Goal: Task Accomplishment & Management: Complete application form

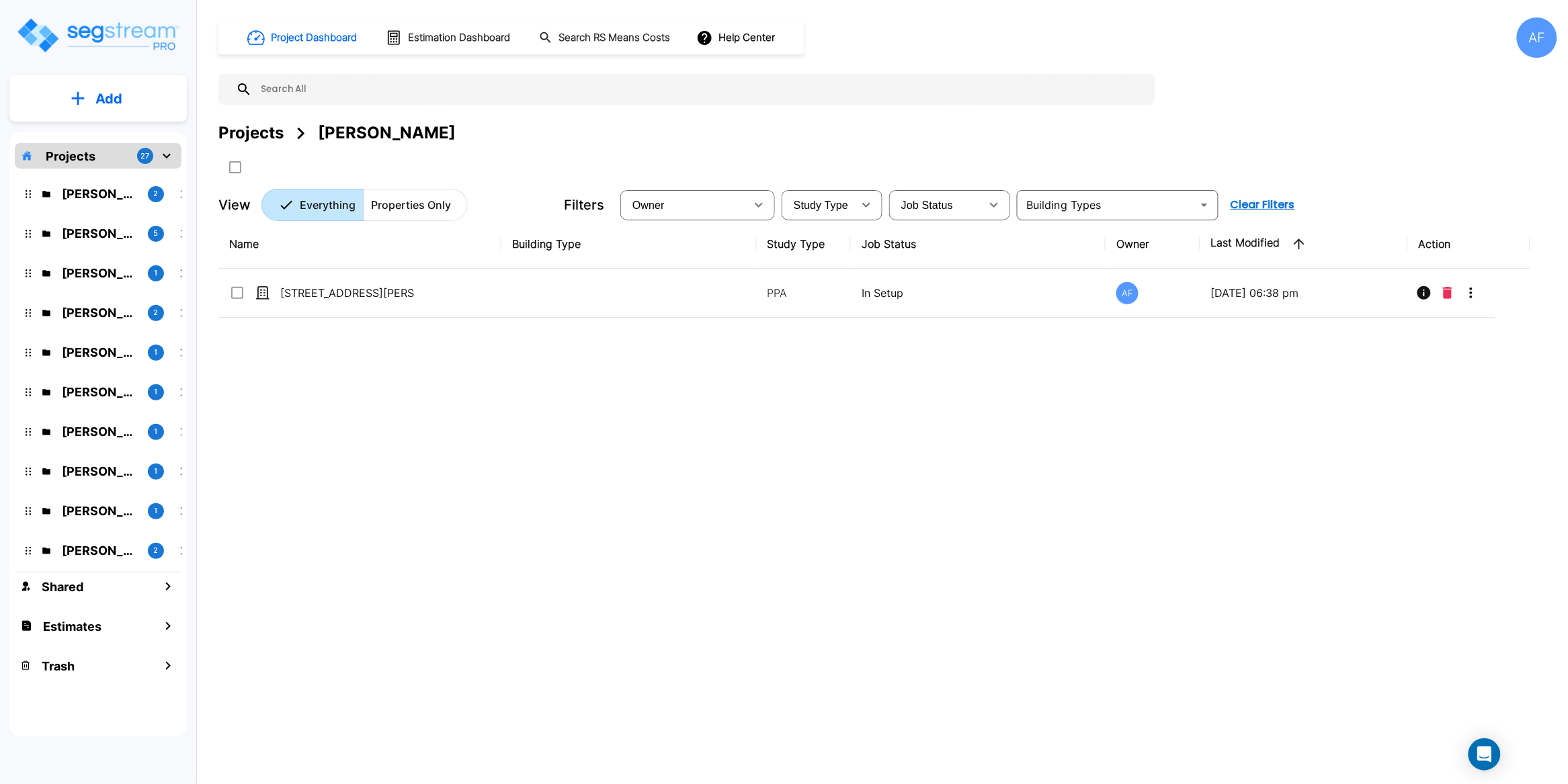
click at [84, 160] on p "Projects" at bounding box center [70, 156] width 50 height 19
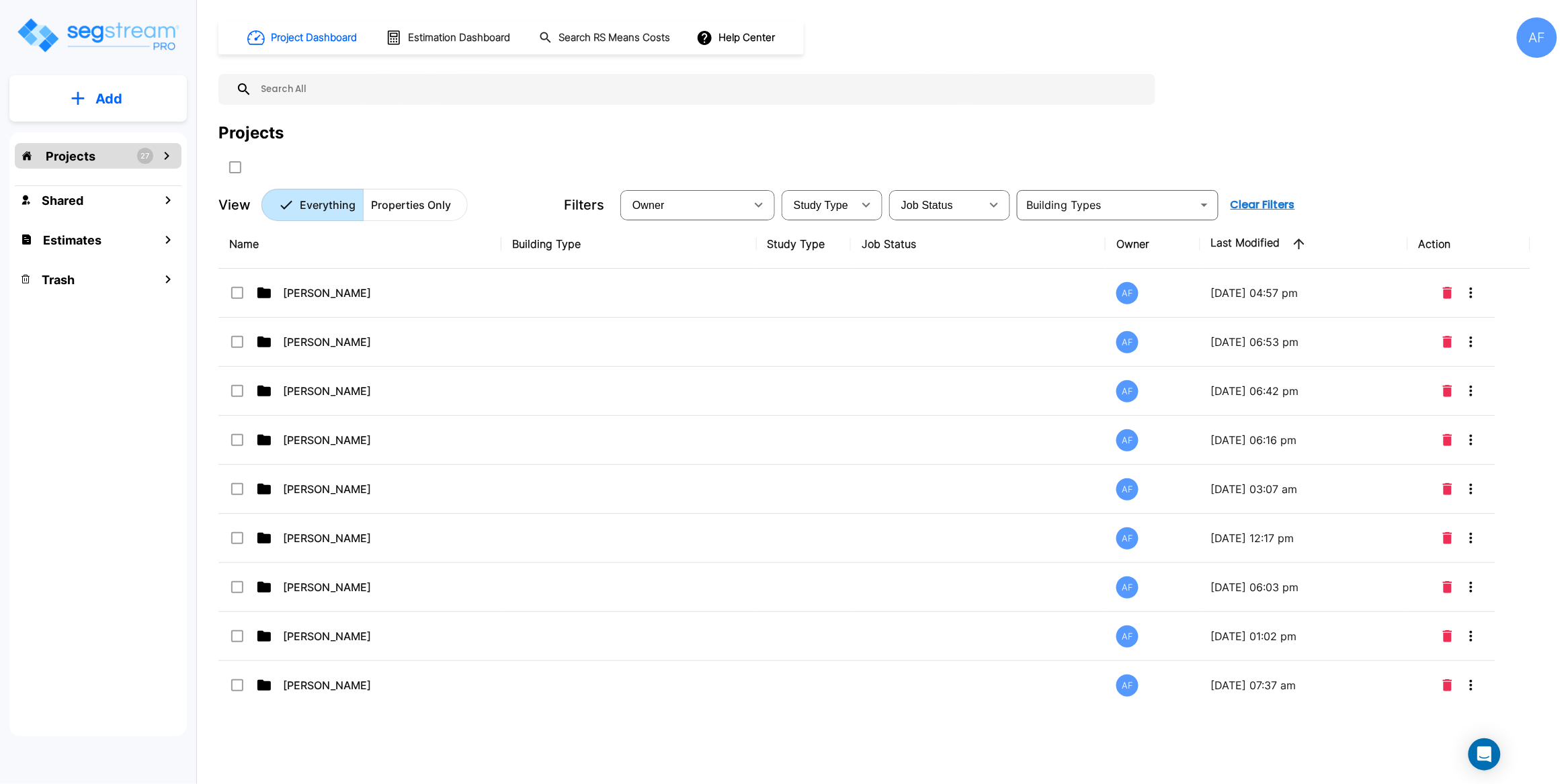
click at [100, 90] on p "Add" at bounding box center [109, 98] width 27 height 20
click at [111, 212] on p "Add Estimate" at bounding box center [106, 212] width 68 height 17
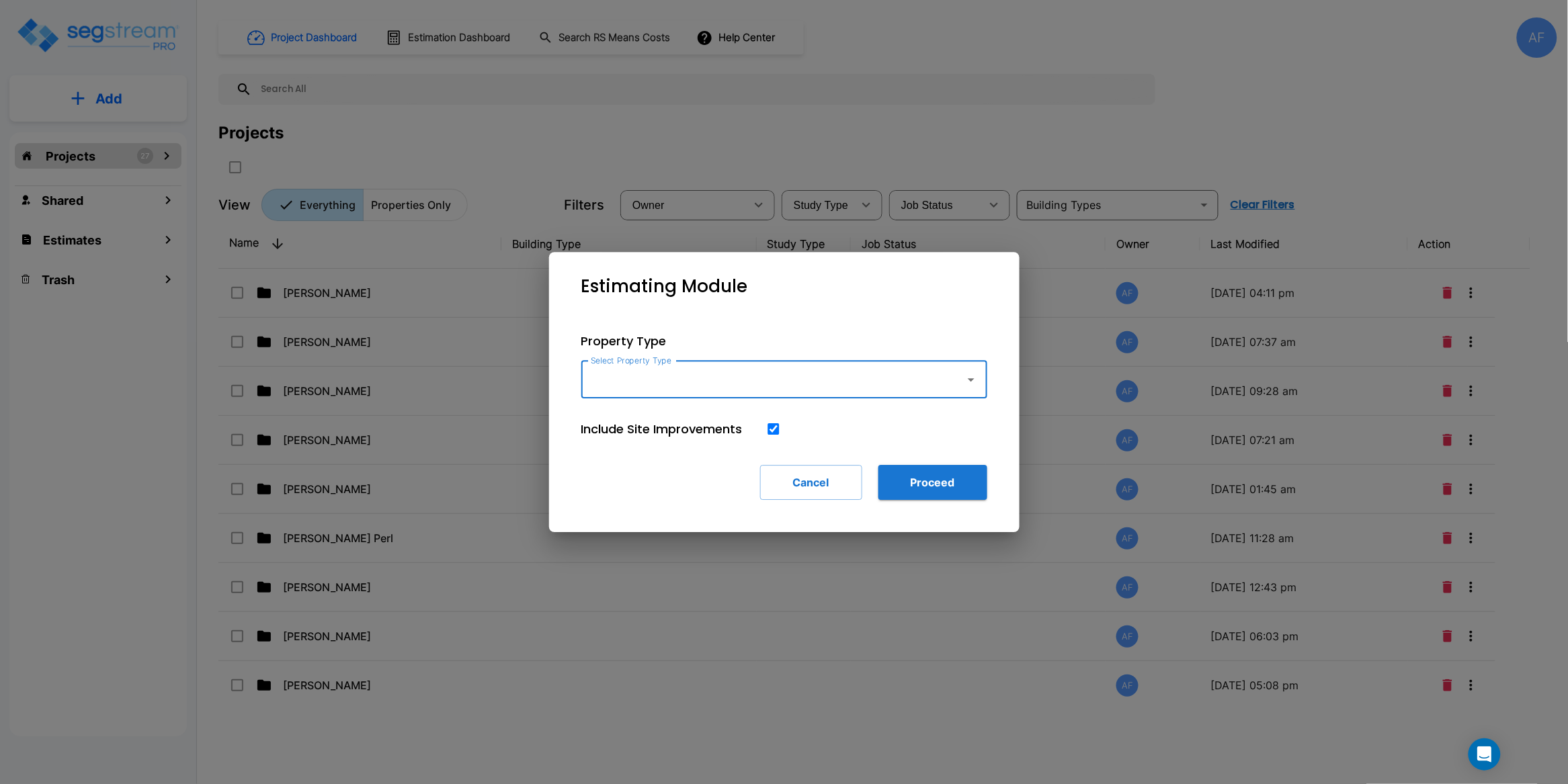
click at [610, 379] on input "Select Property Type" at bounding box center [770, 380] width 365 height 25
click at [663, 412] on li "Single Family Home" at bounding box center [784, 416] width 406 height 24
type input "Single Family Home"
click at [953, 490] on button "Proceed" at bounding box center [934, 482] width 109 height 35
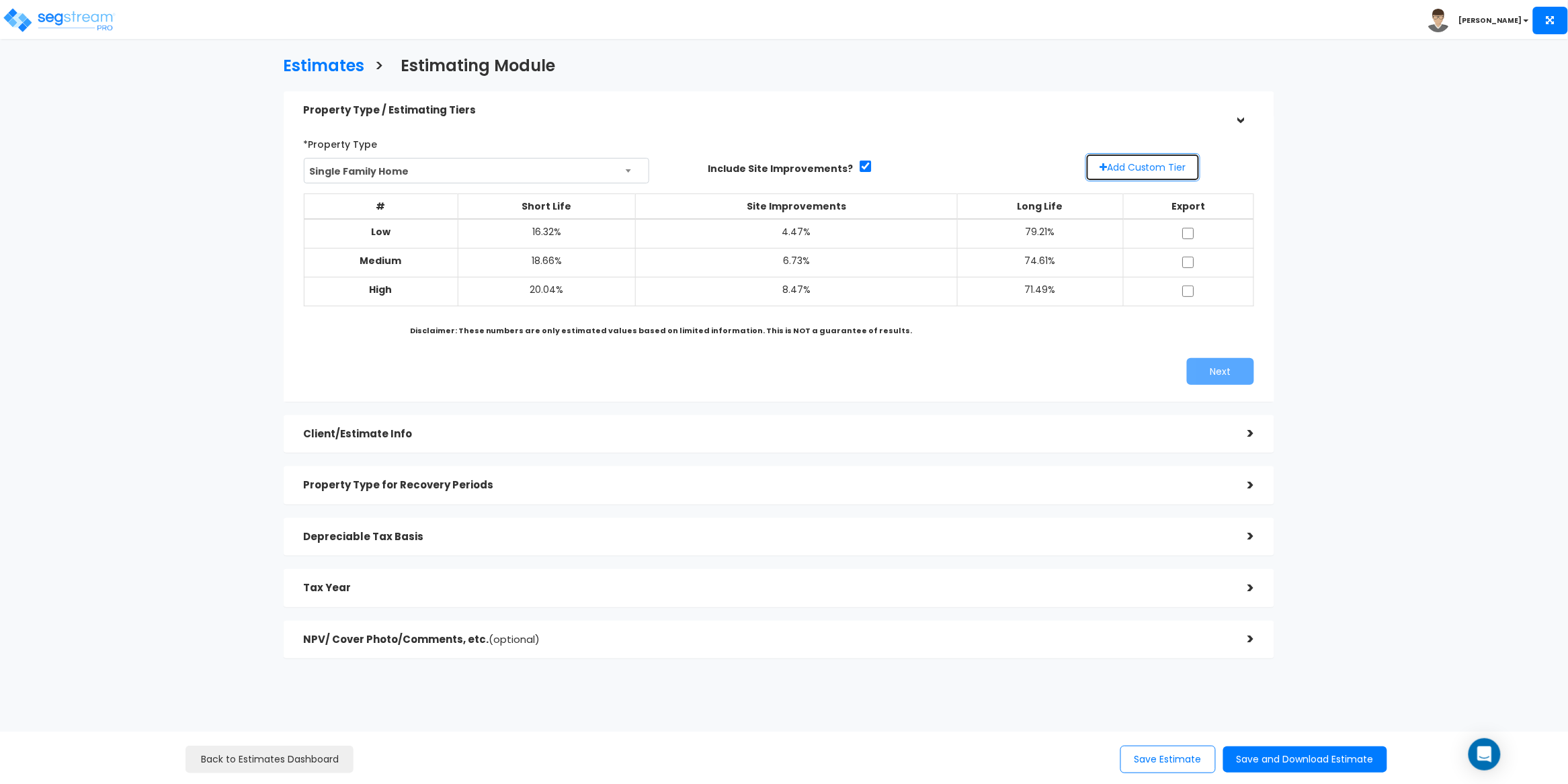
click at [1158, 169] on button "Add Custom Tier" at bounding box center [1143, 167] width 115 height 28
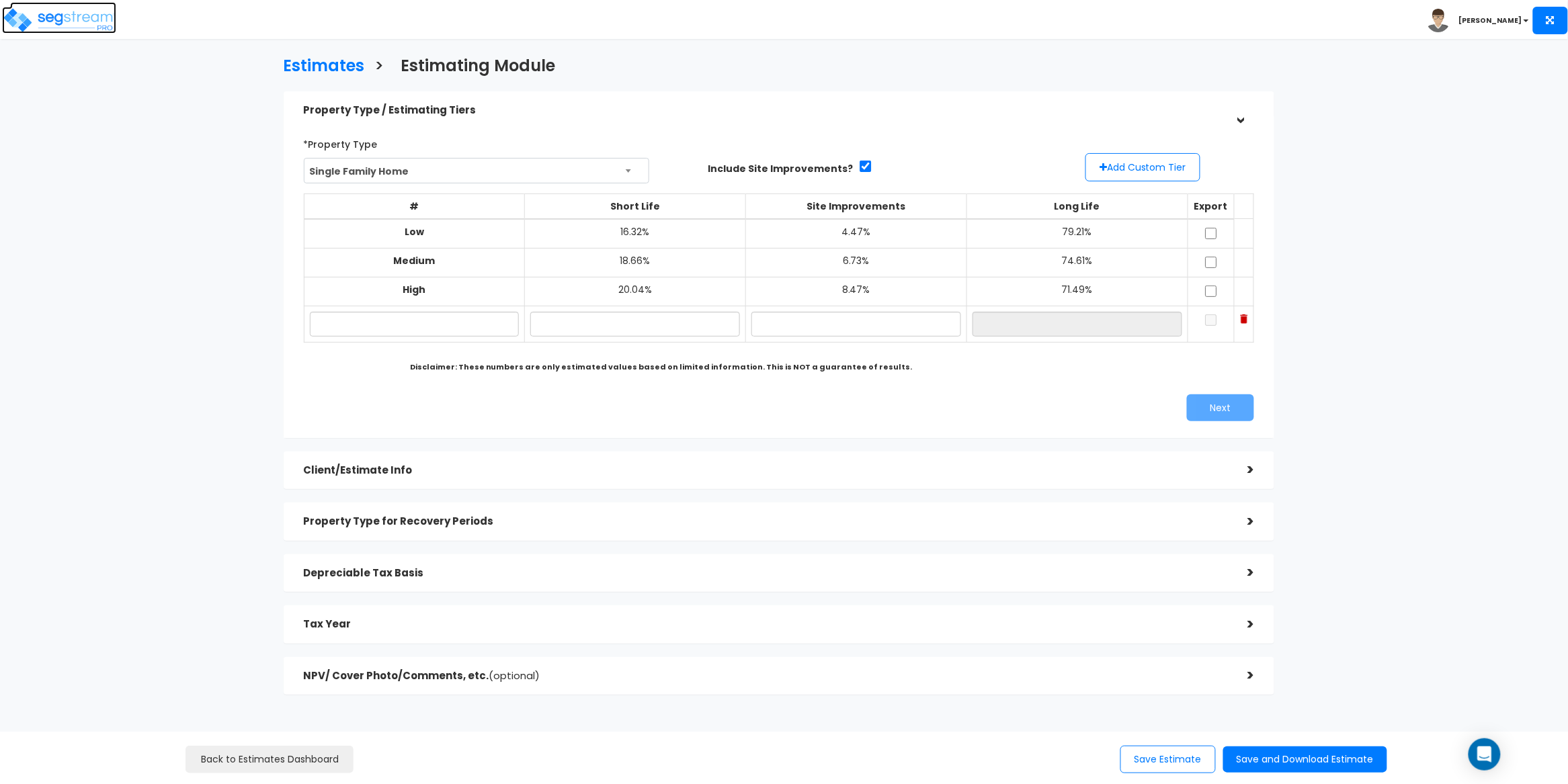
click at [80, 15] on img at bounding box center [58, 20] width 114 height 27
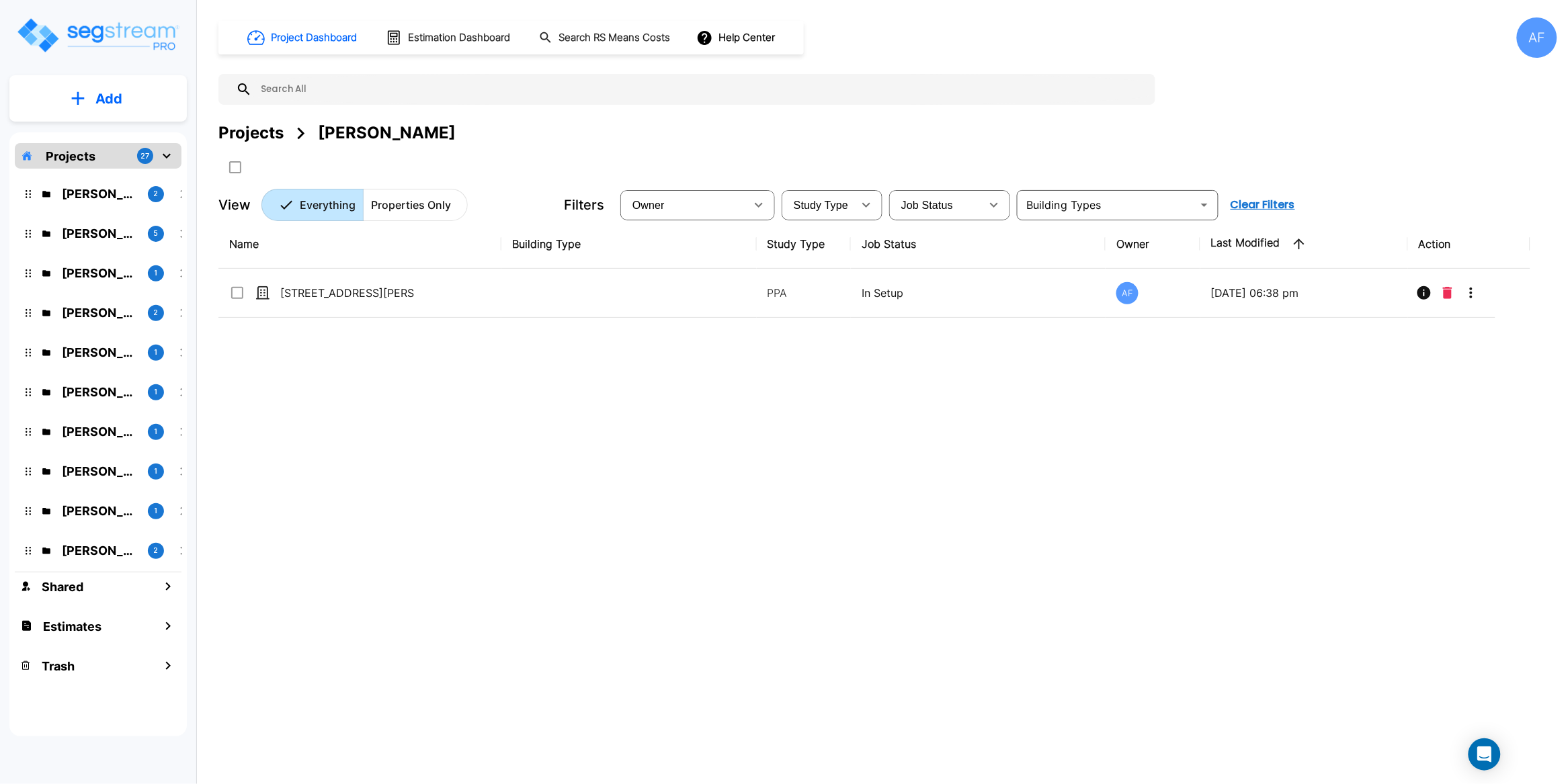
click at [339, 93] on input "text" at bounding box center [701, 90] width 897 height 31
drag, startPoint x: 63, startPoint y: 149, endPoint x: 71, endPoint y: 151, distance: 8.2
click at [64, 149] on p "Projects" at bounding box center [70, 156] width 50 height 19
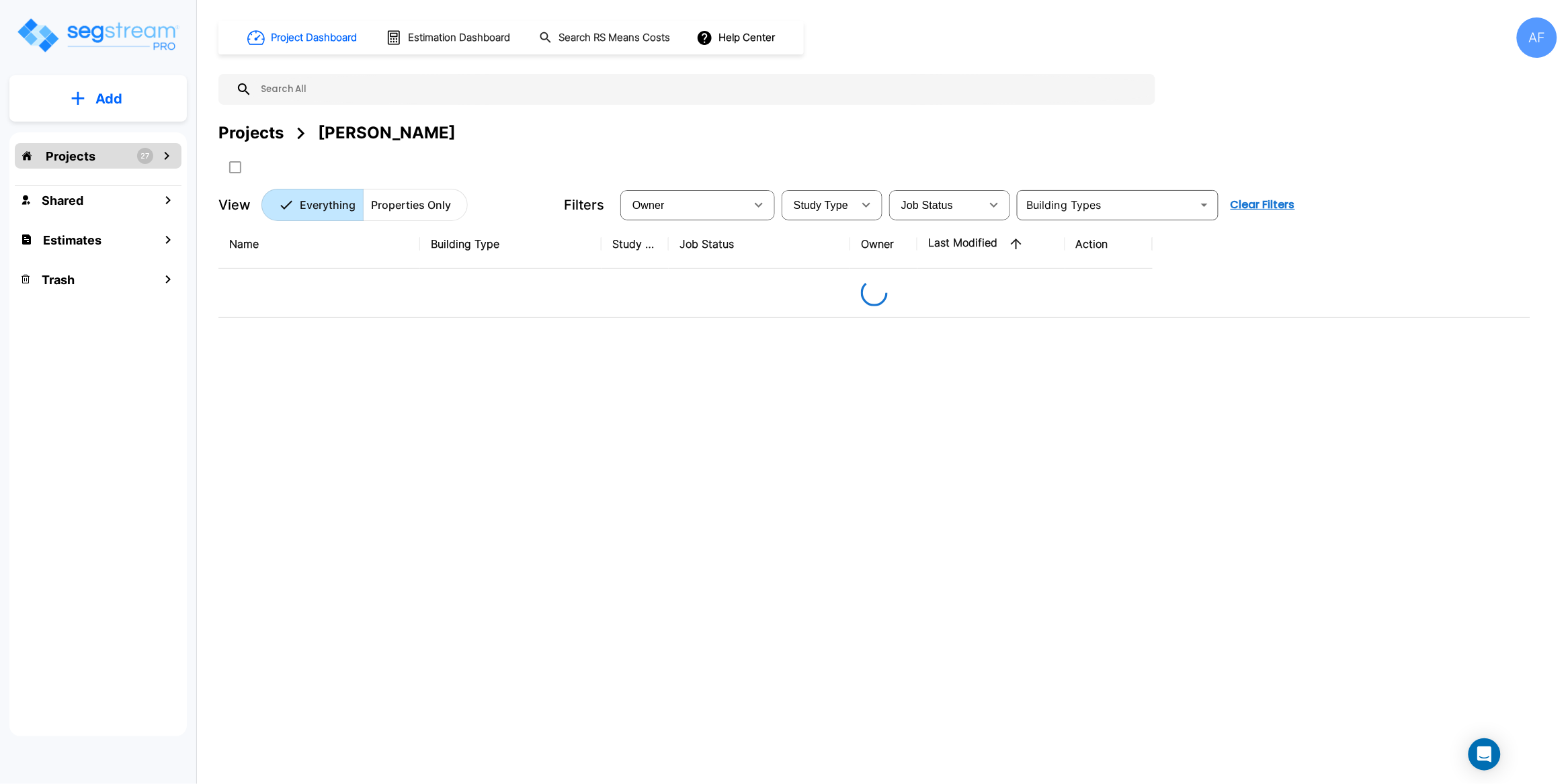
click at [274, 92] on input "text" at bounding box center [701, 90] width 897 height 31
type input "elcho"
click at [81, 160] on p "Projects" at bounding box center [70, 156] width 50 height 19
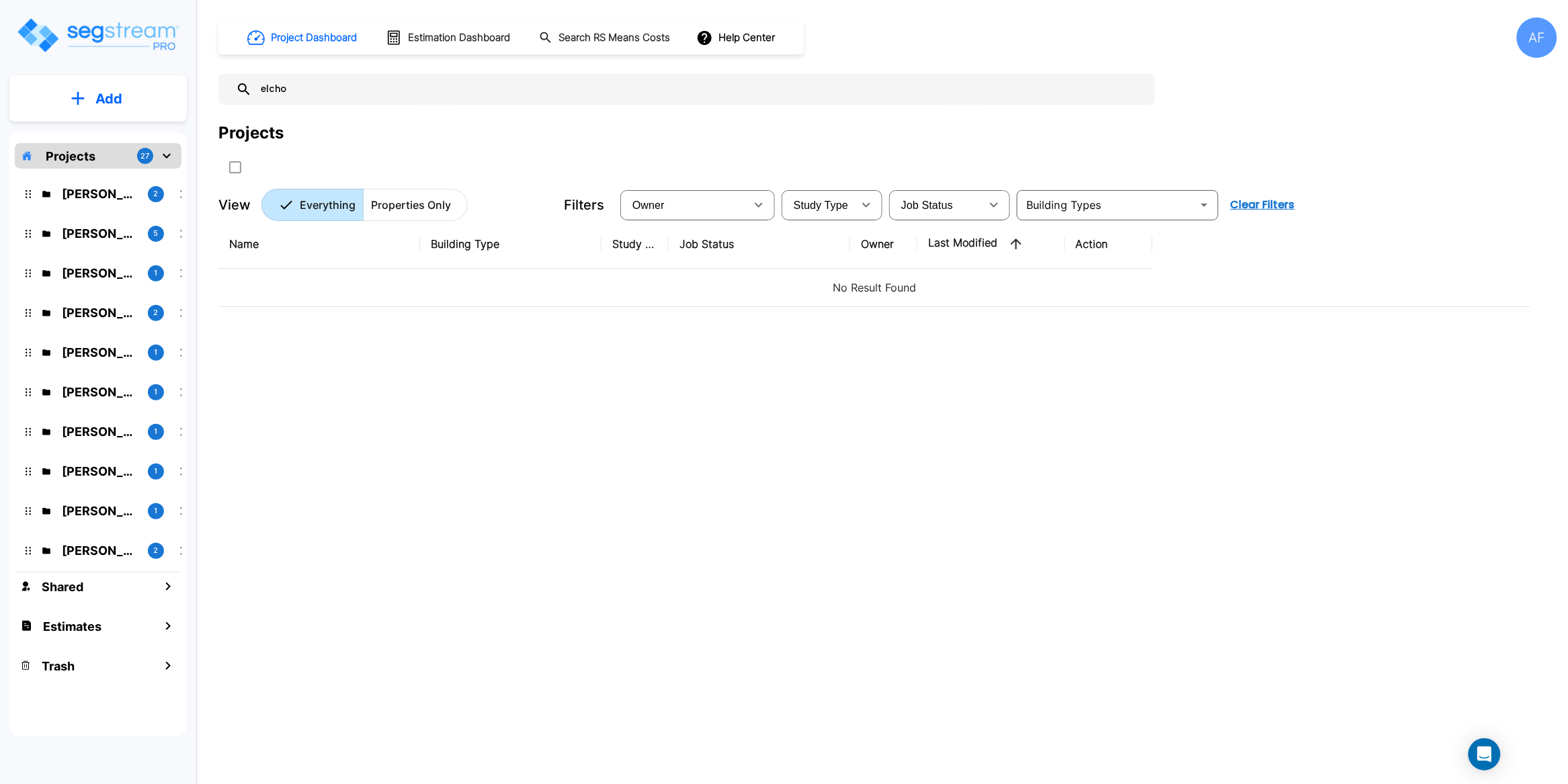
click at [81, 160] on p "Projects" at bounding box center [70, 156] width 50 height 19
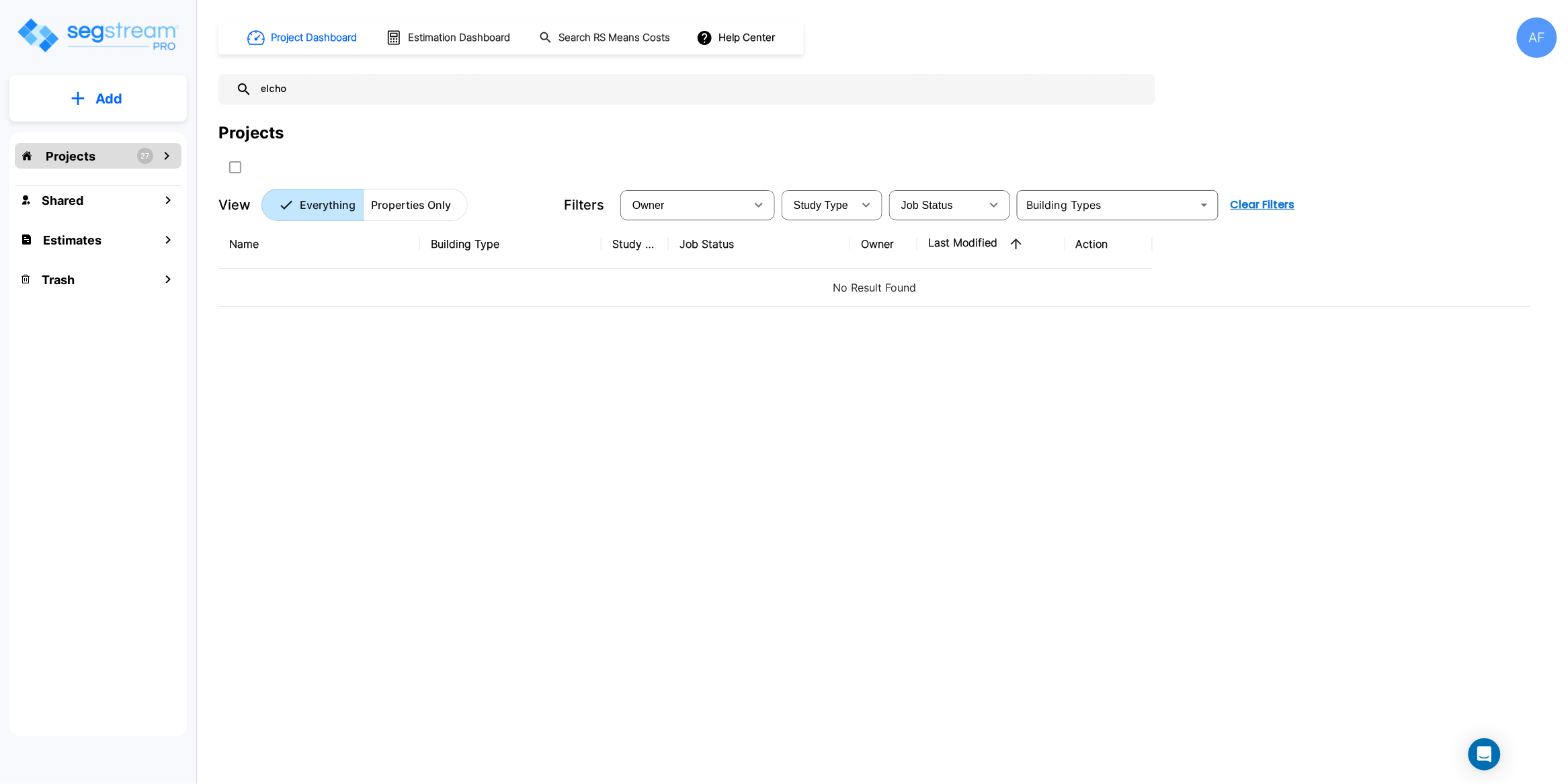
click at [81, 160] on p "Projects" at bounding box center [70, 156] width 50 height 19
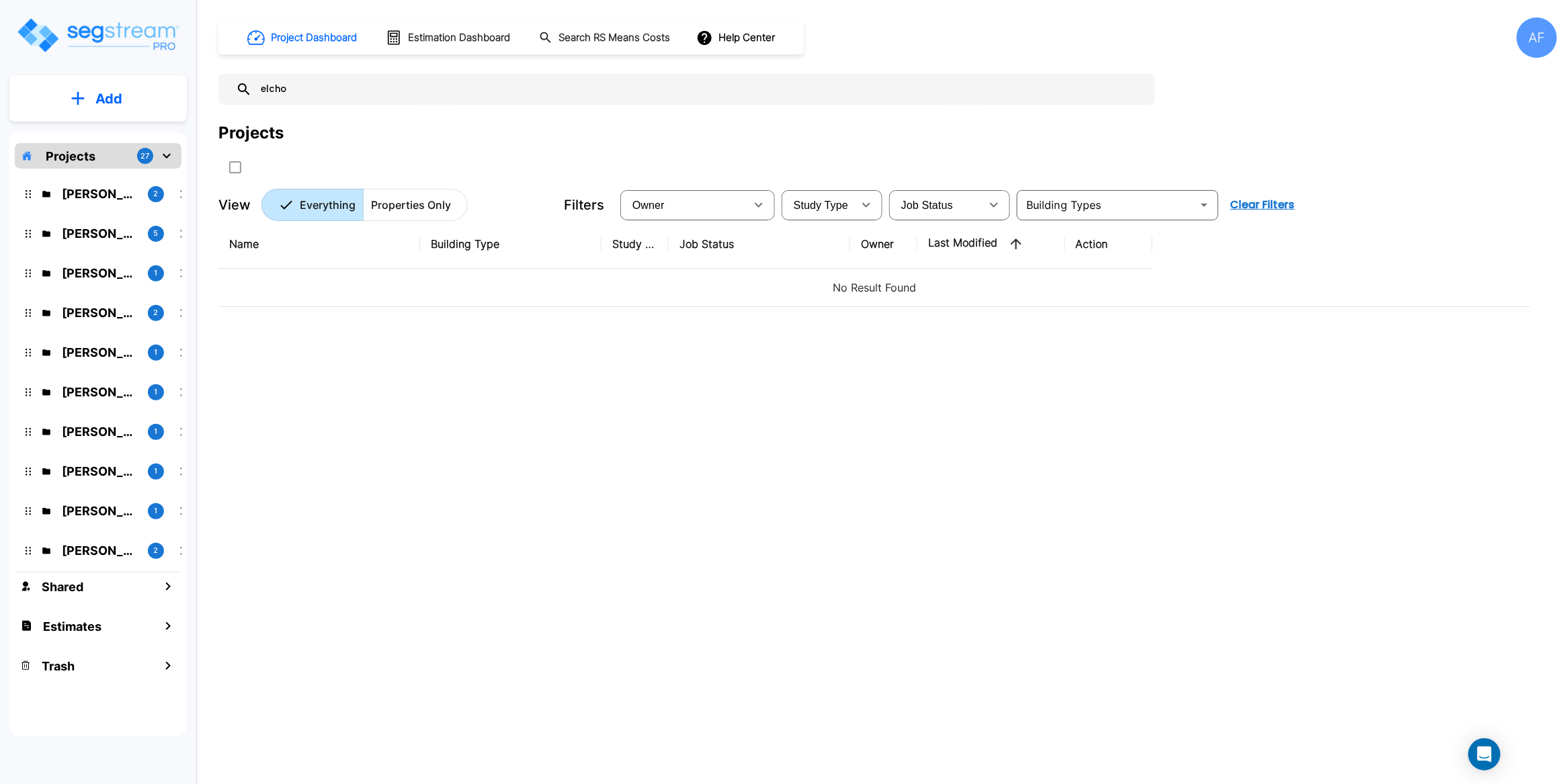
click at [100, 94] on p "Add" at bounding box center [109, 98] width 27 height 20
click at [107, 138] on p "Add Folder" at bounding box center [106, 135] width 56 height 17
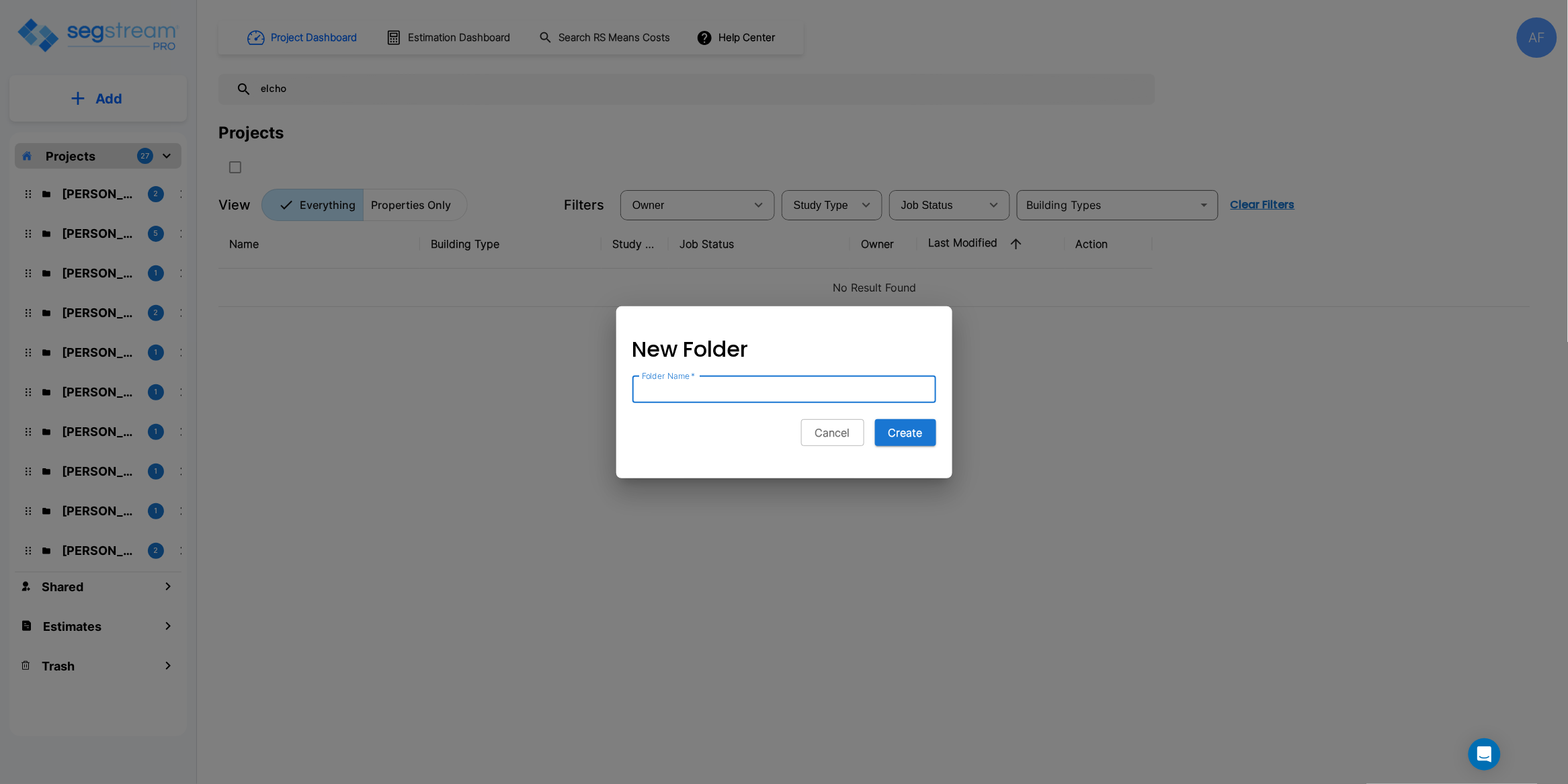
paste input "[PERSON_NAME]"
type input "Elchonon Weinberg"
click at [908, 431] on button "Create" at bounding box center [905, 432] width 61 height 27
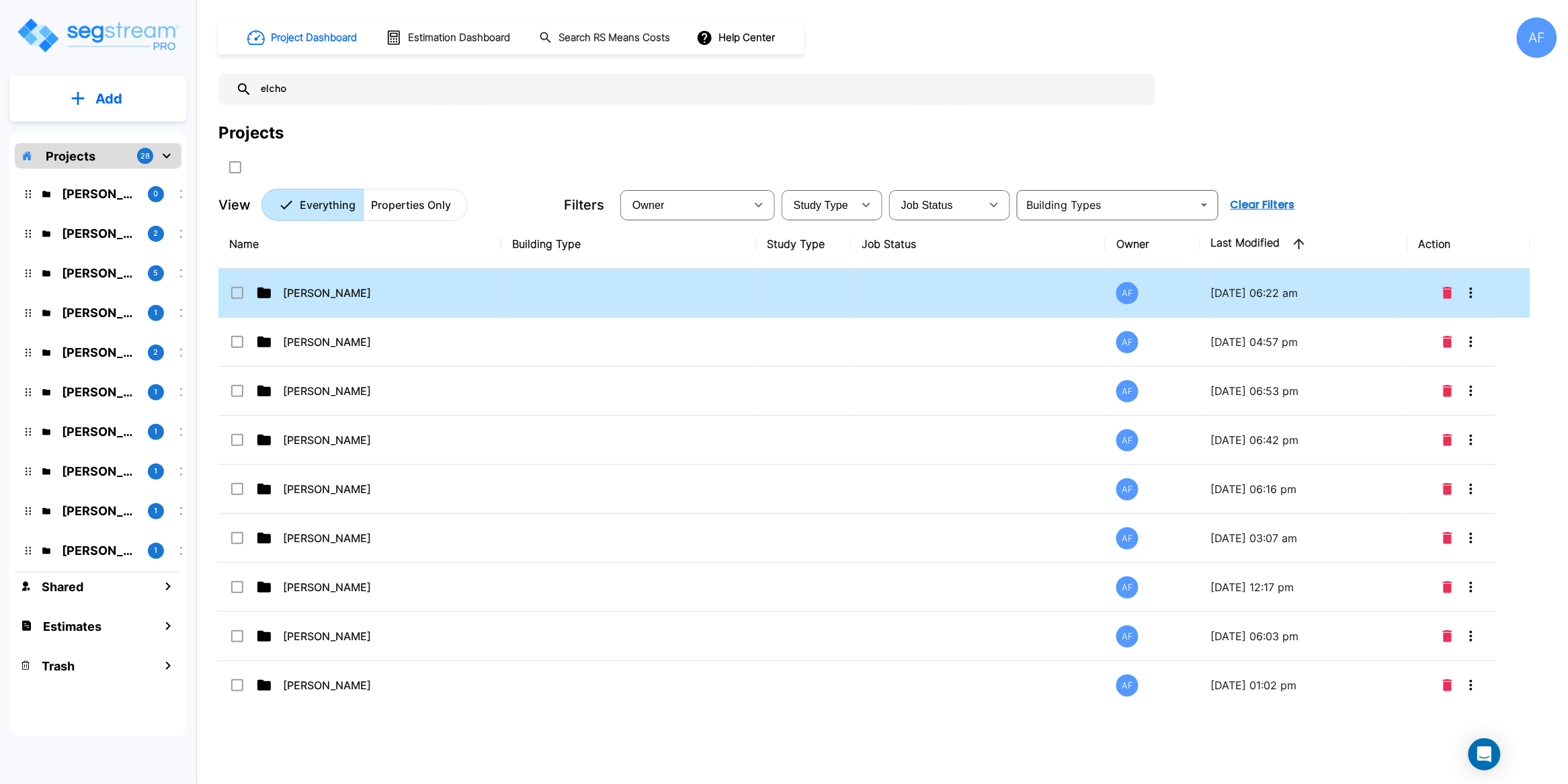
click at [415, 292] on p "Elchonon Weinberg" at bounding box center [350, 293] width 134 height 17
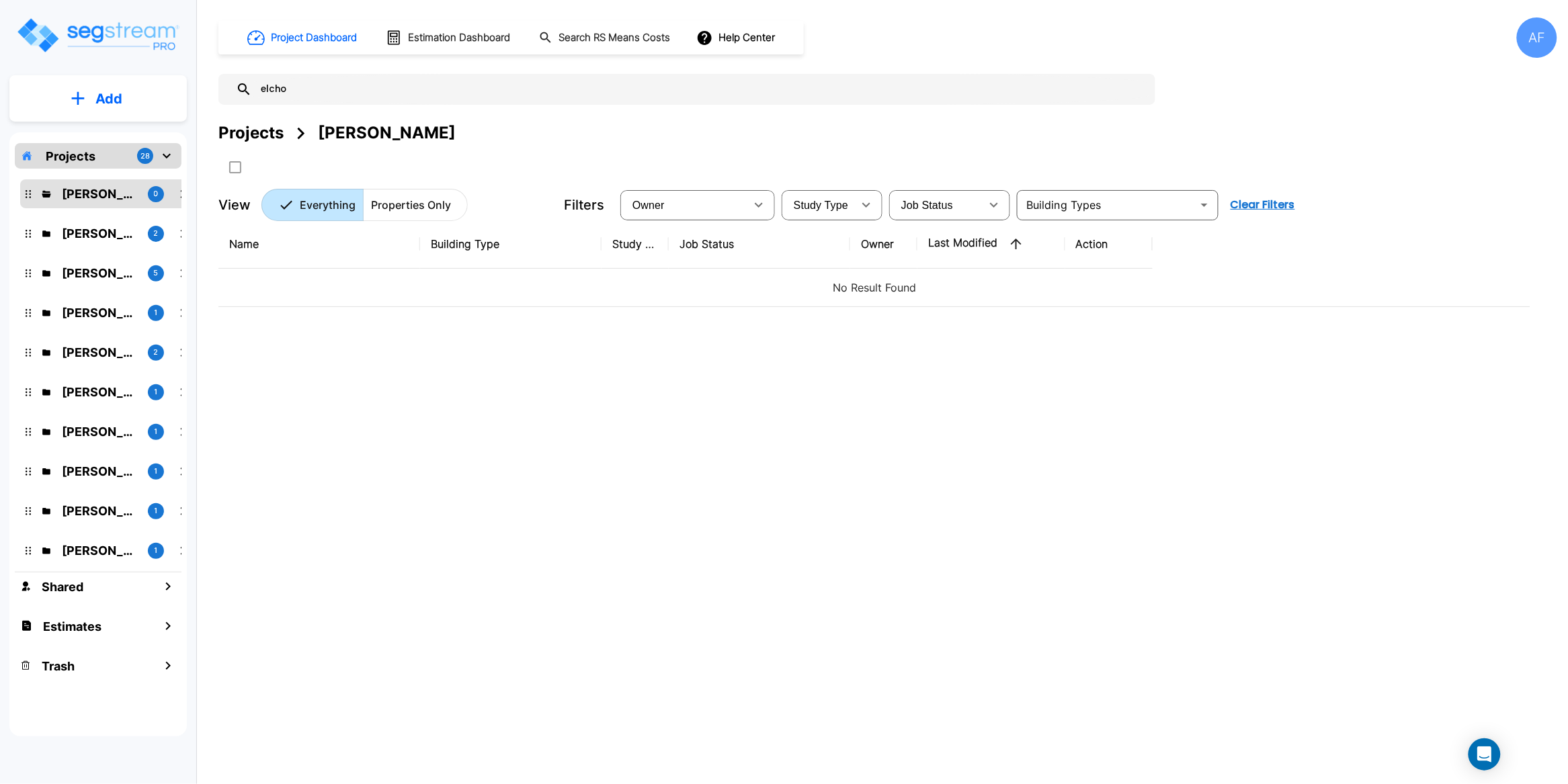
click at [326, 376] on div "Name Building Type Study Type Job Status Owner Last Modified Action No Result F…" at bounding box center [874, 463] width 1313 height 486
click at [98, 96] on p "Add" at bounding box center [109, 98] width 27 height 20
click at [112, 174] on p "Add Property" at bounding box center [106, 173] width 68 height 17
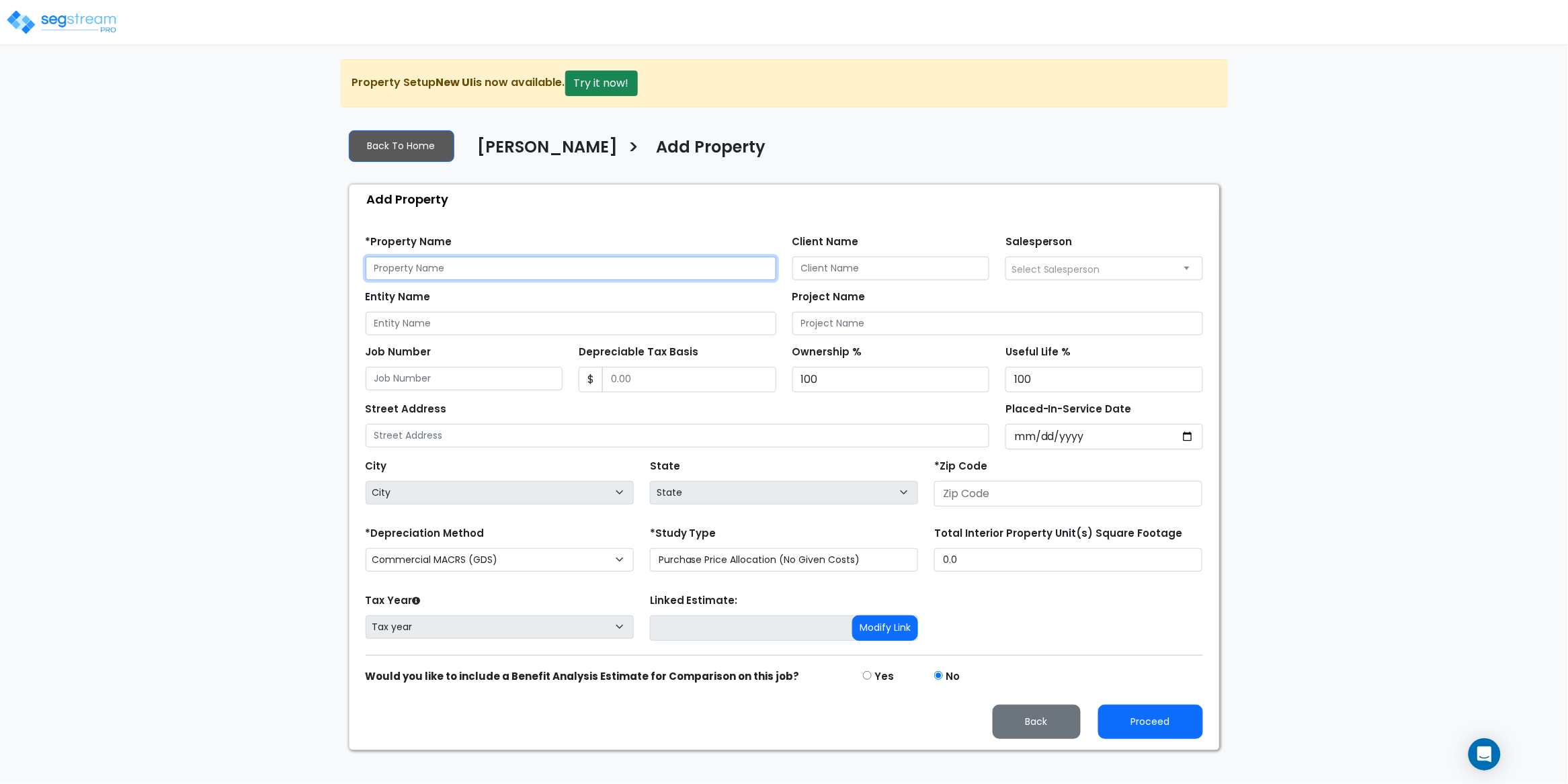
click at [413, 269] on input "text" at bounding box center [571, 269] width 411 height 23
paste input "[STREET_ADDRESS]"
type input "[STREET_ADDRESS]"
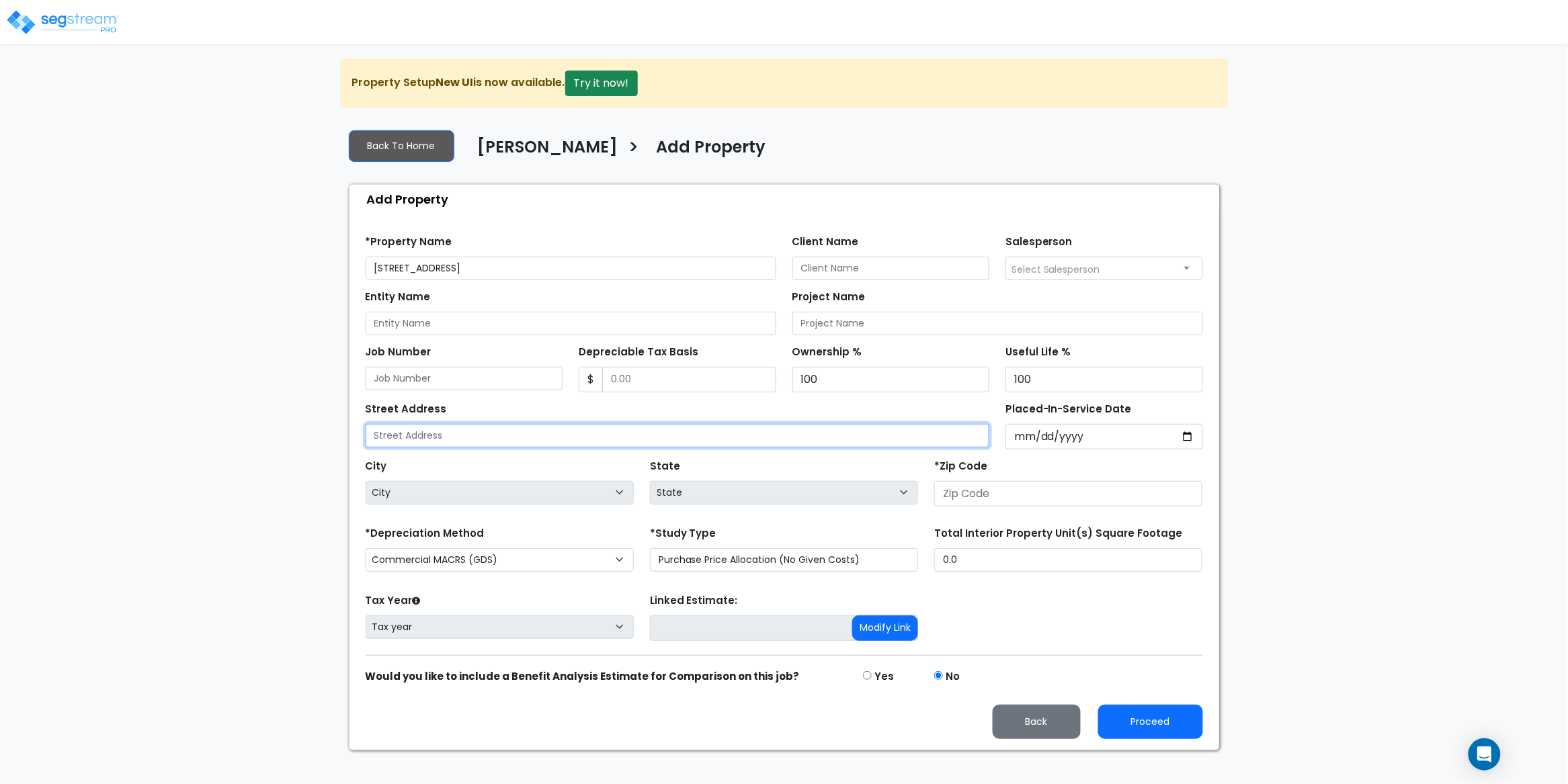
click at [417, 434] on input "text" at bounding box center [677, 435] width 625 height 23
paste input "1525 12th Ave, Toms River, NJ 08757"
click at [525, 433] on input "1525 12th Ave, Toms River, NJ 08757" at bounding box center [677, 435] width 625 height 23
type input "1525 12th Ave, Toms River, NJ 08757"
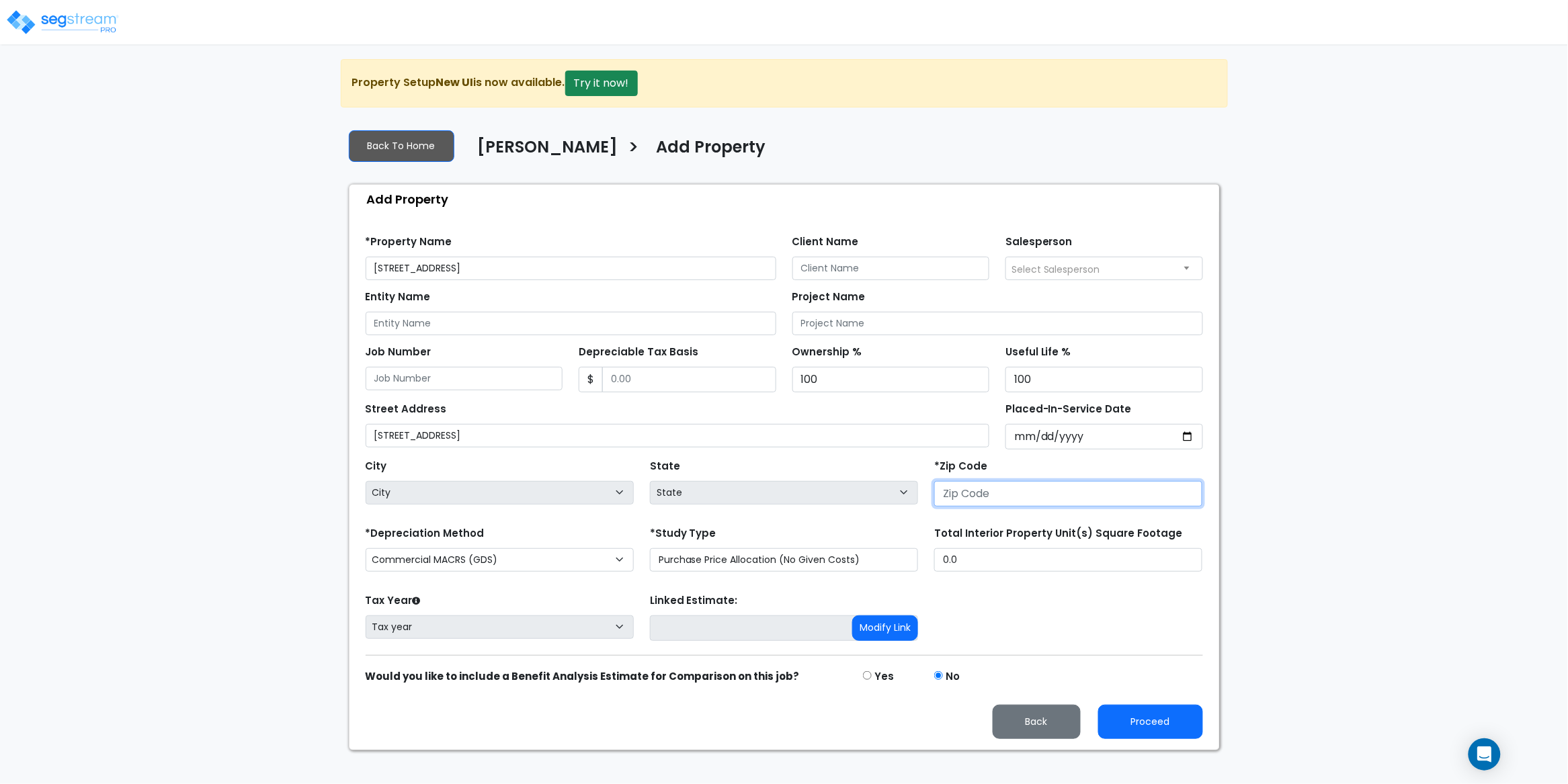
click at [1012, 486] on input "number" at bounding box center [1068, 494] width 268 height 25
paste input "08757"
type input "08757"
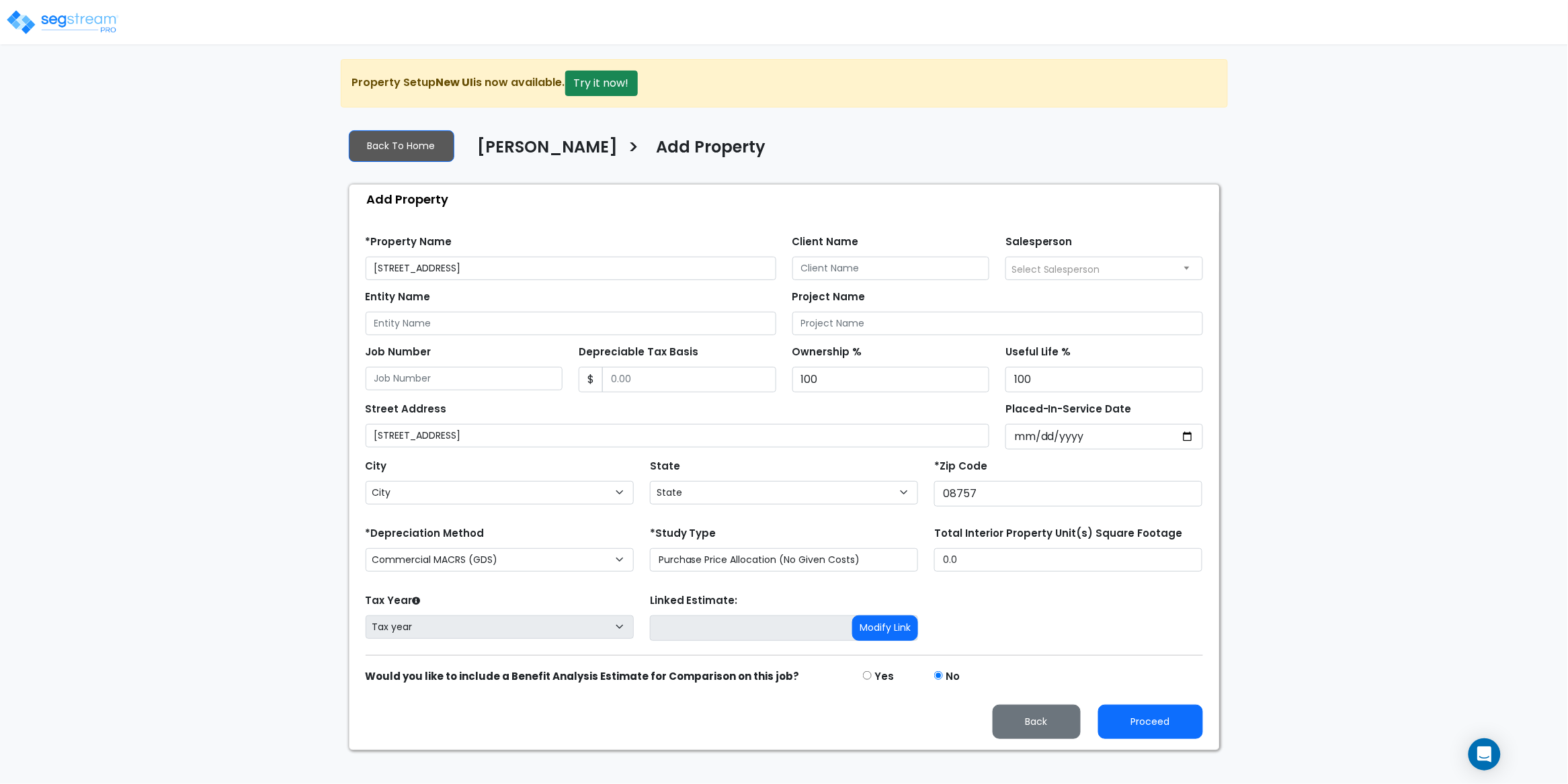
click at [519, 462] on div "City City" at bounding box center [499, 480] width 268 height 49
select select "NJ"
drag, startPoint x: 549, startPoint y: 439, endPoint x: 441, endPoint y: 432, distance: 108.2
click at [441, 432] on input "1525 12th Ave, Toms River, NJ 08757" at bounding box center [677, 435] width 625 height 23
type input "1525 12th Ave"
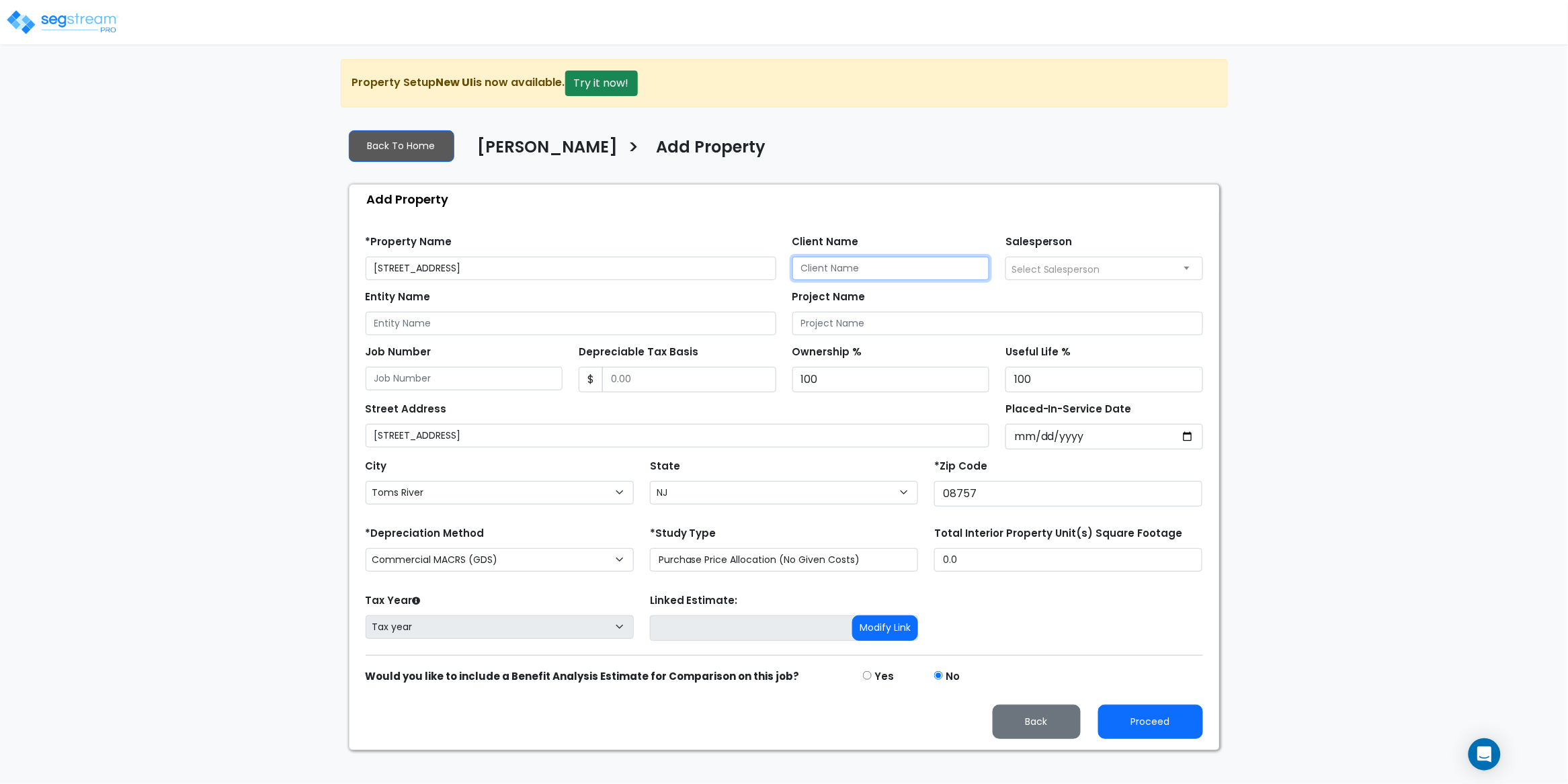
click at [836, 269] on input "Client Name" at bounding box center [891, 269] width 198 height 23
paste input "Elchonon Weinberg"
type input "Elchonon Weinberg"
drag, startPoint x: 922, startPoint y: 226, endPoint x: 983, endPoint y: 243, distance: 63.3
click at [923, 226] on div "*Property Name 1525 12th Ave Client Name Elchonon Weinberg Salesperson Select S…" at bounding box center [784, 252] width 854 height 56
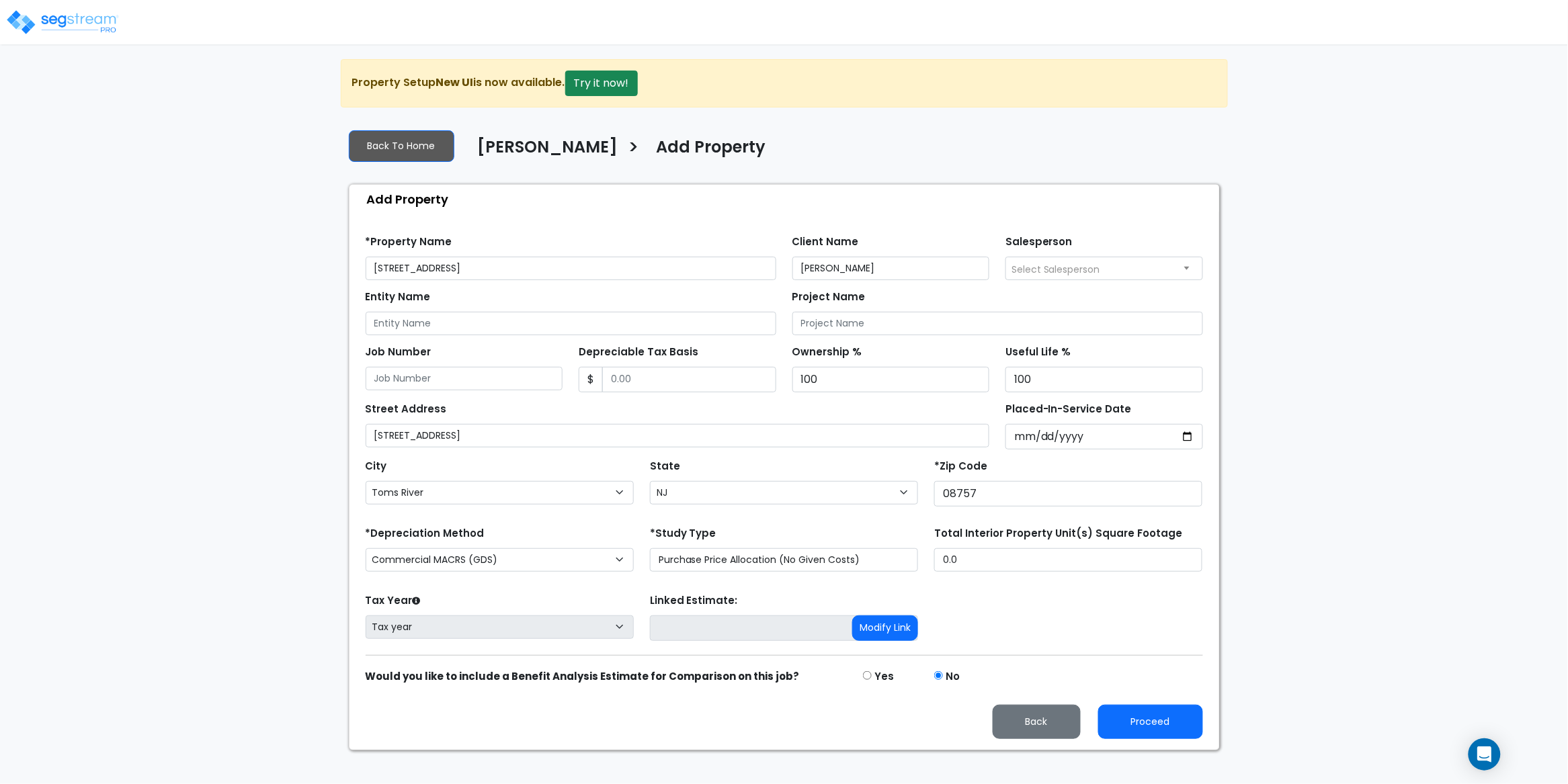
click at [1056, 254] on div "Salesperson Select Salesperson Asher Fried Select Salesperson" at bounding box center [1104, 256] width 213 height 49
click at [1061, 263] on span "Select Salesperson" at bounding box center [1055, 270] width 89 height 14
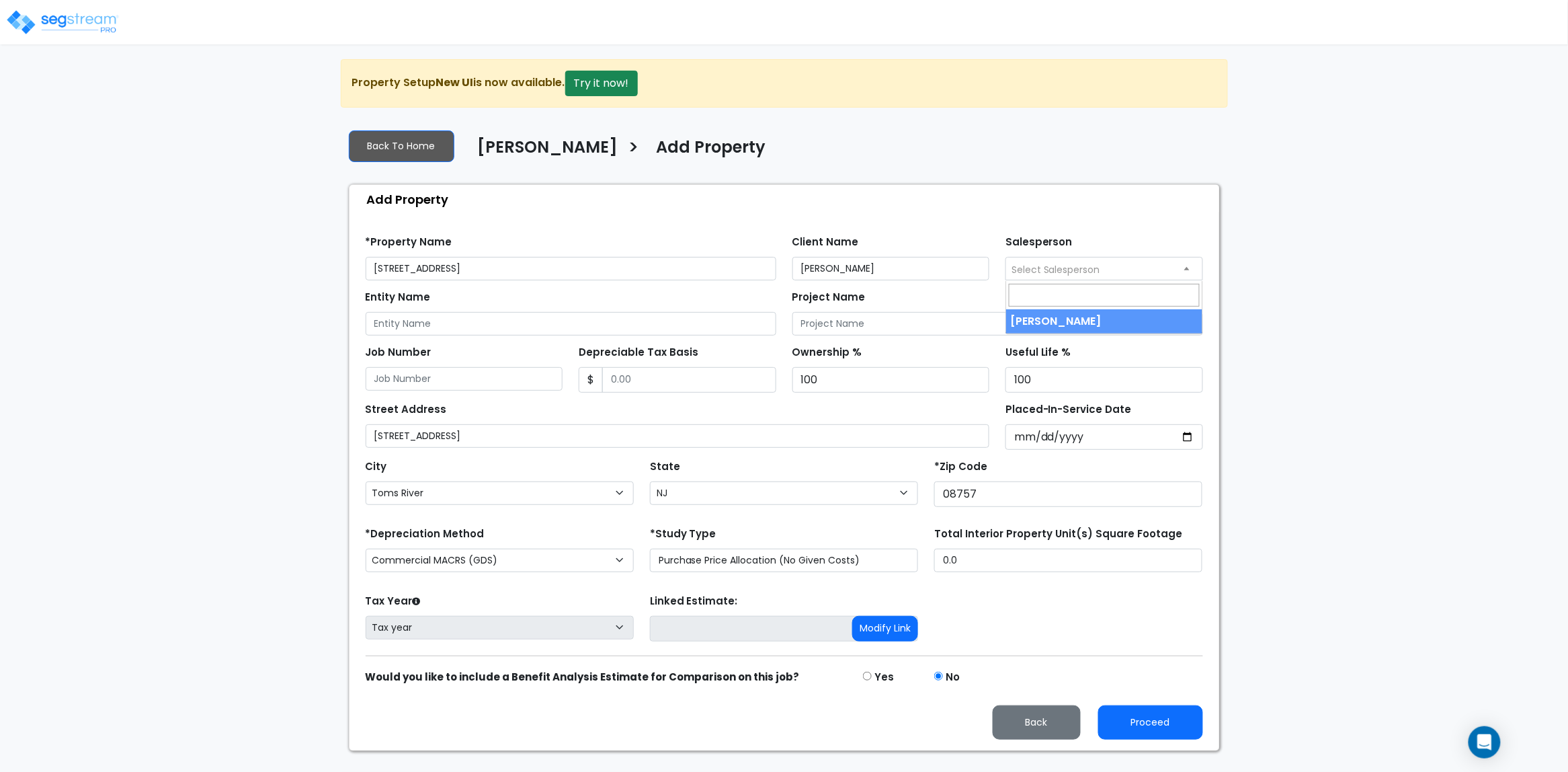
select select "157"
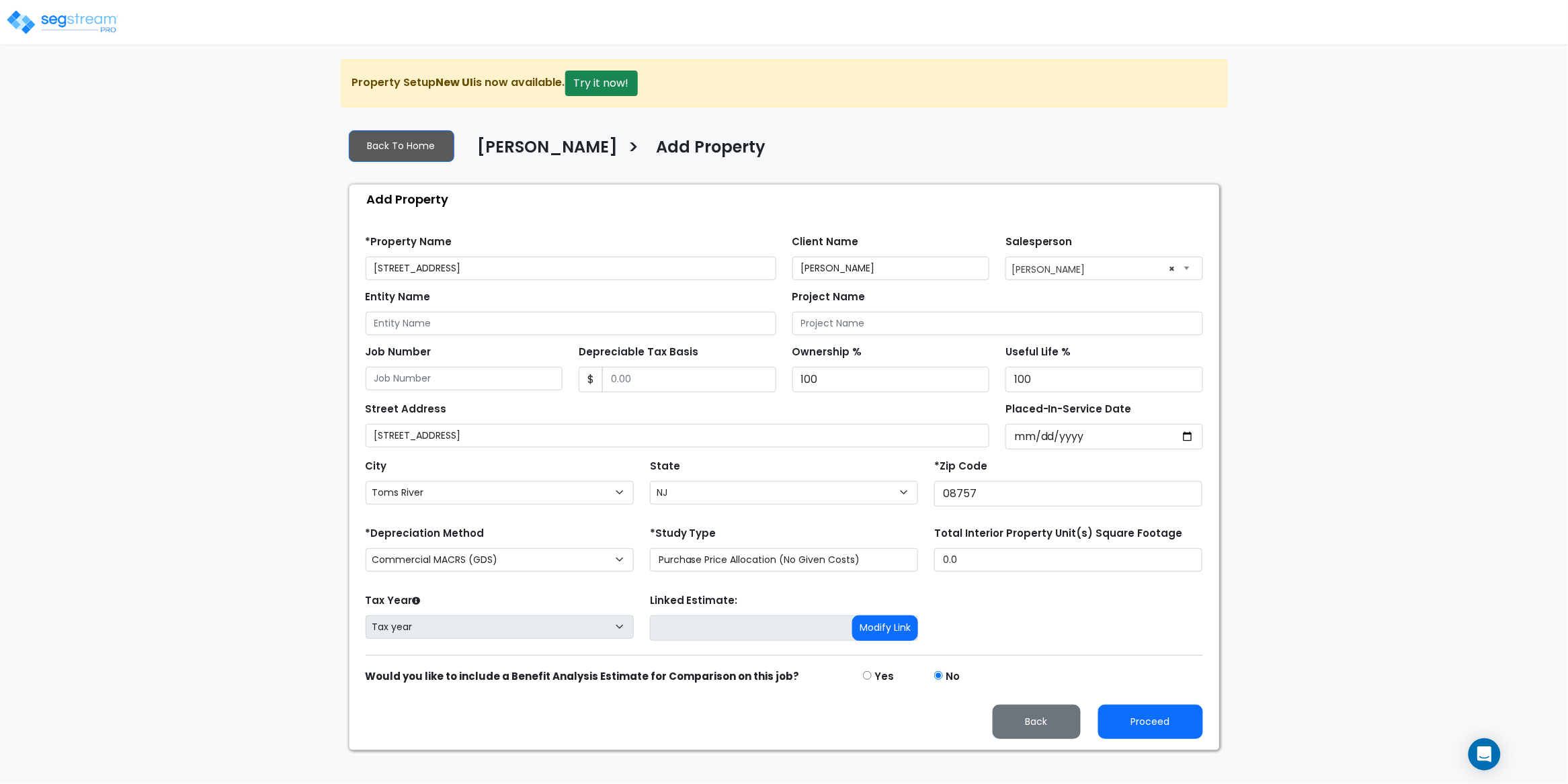
click at [569, 207] on div "Add Property" at bounding box center [788, 200] width 863 height 29
click at [786, 463] on div "State State National Average AB AK AL AR AZ BC CA CO CT DC DE FL GA HI" at bounding box center [784, 482] width 285 height 54
click at [635, 378] on input "Depreciable Tax Basis" at bounding box center [689, 380] width 174 height 25
type input "369,750"
click at [746, 428] on input "1525 12th Ave" at bounding box center [677, 435] width 625 height 23
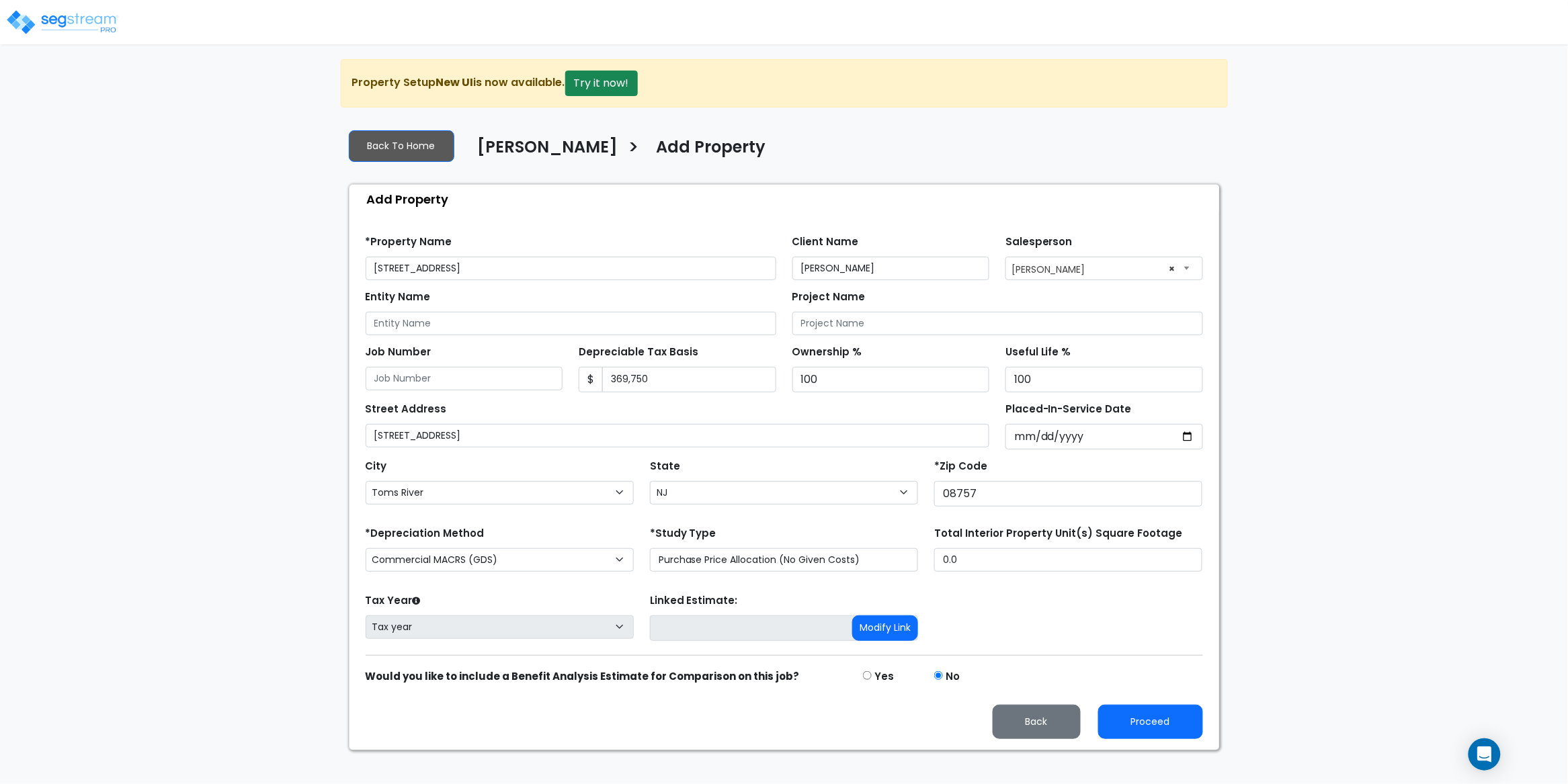
click at [773, 408] on div "Street Address 1525 12th Ave" at bounding box center [677, 424] width 625 height 49
click at [1015, 434] on input "Placed-In-Service Date" at bounding box center [1104, 436] width 198 height 25
type input "0002-08-07"
select select "2"
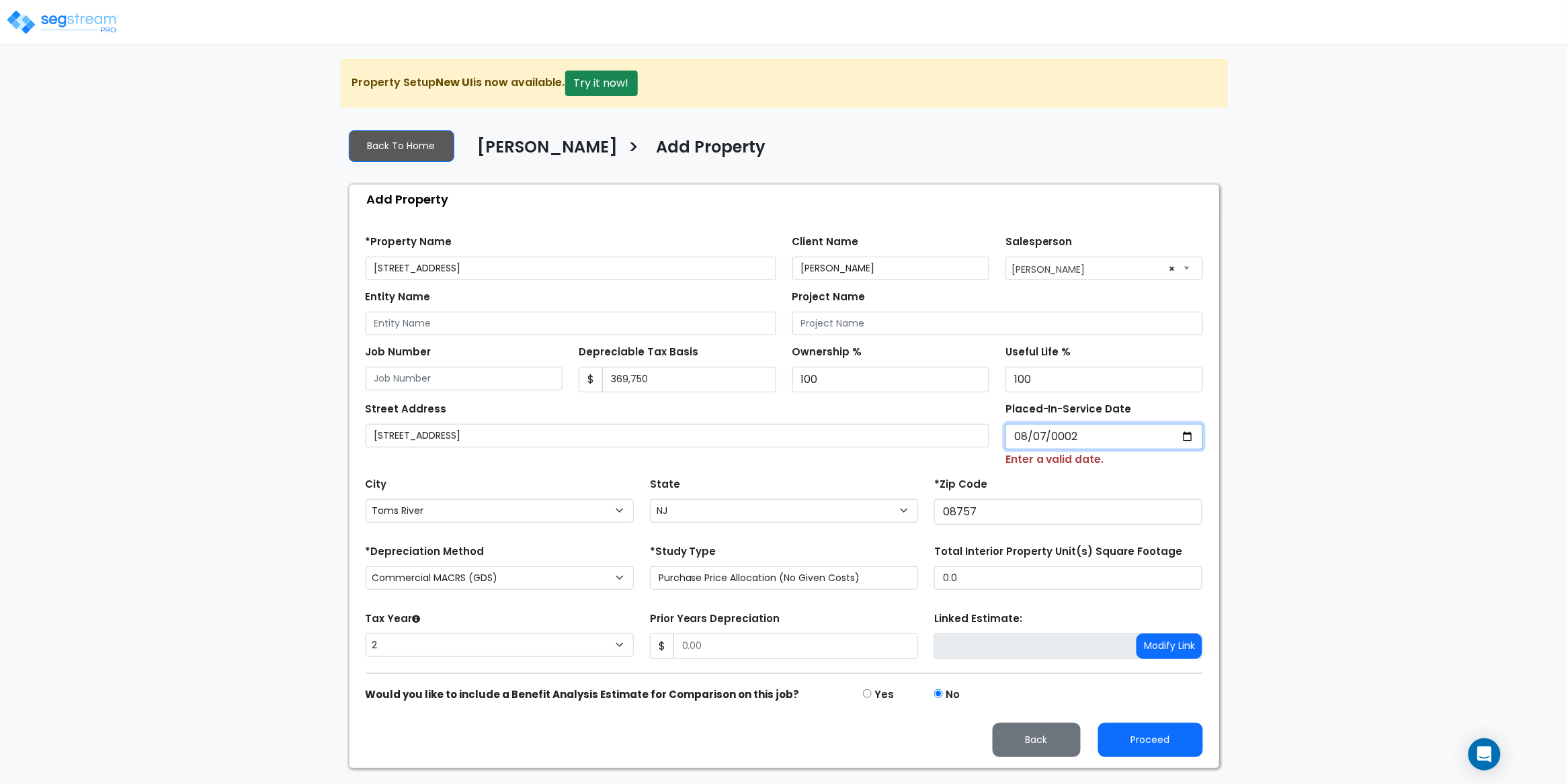
type input "0020-08-07"
select select "20"
type input "0202-08-07"
select select "202"
type input "2025-08-07"
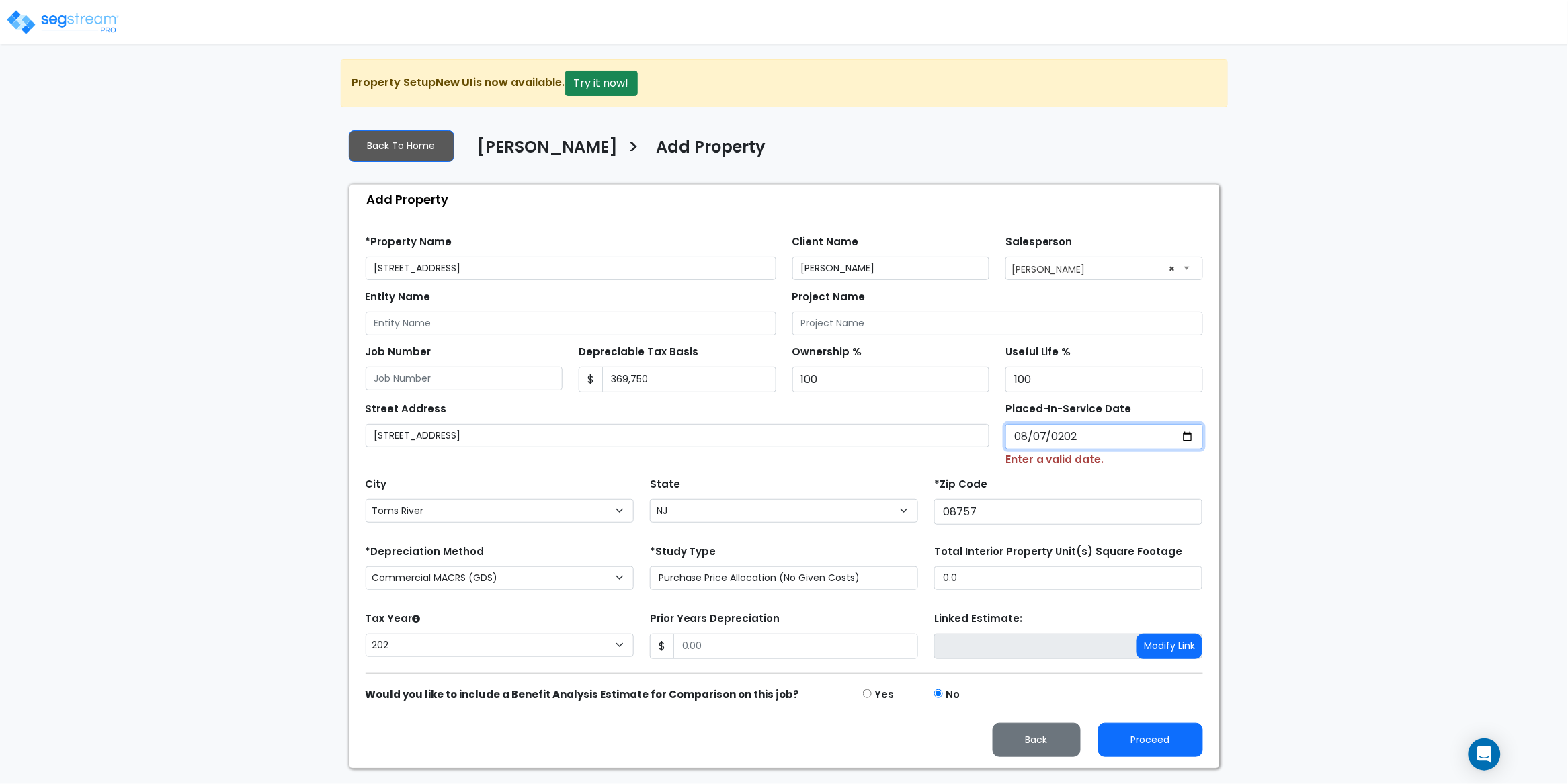
select select "2025"
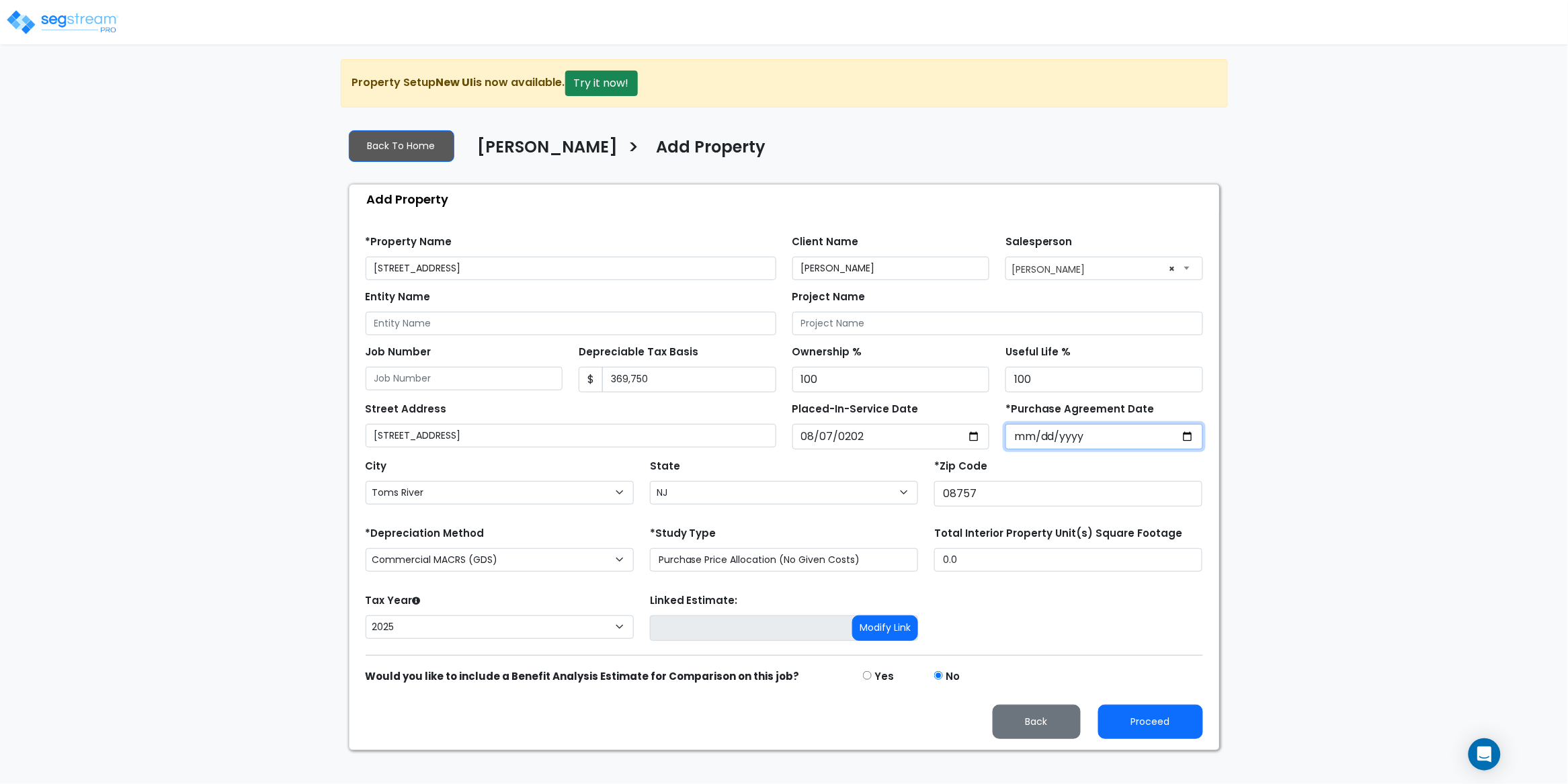
click at [1023, 436] on input "*Purchase Agreement Date" at bounding box center [1104, 436] width 198 height 25
type input "2025-08-07"
click at [938, 405] on div "Placed-In-Service Date 2025-08-07" at bounding box center [891, 425] width 213 height 51
drag, startPoint x: 883, startPoint y: 441, endPoint x: 784, endPoint y: 432, distance: 99.4
click at [784, 432] on div "Placed-In-Service Date 2025-08-07" at bounding box center [891, 425] width 213 height 51
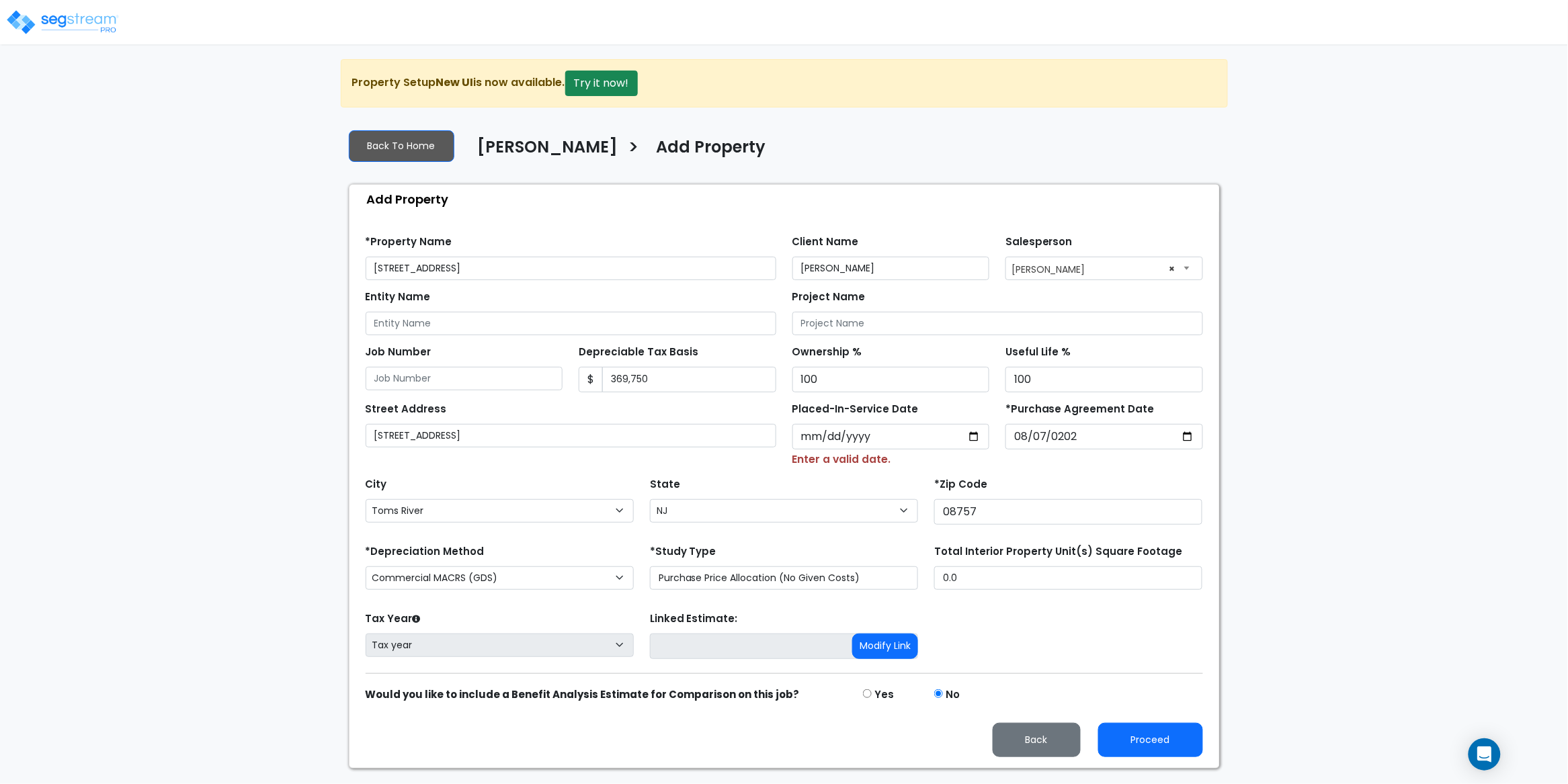
click at [893, 470] on div "City City Absecon Adelphia Allamuchy Allendale Allenhurst Allentown Allenwood A…" at bounding box center [784, 498] width 854 height 60
click at [501, 581] on select "Commercial MACRS (GDS) Residential Rental MACRS (GDS) Commercial MACRS (GDS) QIP" at bounding box center [499, 579] width 268 height 23
select select "RRM(_29"
click at [620, 469] on div "City City Absecon Adelphia Allamuchy Allendale Allenhurst Allentown Allenwood A…" at bounding box center [784, 498] width 854 height 60
click at [656, 378] on input "369,750" at bounding box center [689, 380] width 174 height 25
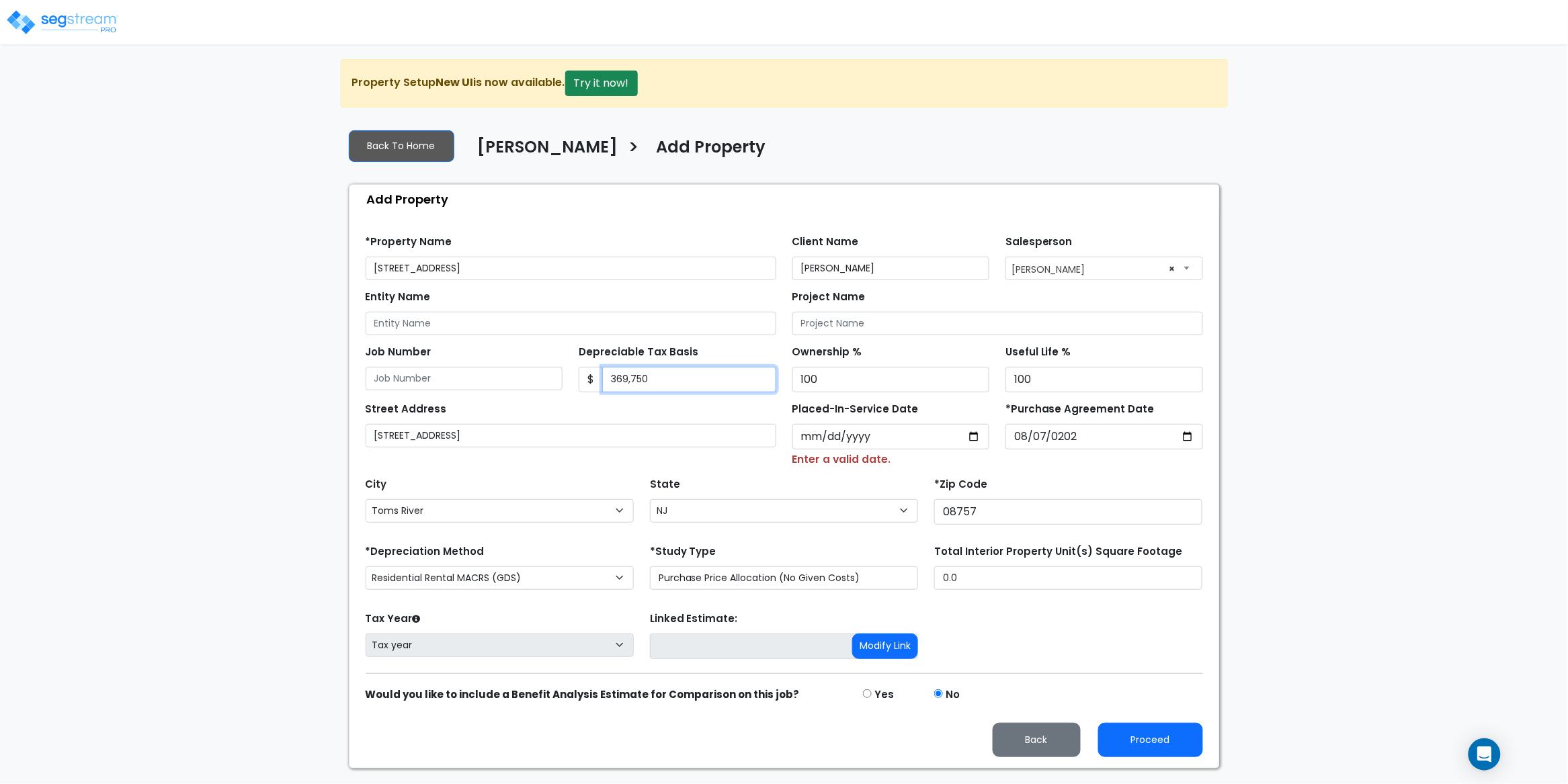
drag, startPoint x: 664, startPoint y: 381, endPoint x: 600, endPoint y: 380, distance: 64.0
click at [601, 380] on div "$ 369,750" at bounding box center [677, 380] width 198 height 25
paste input "text"
click at [635, 376] on input "Depreciable Tax Basis" at bounding box center [689, 380] width 174 height 25
type input "384,750"
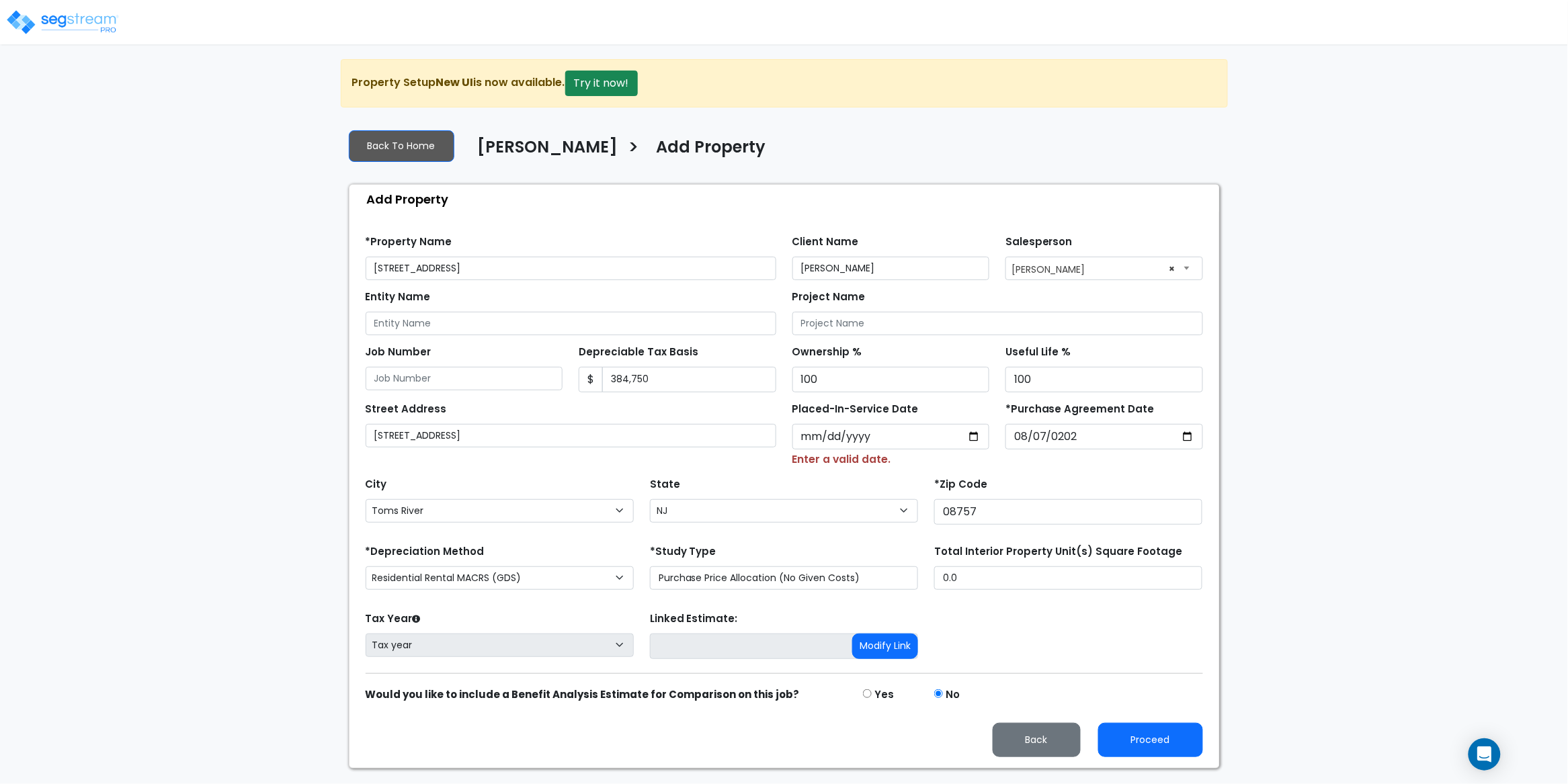
click at [759, 354] on div "Depreciable Tax Basis $ 384,750" at bounding box center [677, 367] width 198 height 51
click at [692, 414] on div "Street Address 1525 12th Ave" at bounding box center [571, 424] width 411 height 49
click at [1153, 740] on button "Proceed" at bounding box center [1151, 739] width 105 height 34
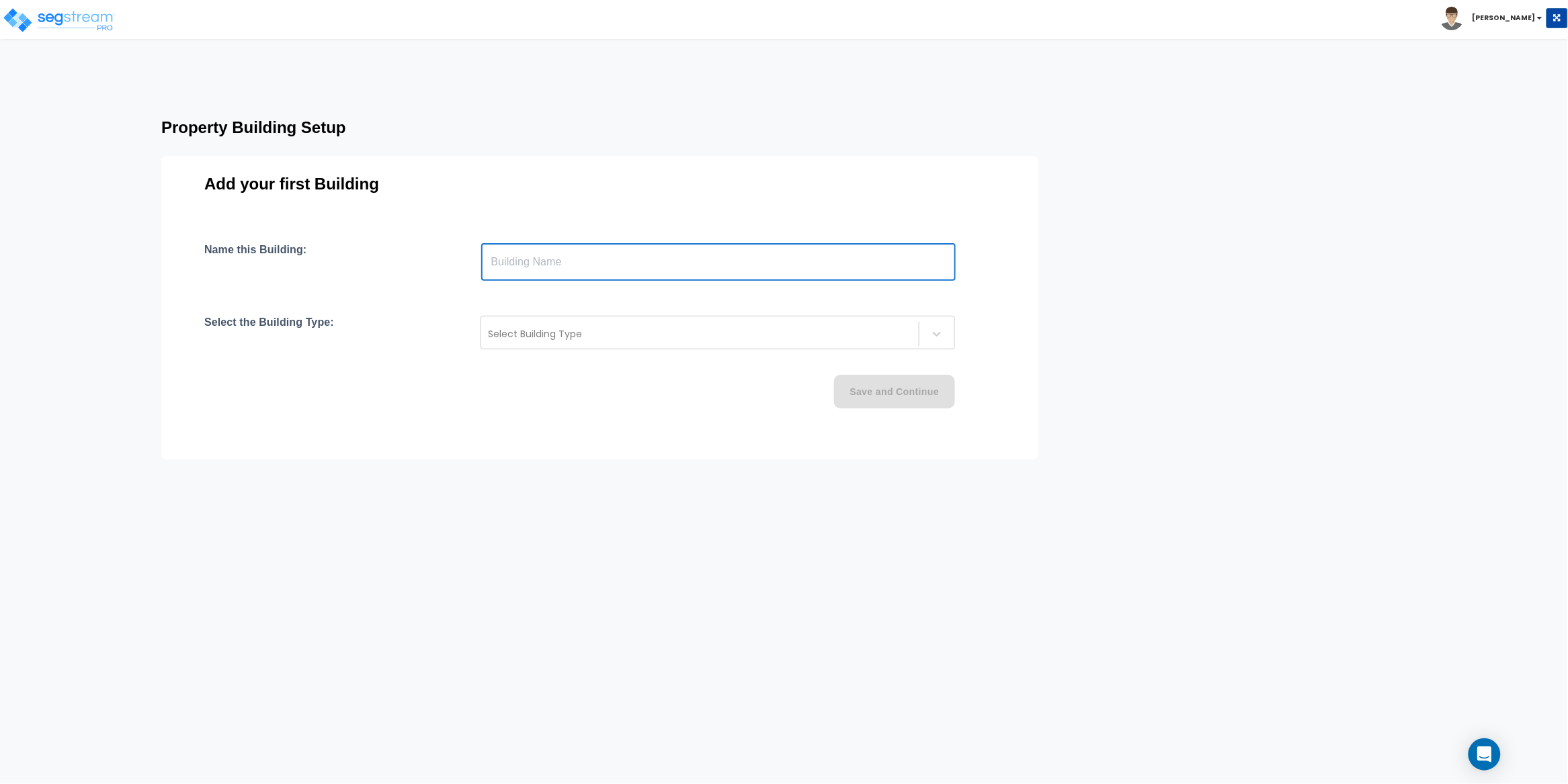
click at [537, 266] on input "text" at bounding box center [718, 262] width 475 height 38
click at [532, 261] on input "text" at bounding box center [718, 262] width 475 height 38
paste input "text"
type input "1525 12th Ave, Toms River, NJ 08757"
click at [519, 332] on div at bounding box center [700, 334] width 424 height 17
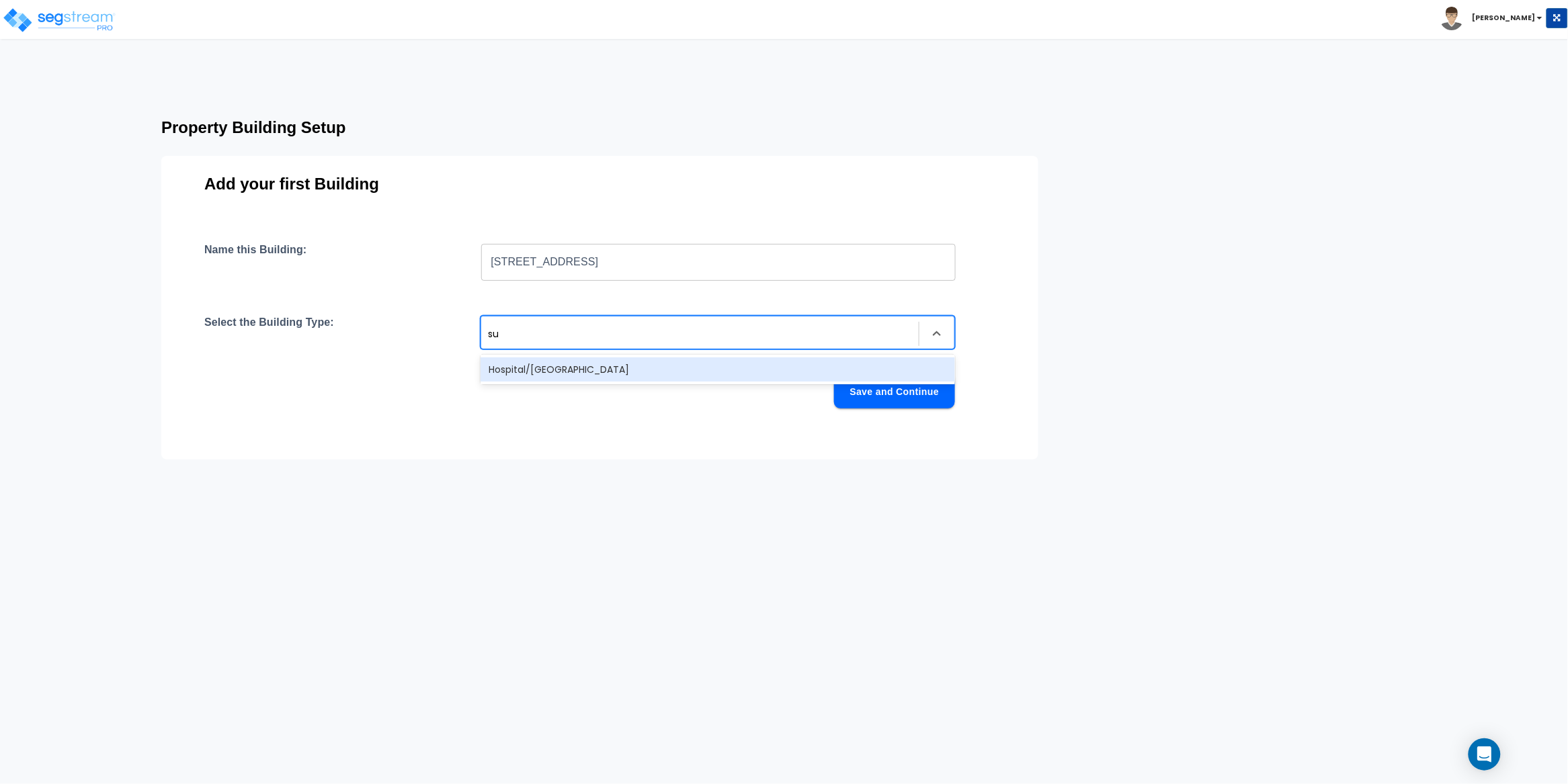
type input "s"
type input "single"
click at [552, 361] on div "Single Family Home" at bounding box center [717, 369] width 475 height 24
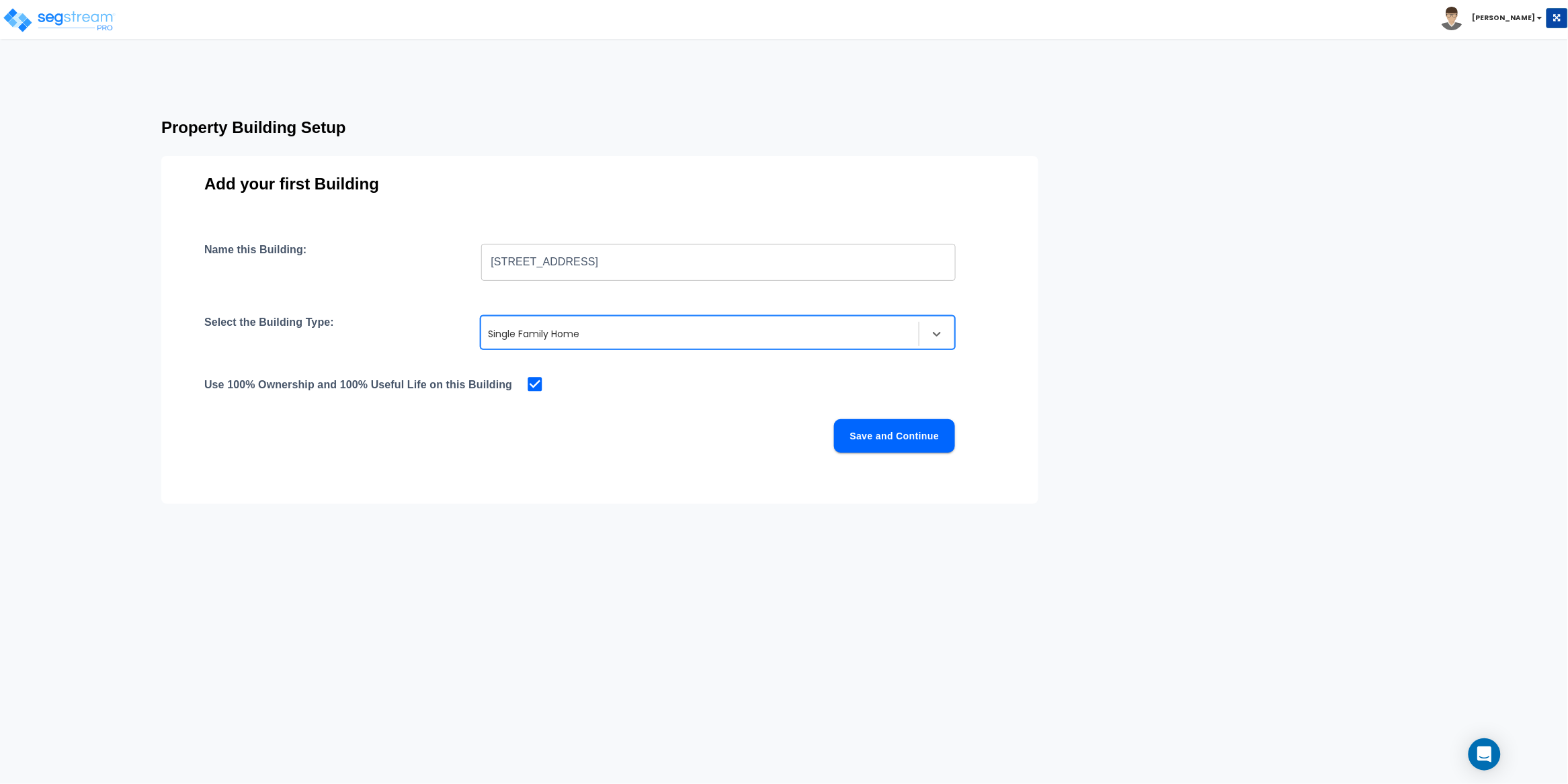
click at [894, 445] on button "Save and Continue" at bounding box center [895, 435] width 121 height 33
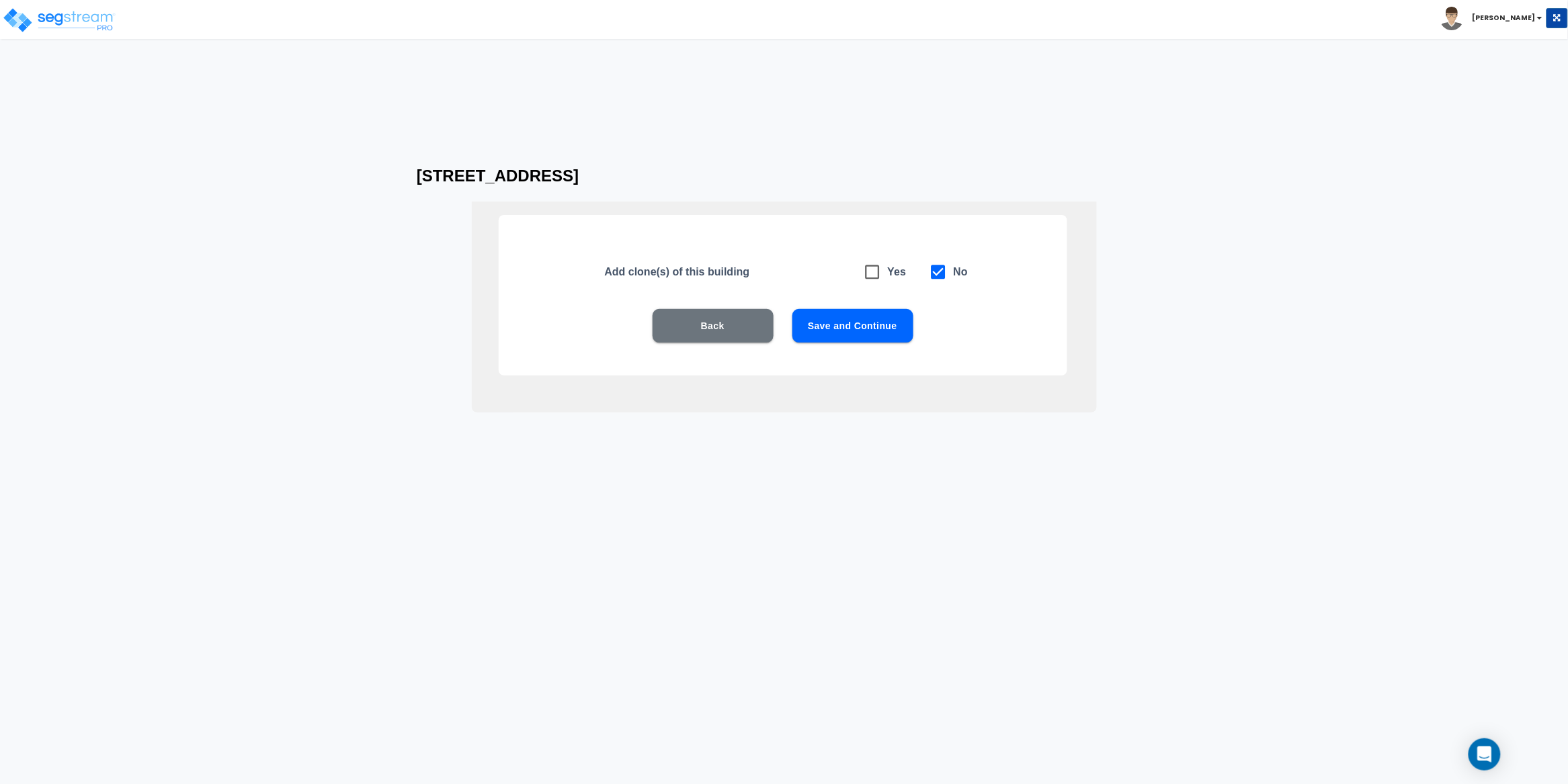
click at [860, 327] on button "Save and Continue" at bounding box center [853, 325] width 121 height 33
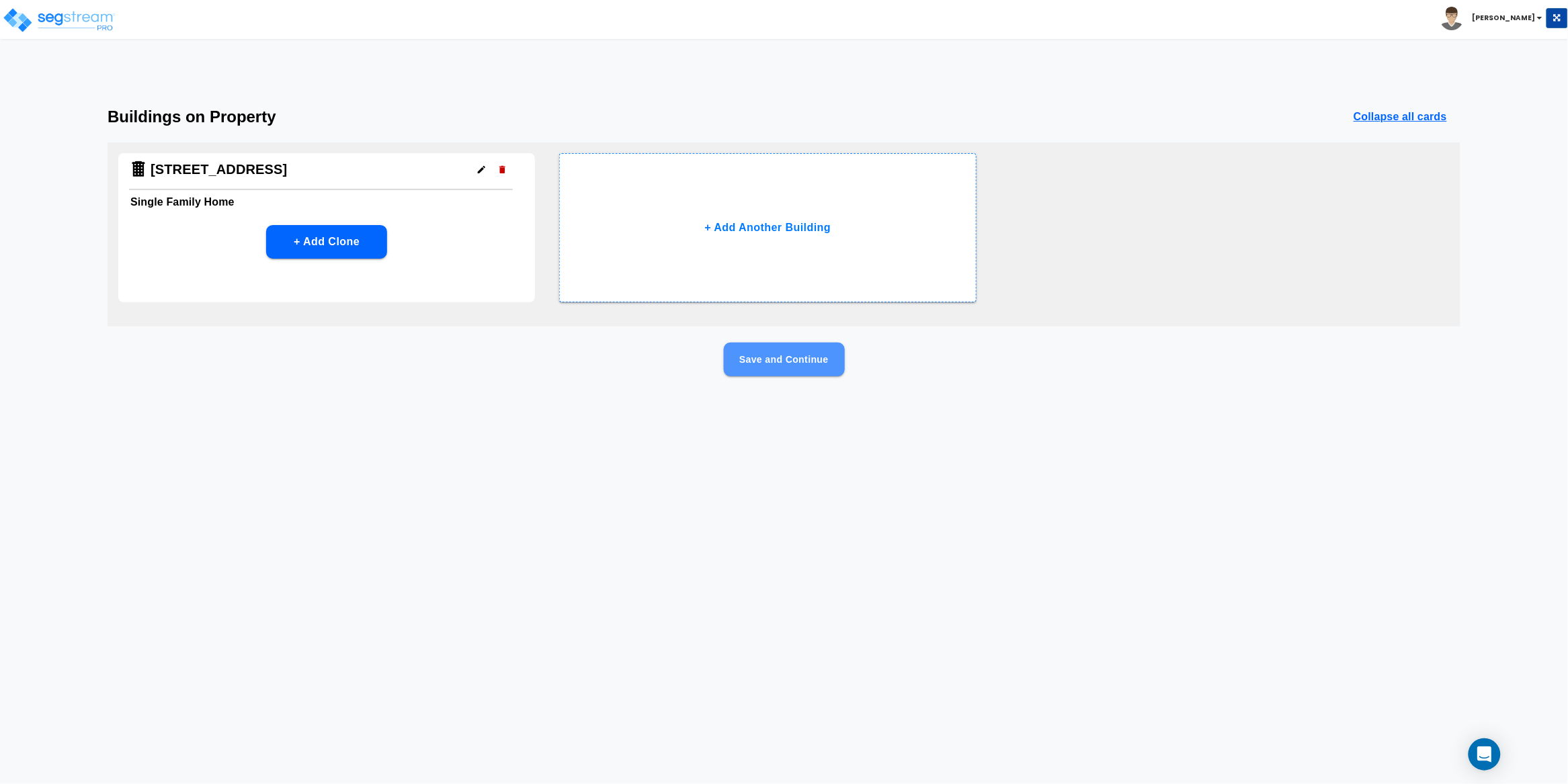
click at [784, 360] on button "Save and Continue" at bounding box center [784, 359] width 121 height 33
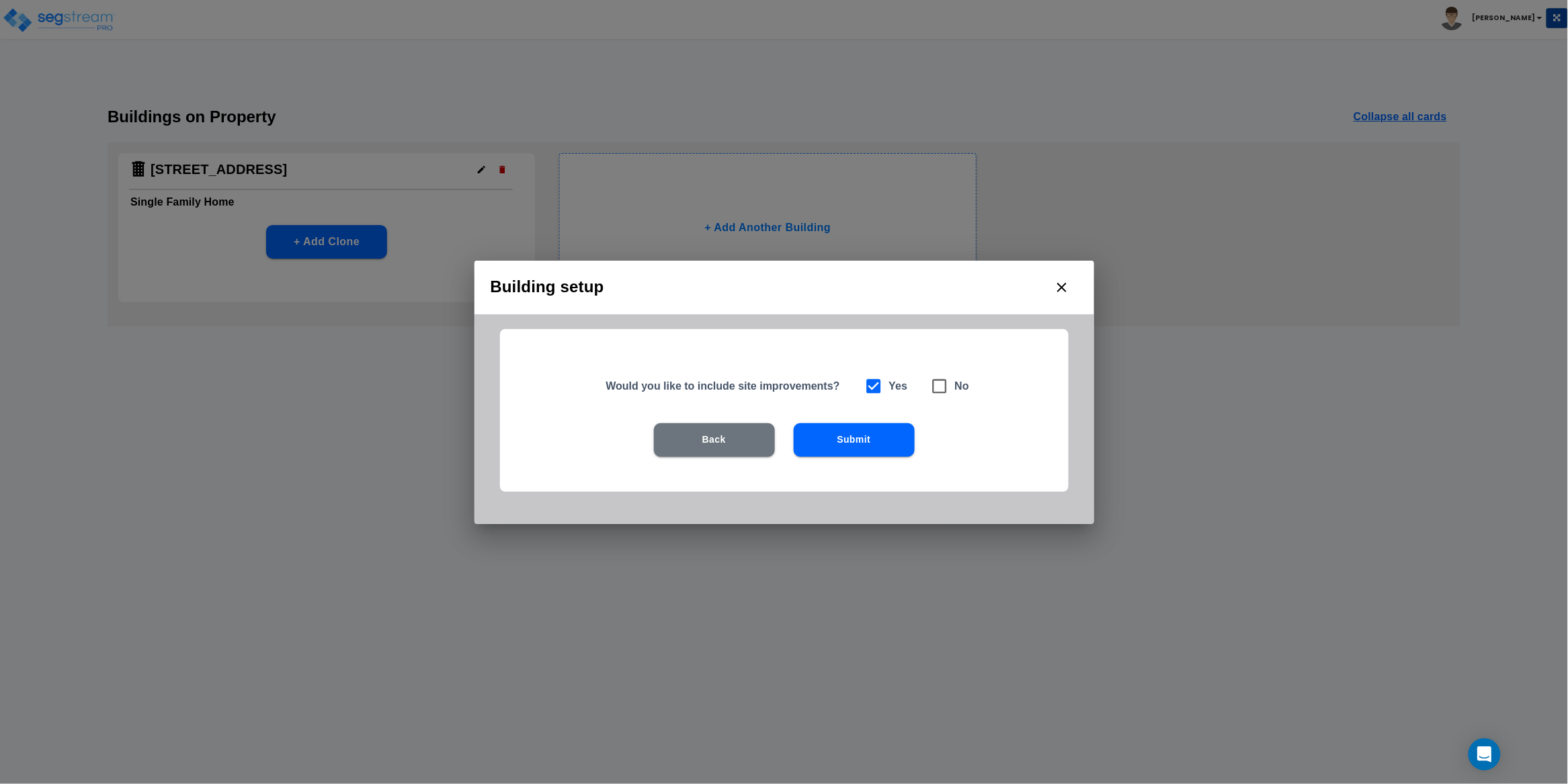
click at [849, 441] on button "Submit" at bounding box center [855, 440] width 121 height 33
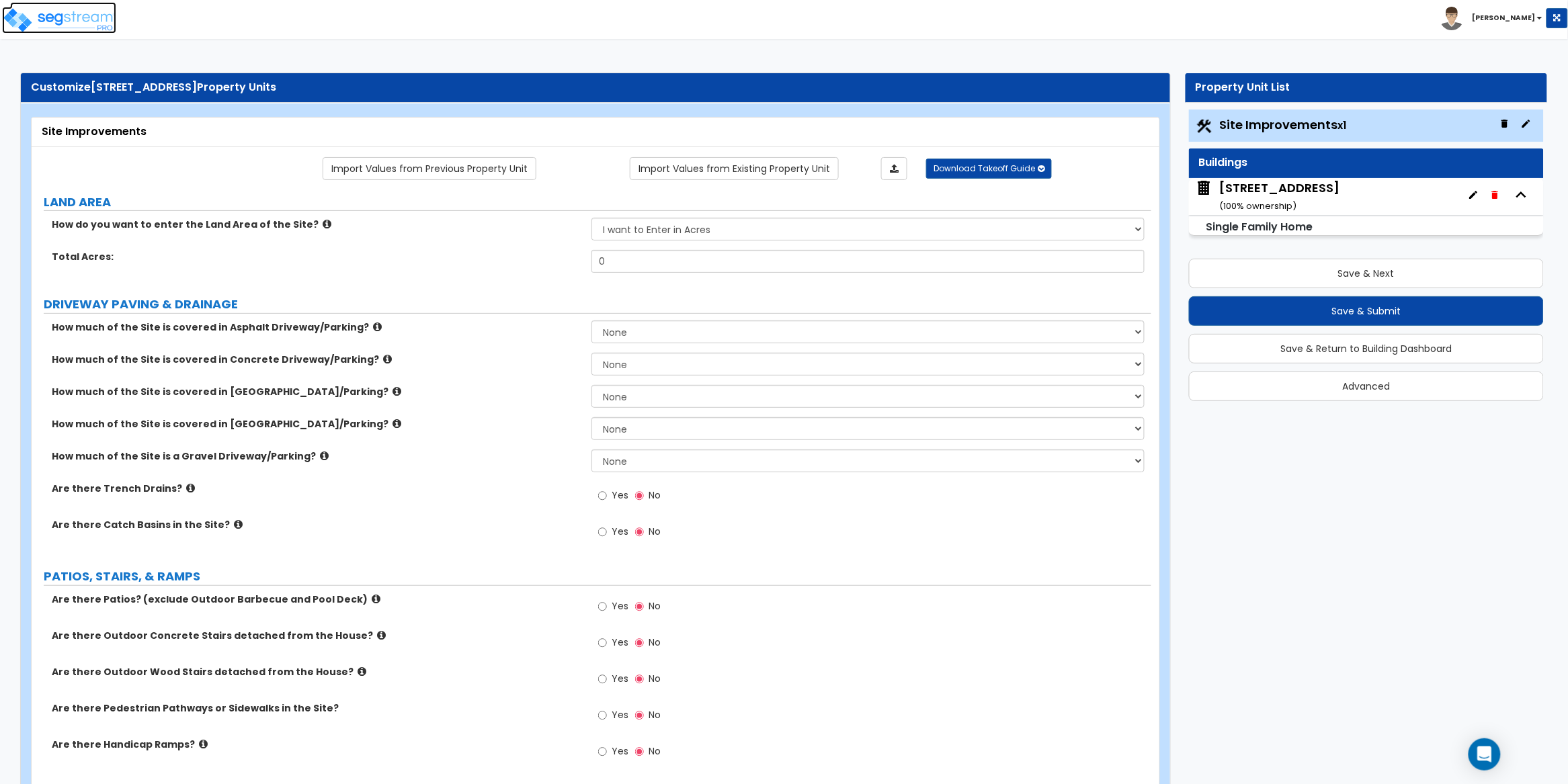
click at [86, 15] on img at bounding box center [58, 20] width 114 height 27
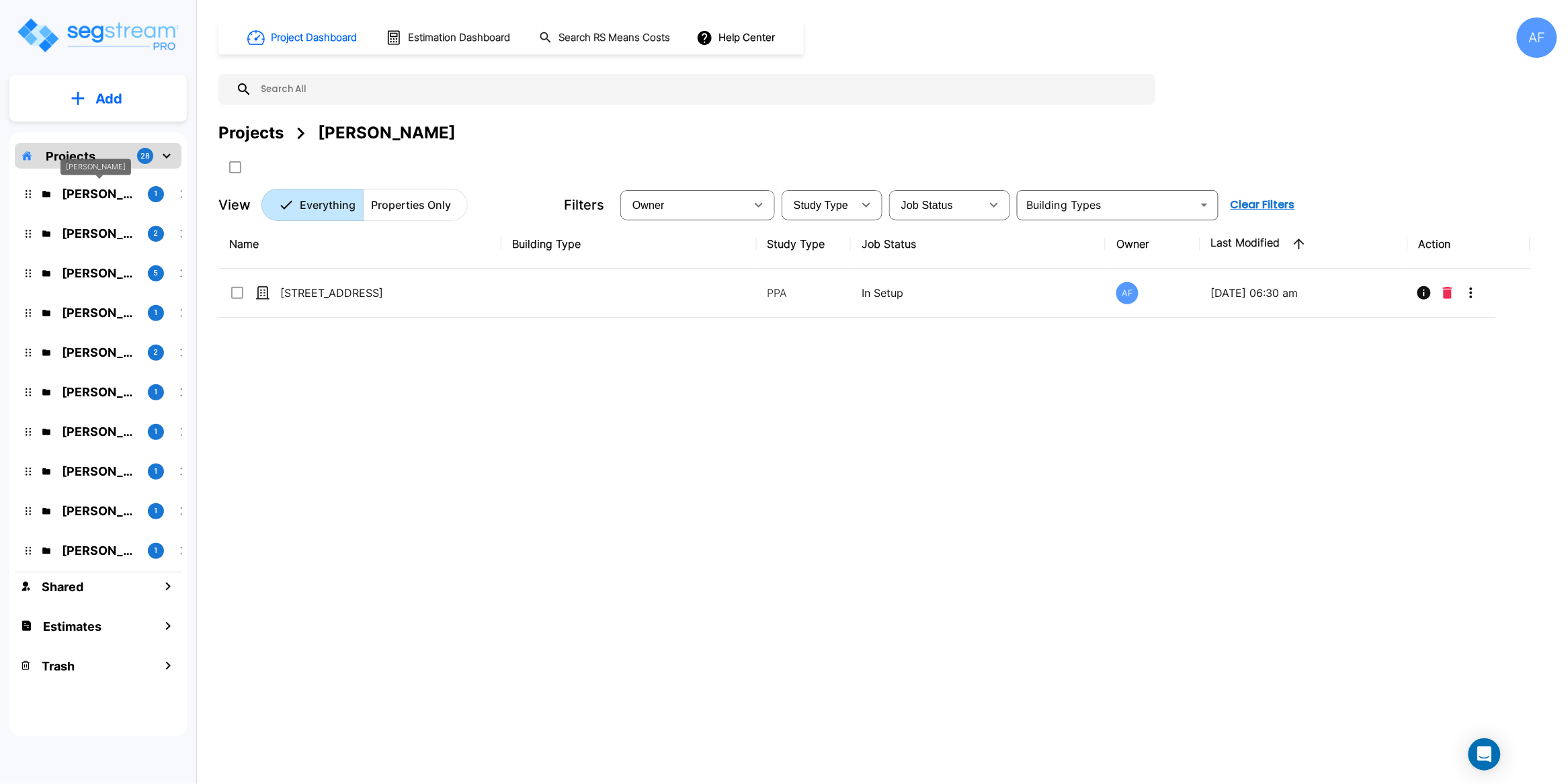
click at [94, 192] on p "[PERSON_NAME]" at bounding box center [98, 194] width 75 height 19
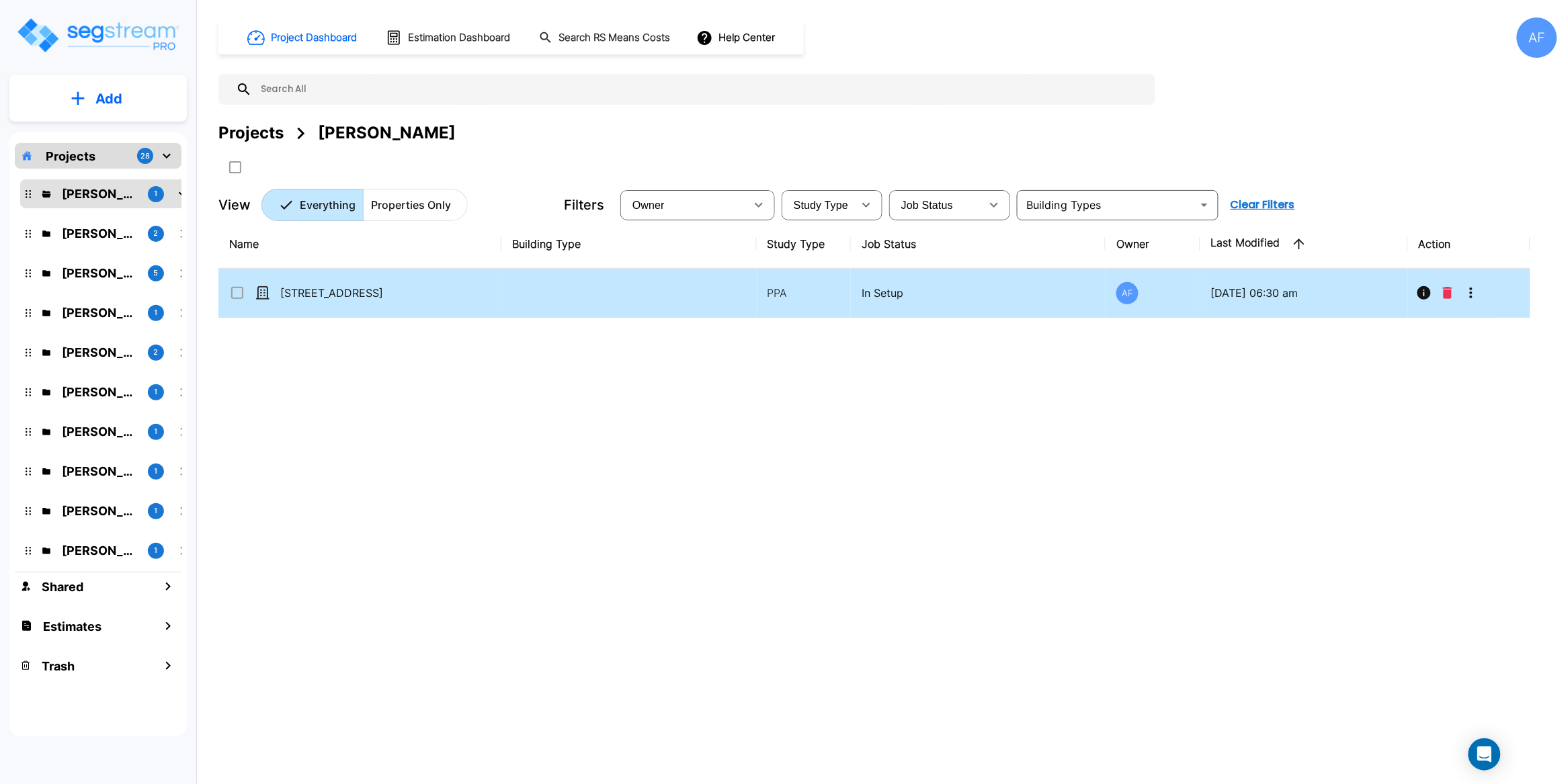
click at [467, 282] on td "[STREET_ADDRESS]" at bounding box center [360, 293] width 283 height 49
checkbox input "true"
click at [1473, 301] on icon "More-Options" at bounding box center [1472, 293] width 17 height 17
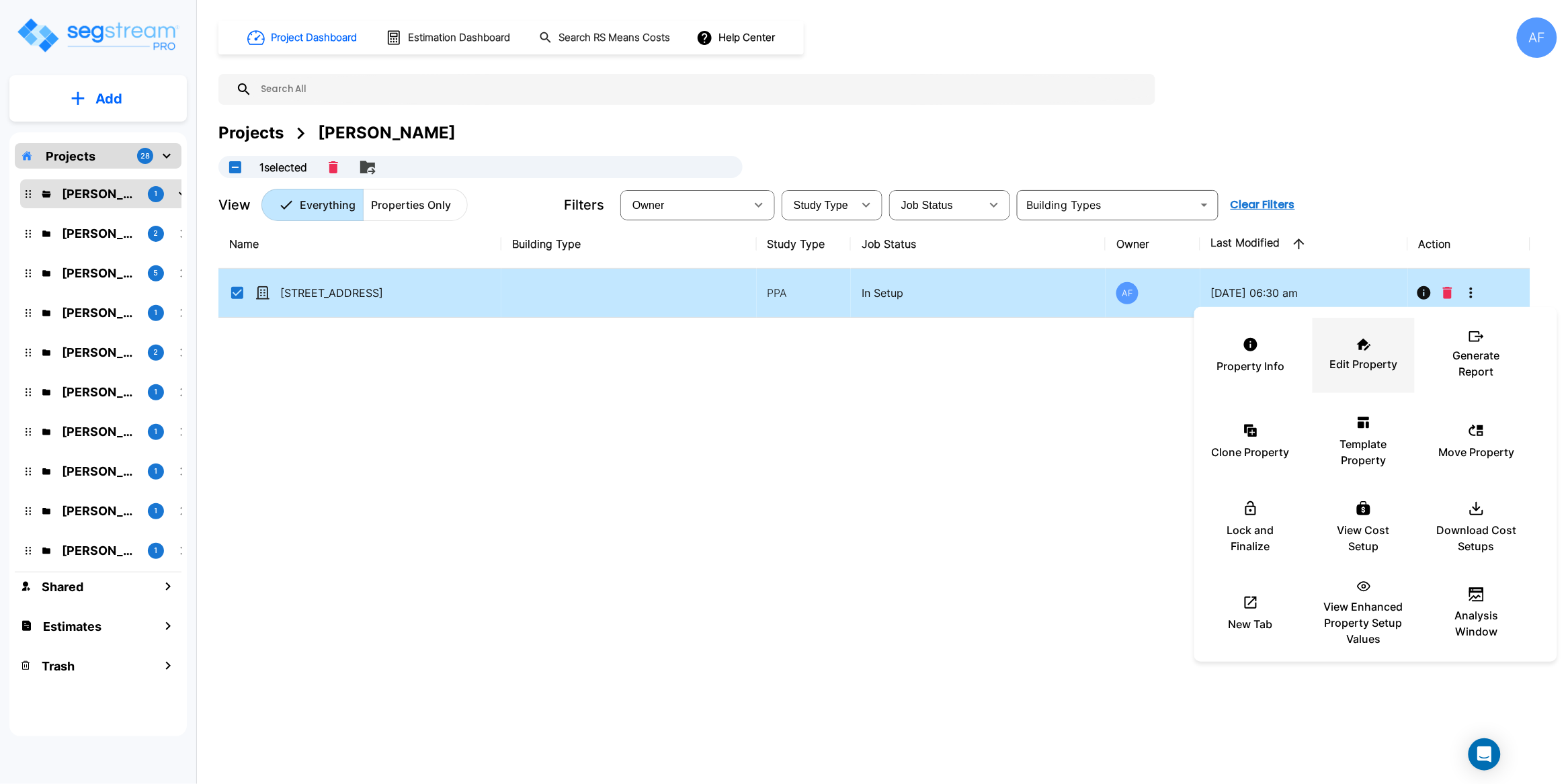
click at [1371, 342] on icon at bounding box center [1364, 345] width 14 height 12
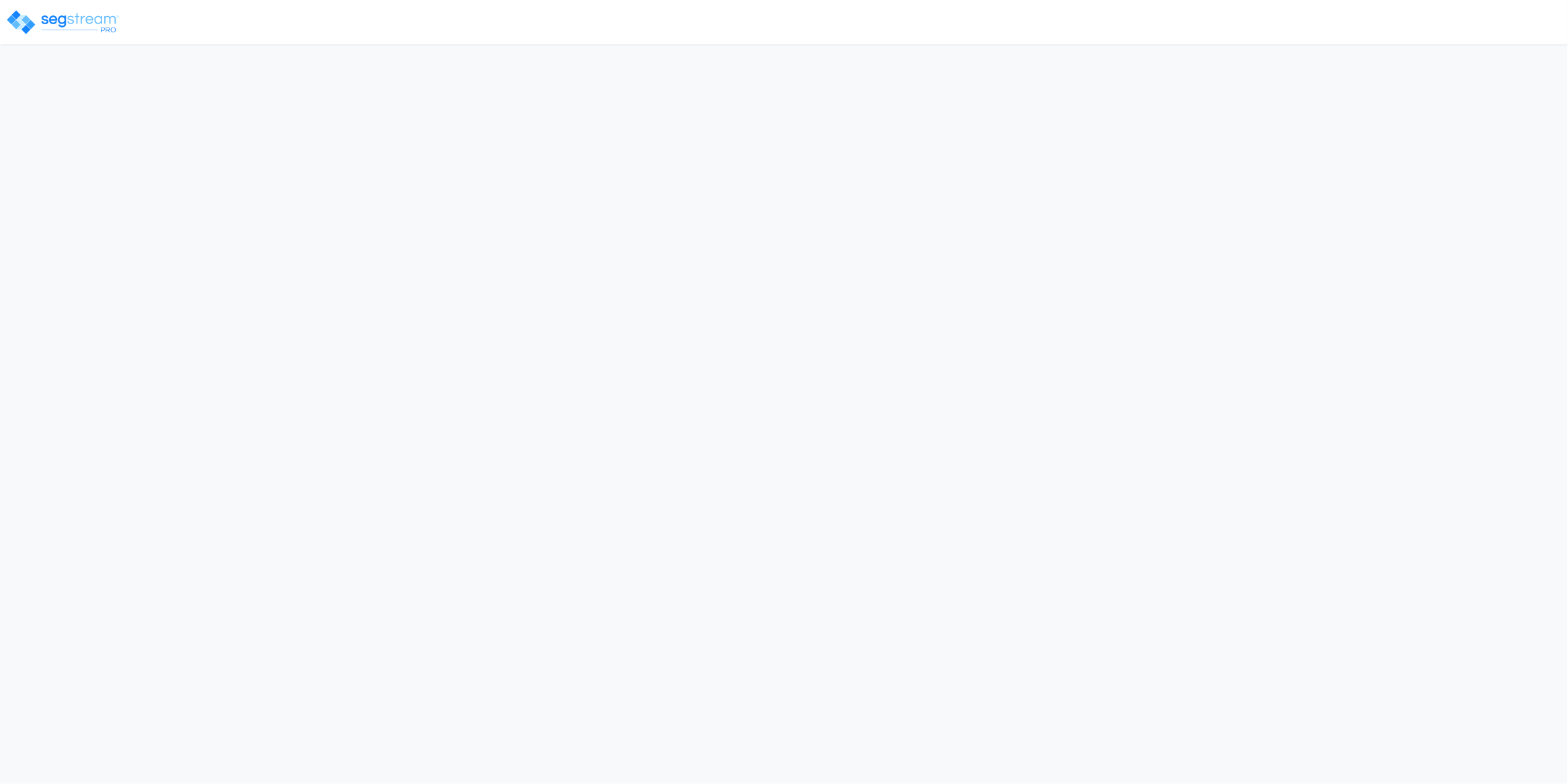
select select "NJ"
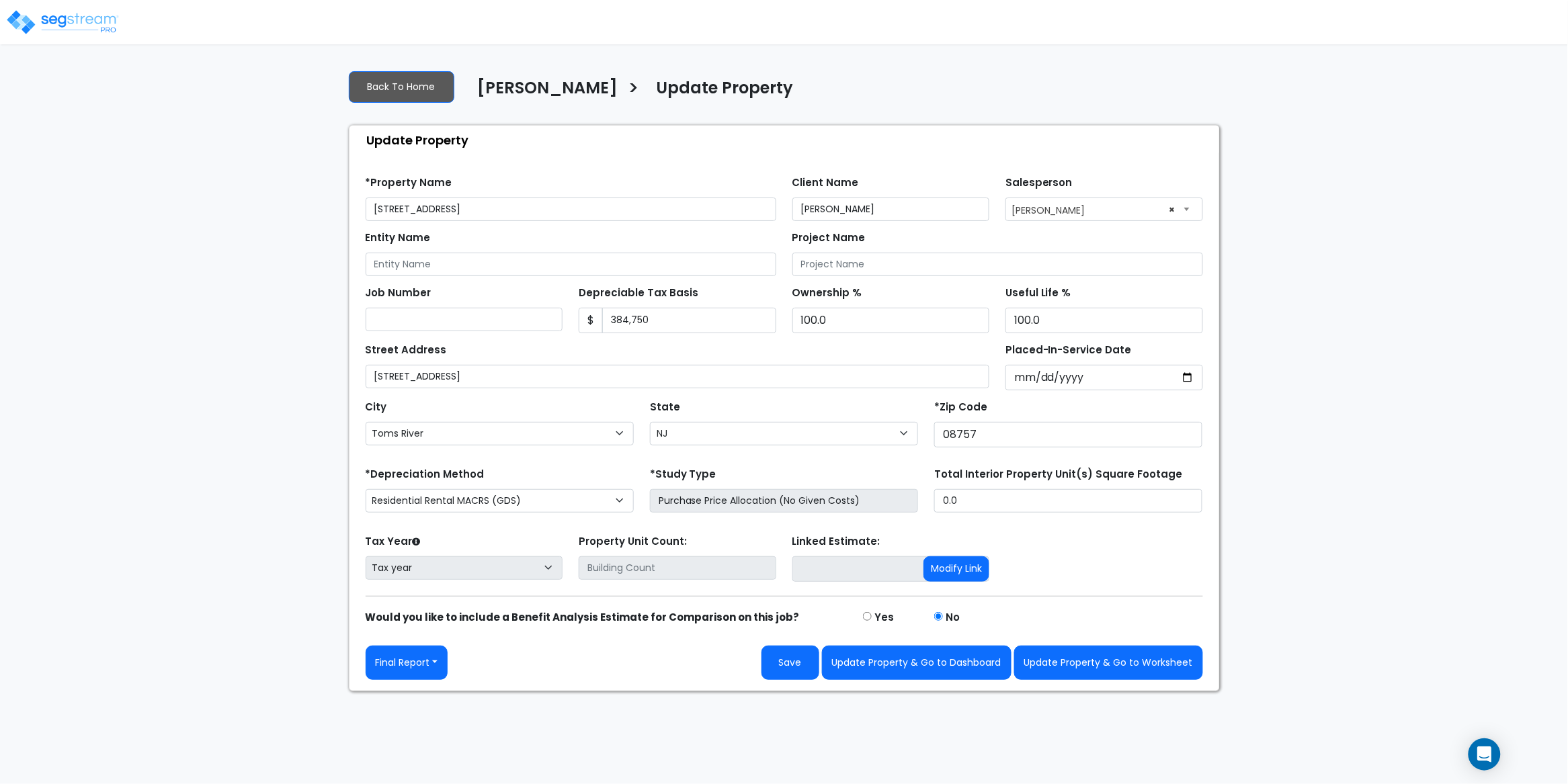
click at [241, 424] on div "We are Building your Property. So please grab a coffee and let us do the heavy …" at bounding box center [784, 375] width 1568 height 632
drag, startPoint x: 707, startPoint y: 291, endPoint x: 573, endPoint y: 293, distance: 134.0
click at [573, 293] on div "Depreciable Tax Basis $ 384,750" at bounding box center [677, 308] width 213 height 51
copy label "Depreciable Tax Basis"
click at [434, 656] on button "Final Report" at bounding box center [406, 662] width 83 height 34
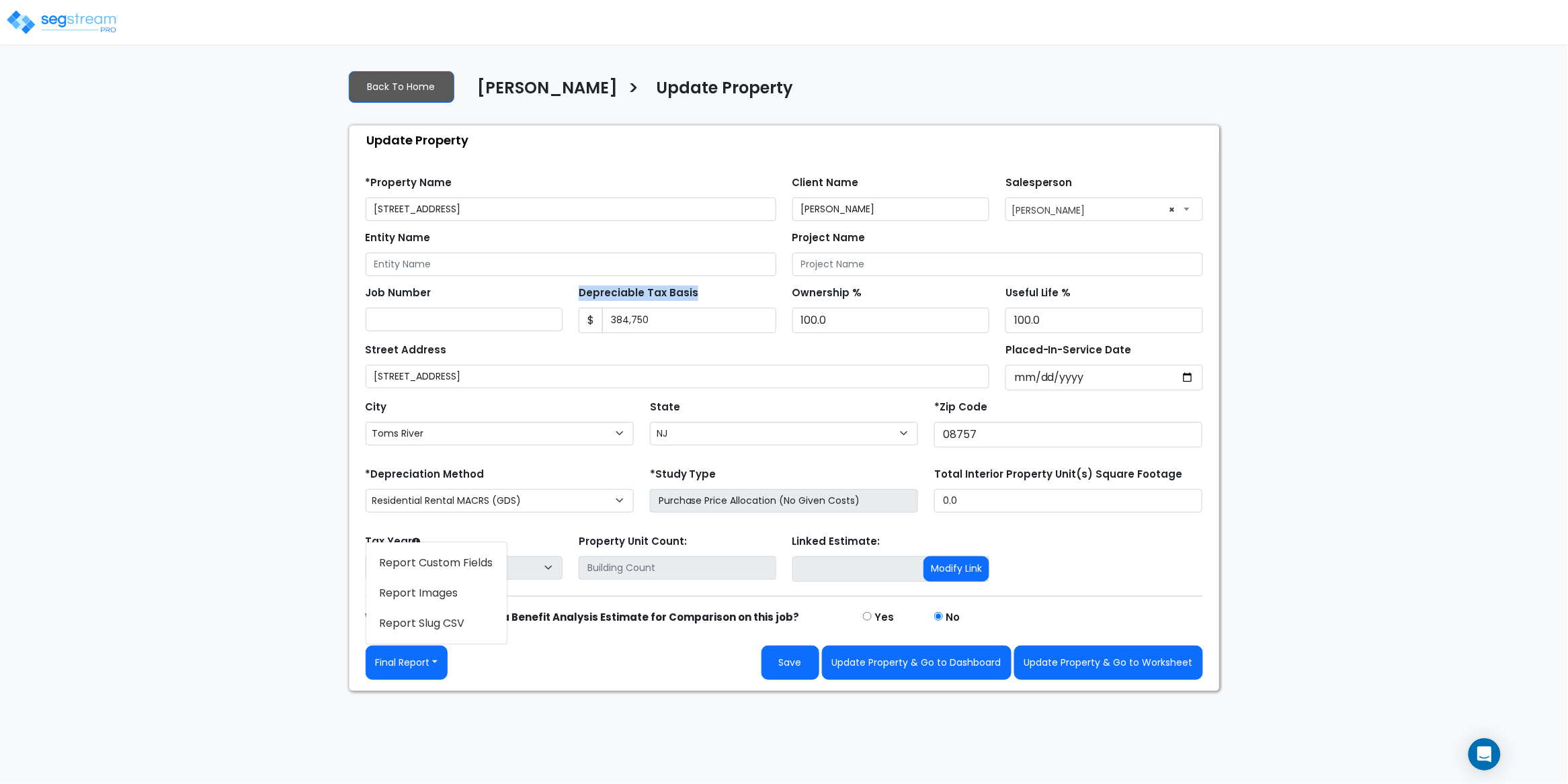
click at [438, 587] on link "Report Images" at bounding box center [437, 593] width 140 height 31
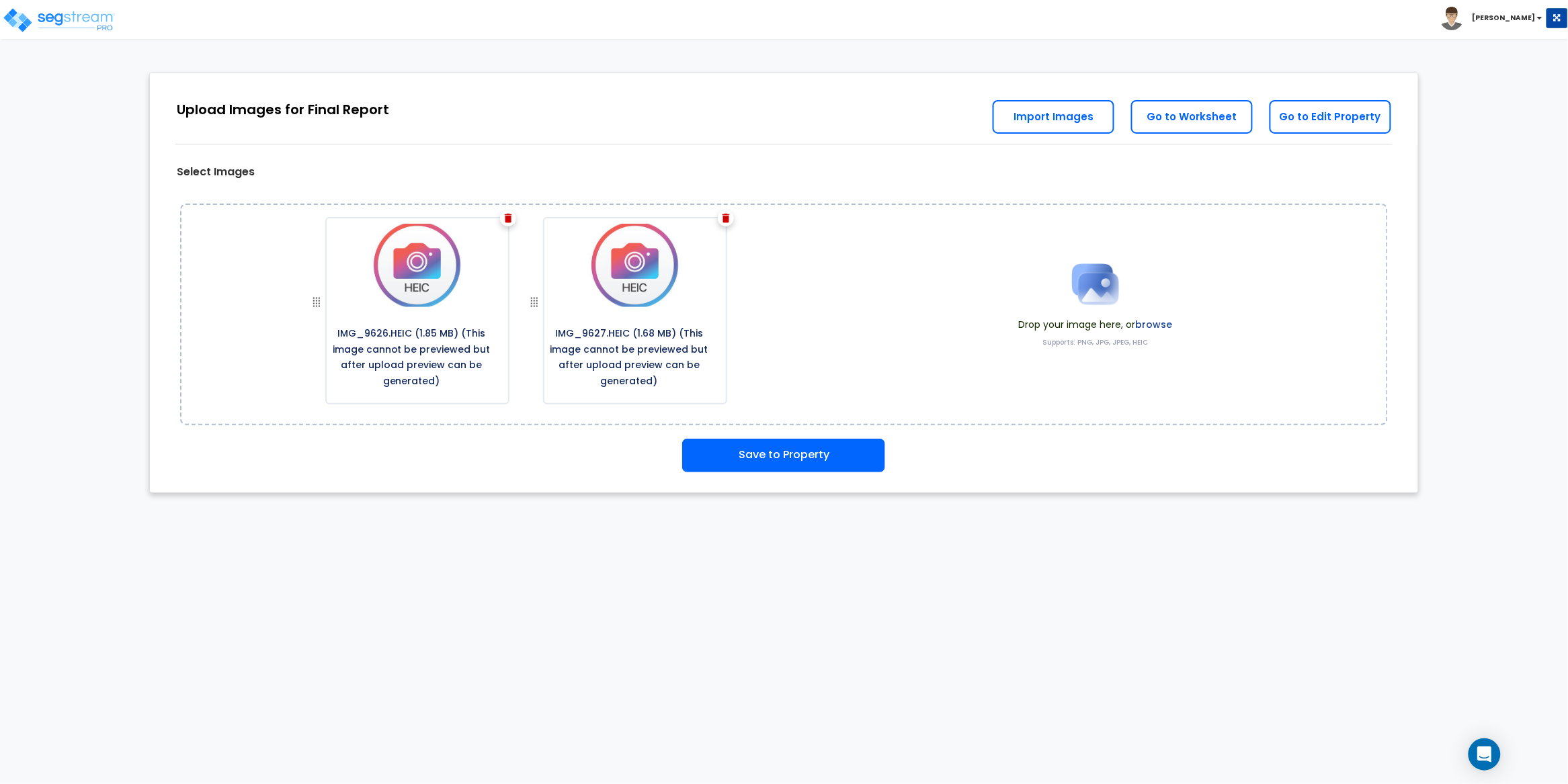
click at [723, 222] on img at bounding box center [727, 218] width 8 height 10
click at [723, 222] on div "IMG_9626.HEIC (1.85 MB) (This image cannot be previewed but after upload previe…" at bounding box center [533, 307] width 583 height 202
click at [723, 220] on img at bounding box center [727, 218] width 8 height 10
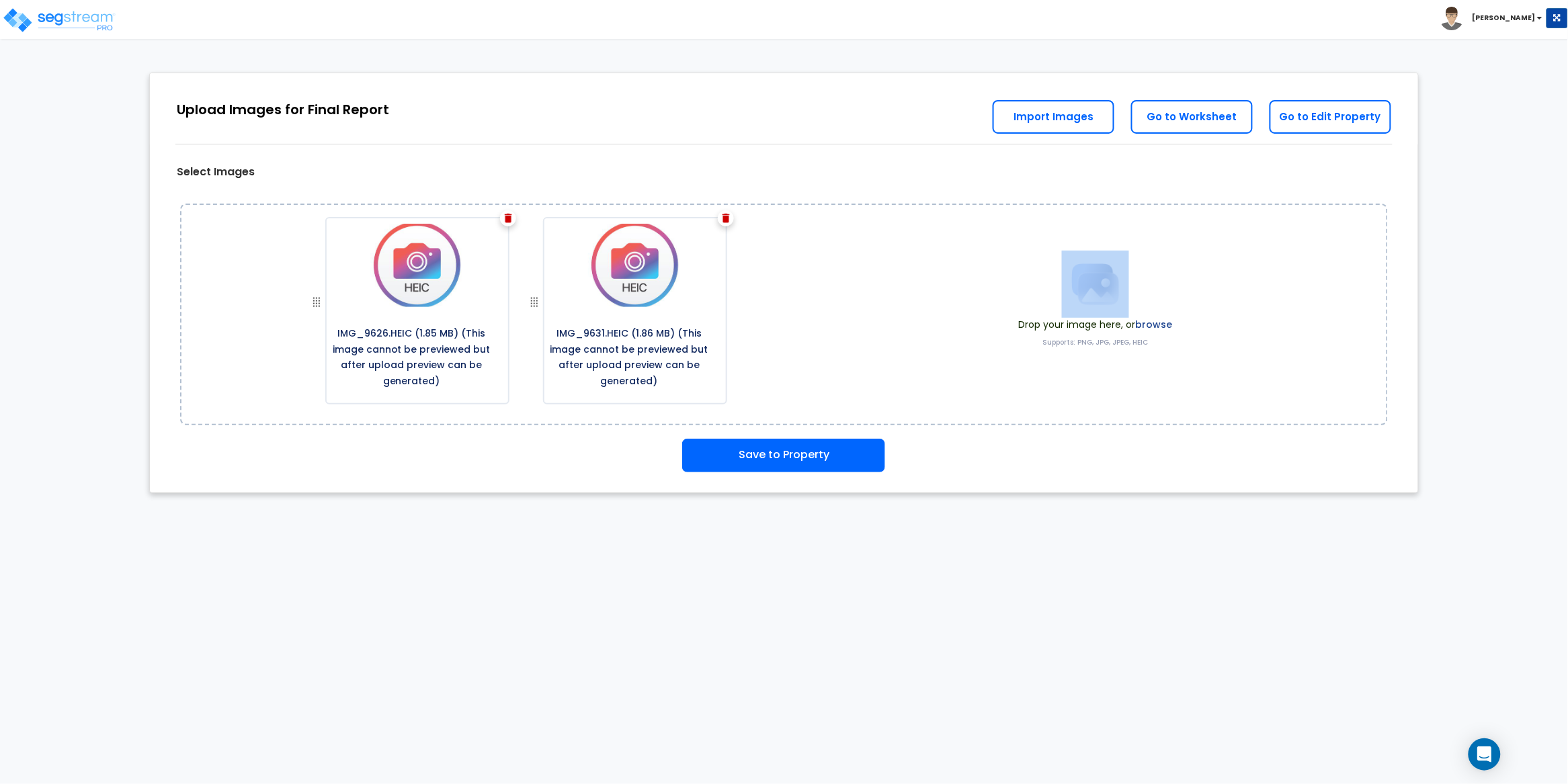
click at [723, 220] on img at bounding box center [727, 218] width 8 height 10
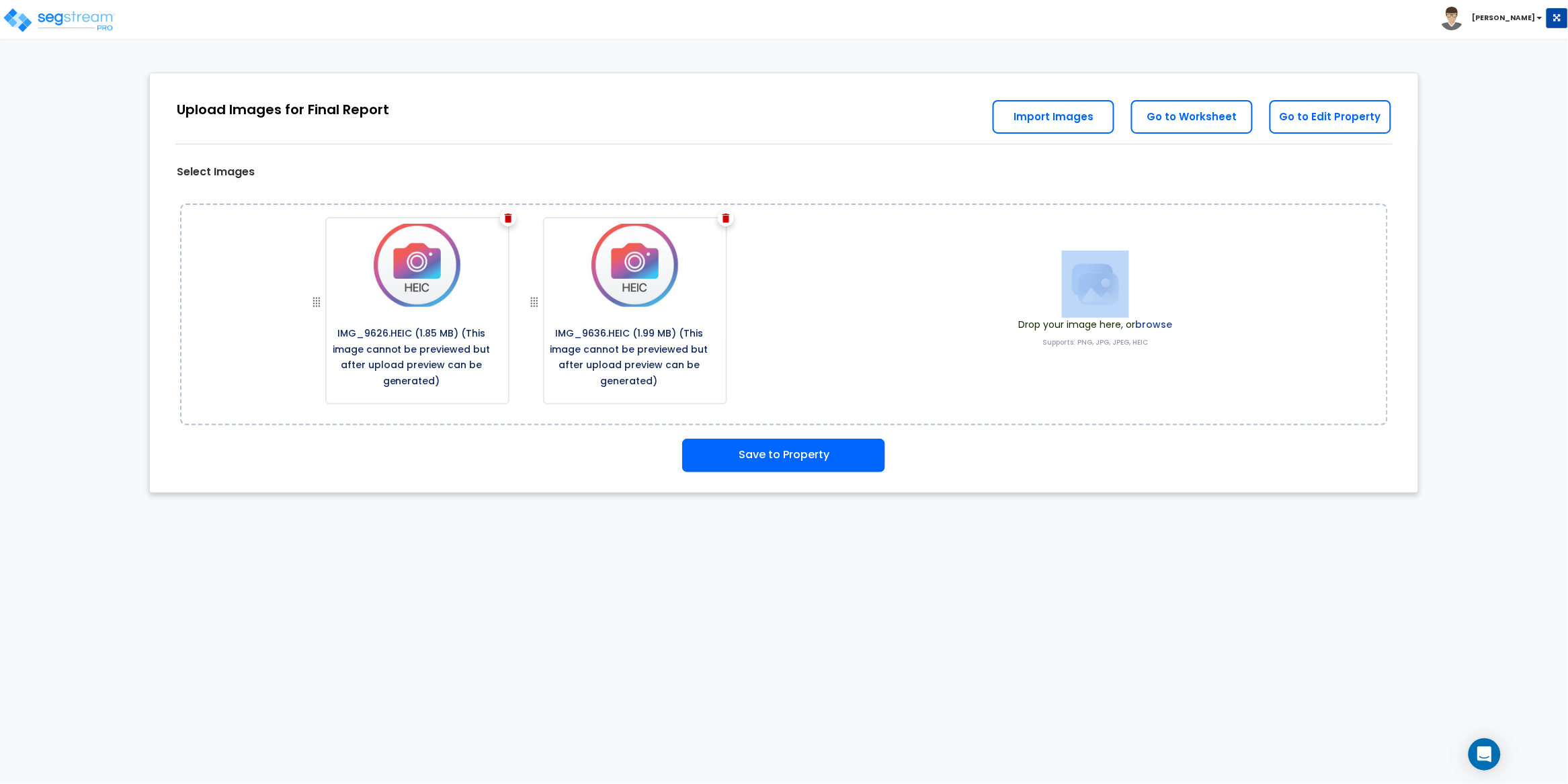
click at [723, 220] on img at bounding box center [727, 218] width 8 height 10
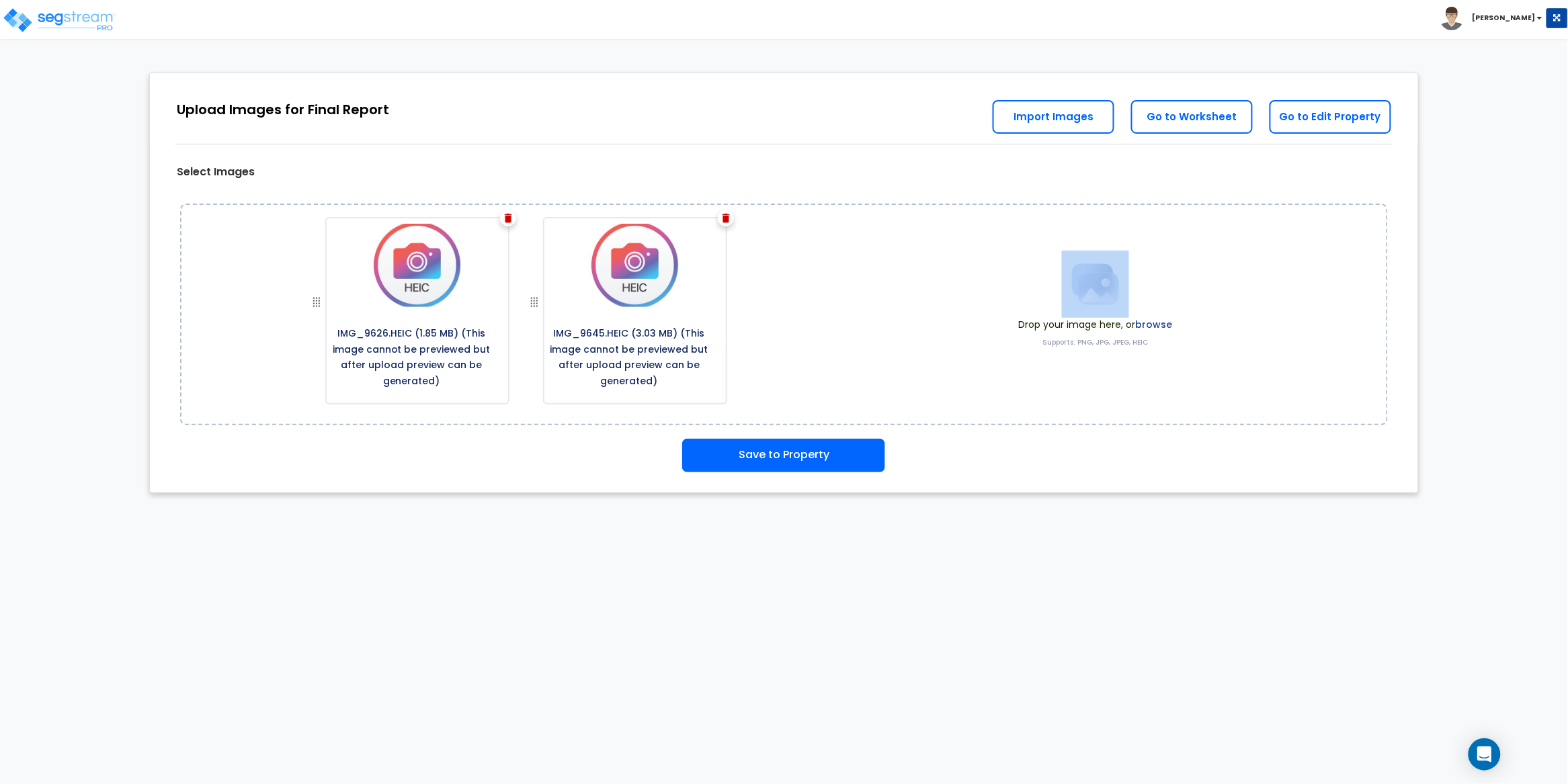
click at [723, 220] on img at bounding box center [727, 218] width 8 height 10
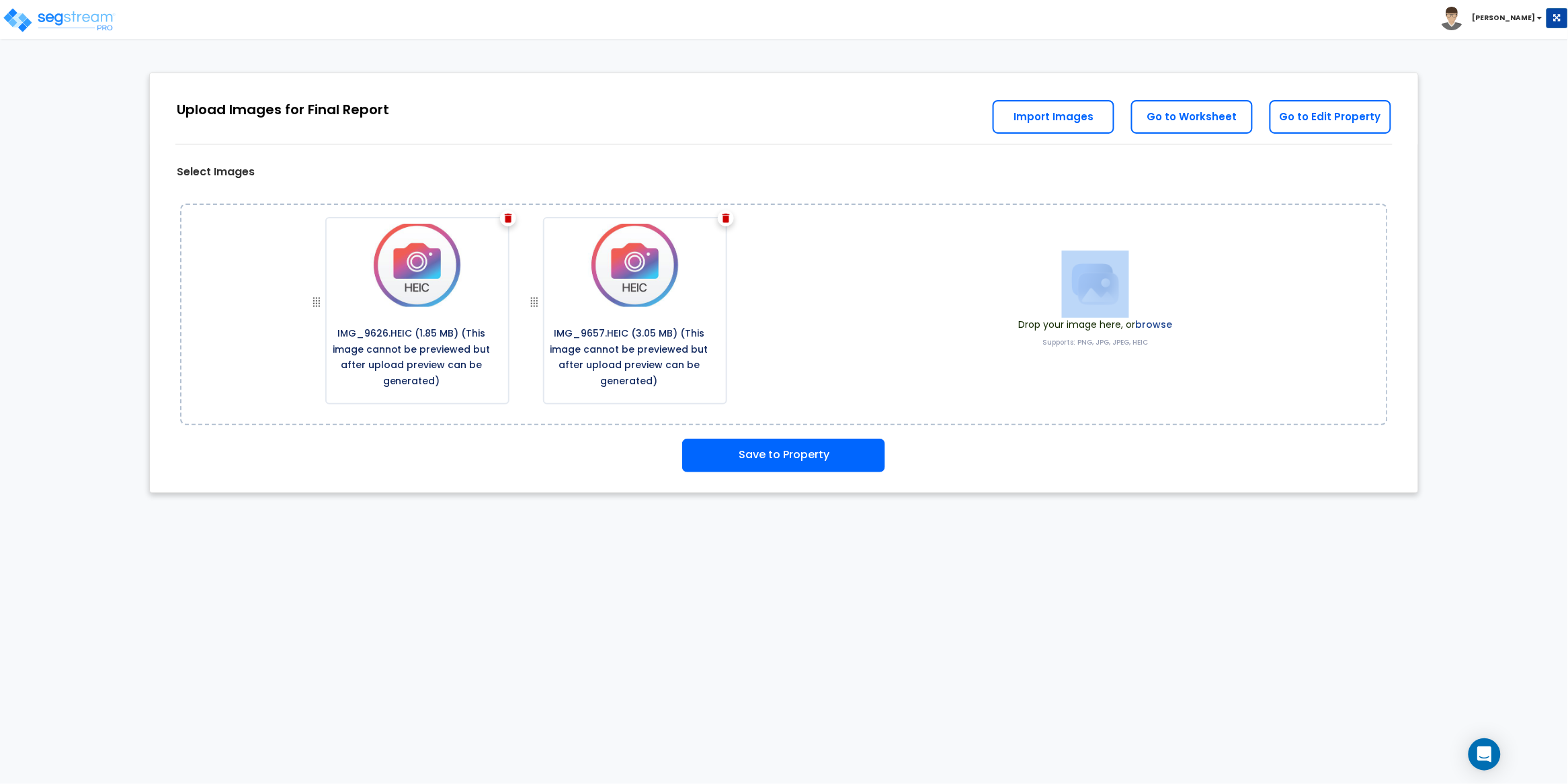
click at [723, 220] on img at bounding box center [727, 218] width 8 height 10
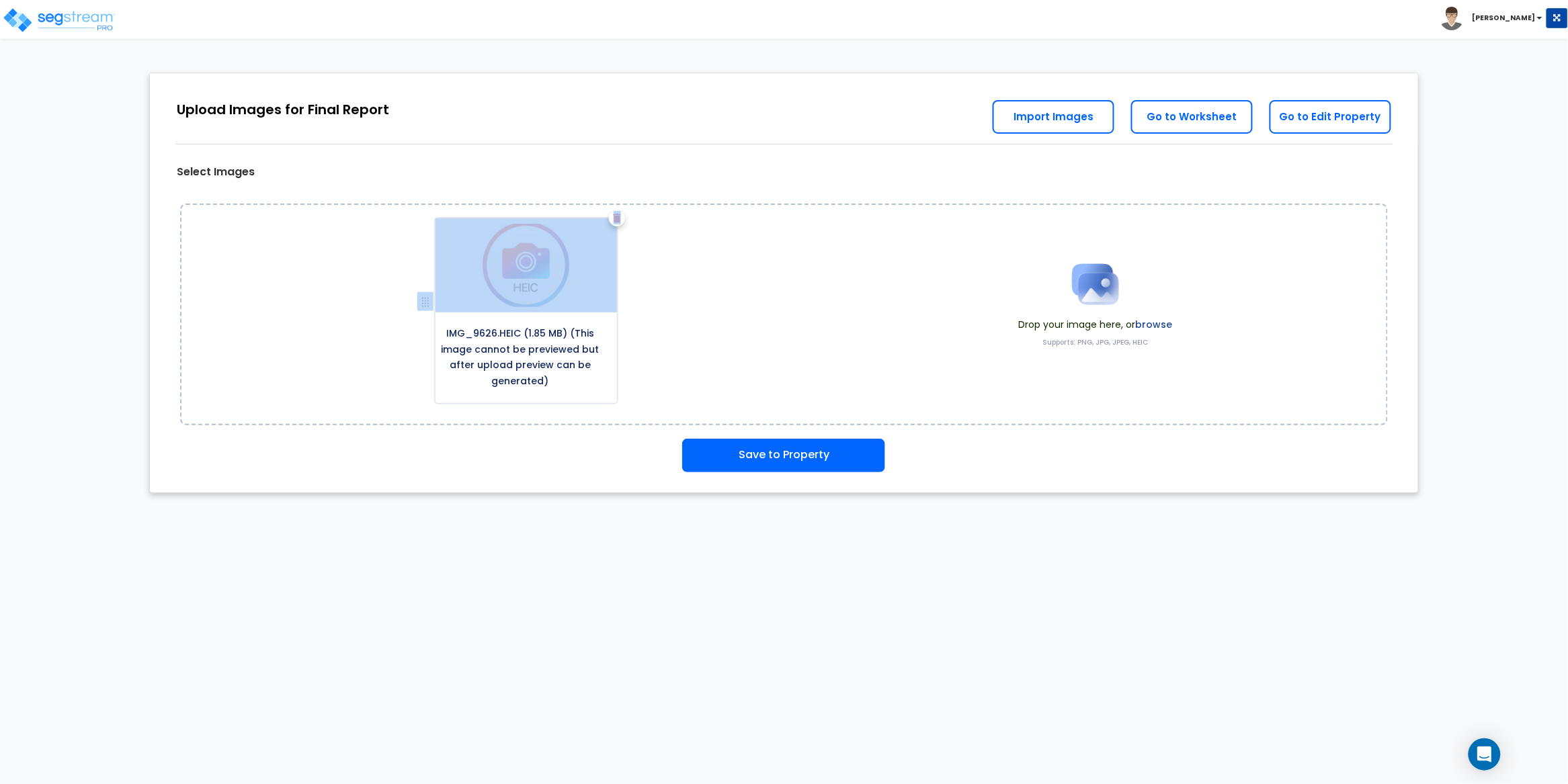
click at [719, 220] on div "IMG_9626.HEIC (1.85 MB) (This image cannot be previewed but after upload previe…" at bounding box center [533, 307] width 583 height 202
click at [614, 218] on img at bounding box center [618, 218] width 8 height 10
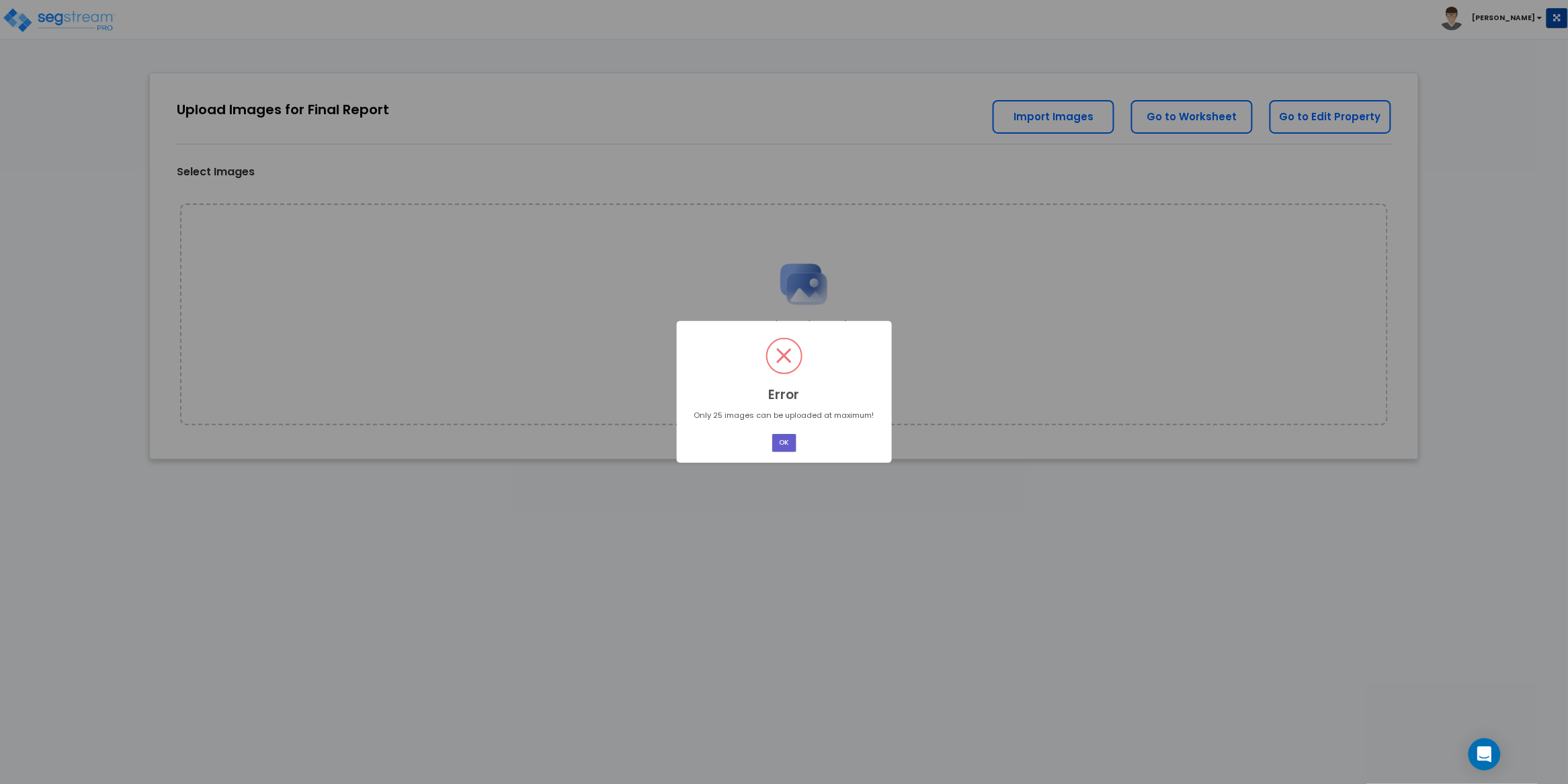
click at [784, 449] on button "OK" at bounding box center [784, 443] width 24 height 19
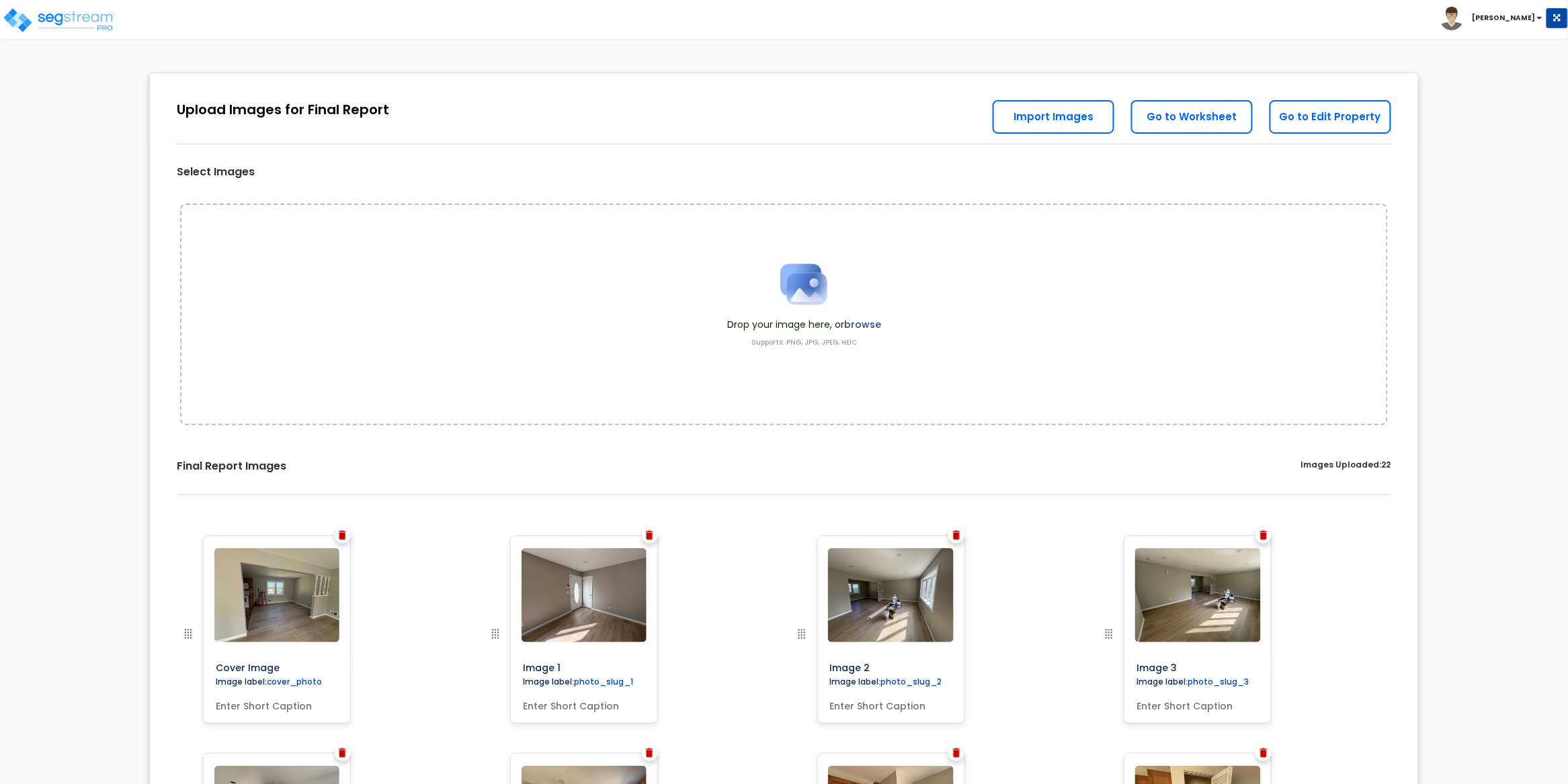
click at [867, 322] on label "browse" at bounding box center [862, 324] width 37 height 14
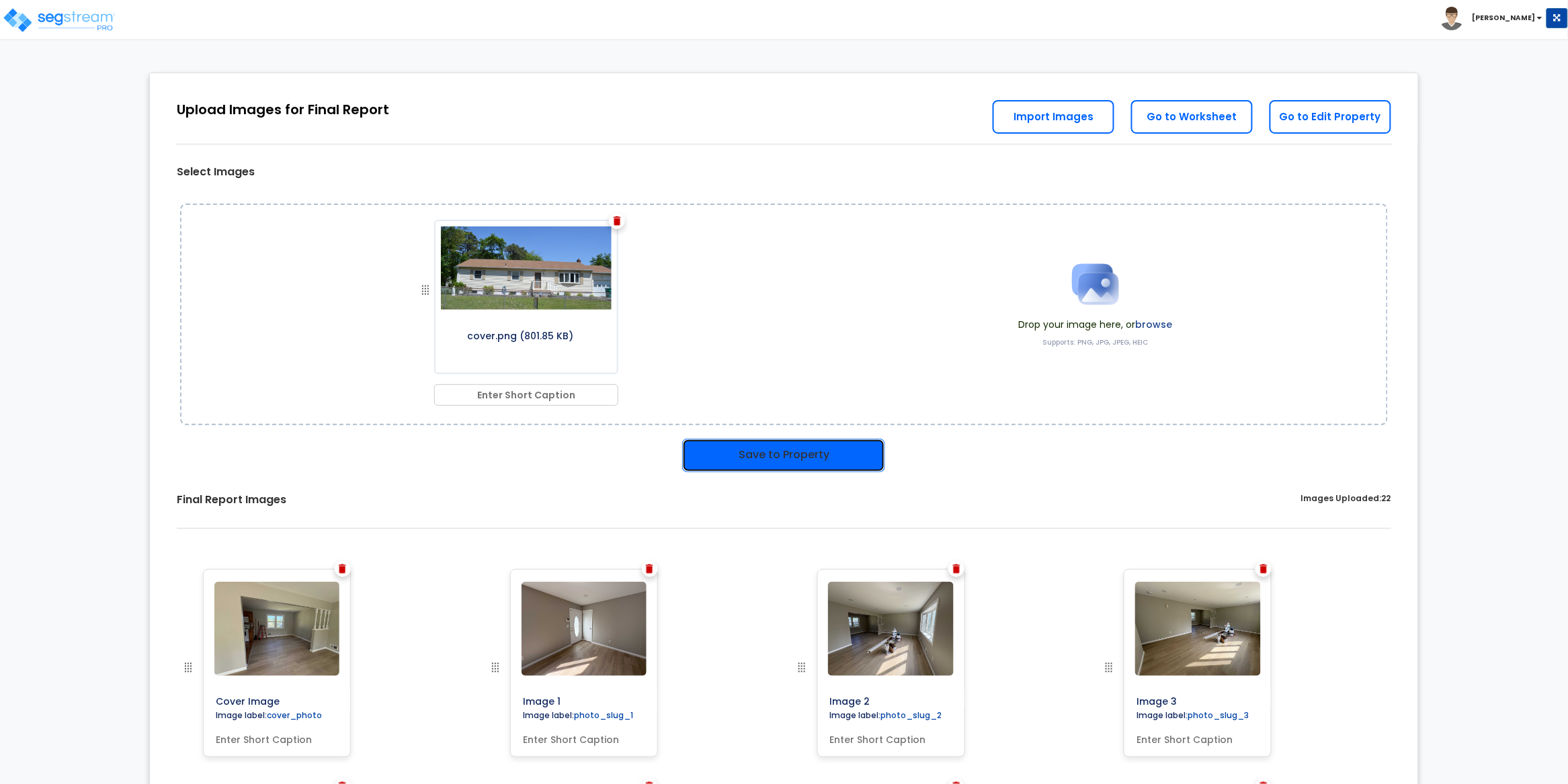
click at [795, 465] on button "Save to Property" at bounding box center [784, 455] width 203 height 33
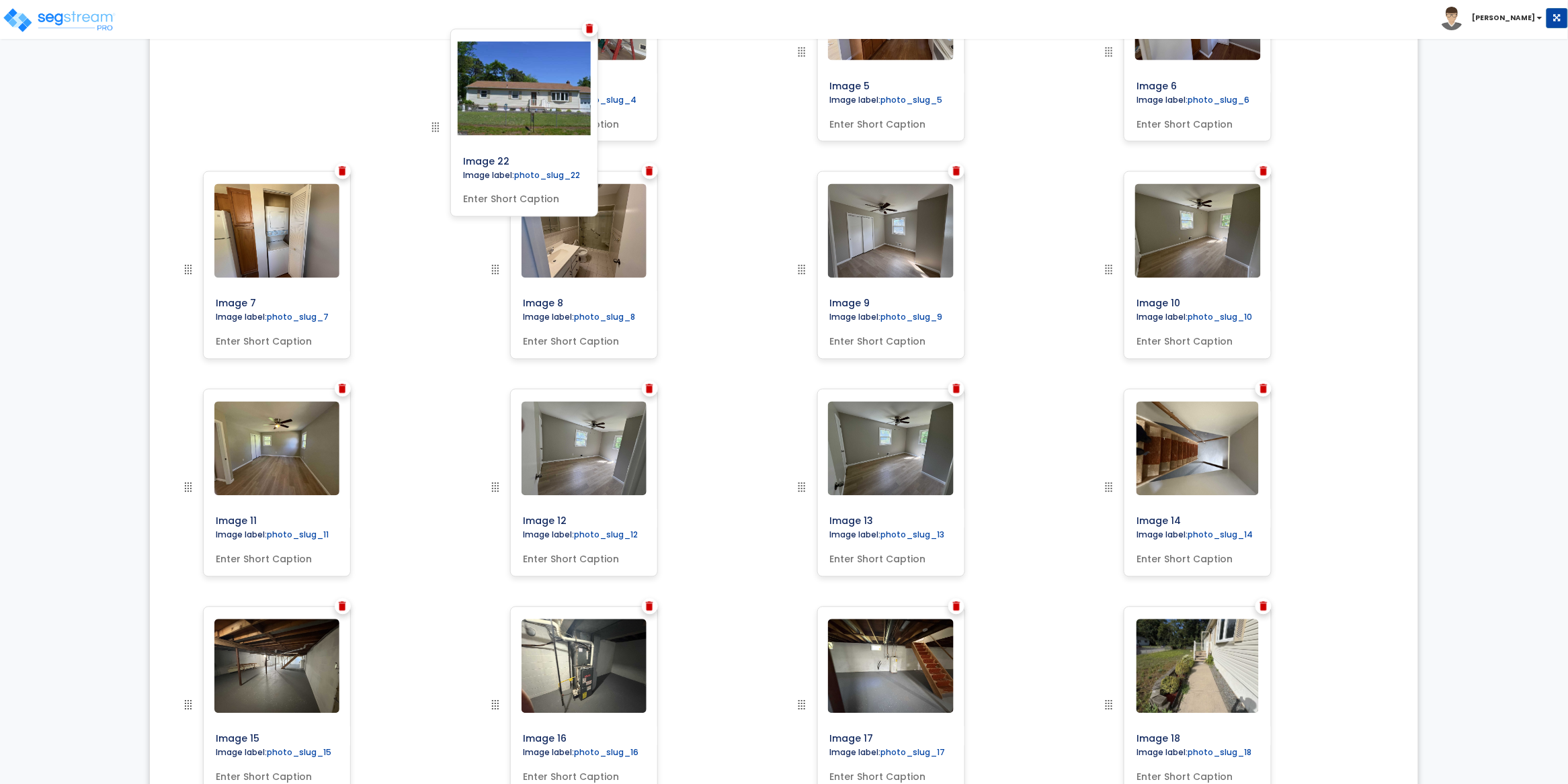
scroll to position [79, 0]
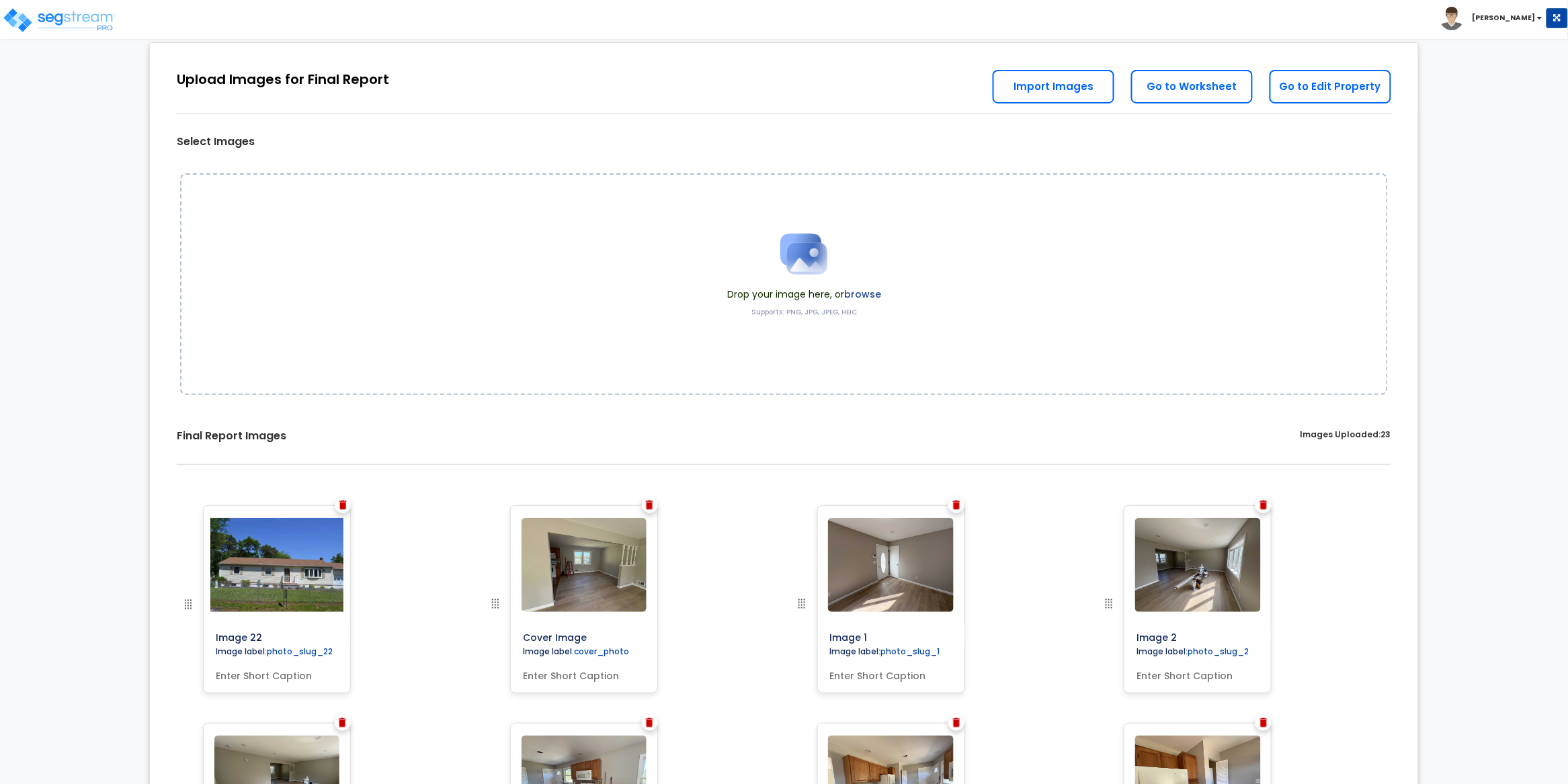
drag, startPoint x: 804, startPoint y: 609, endPoint x: 151, endPoint y: 479, distance: 665.8
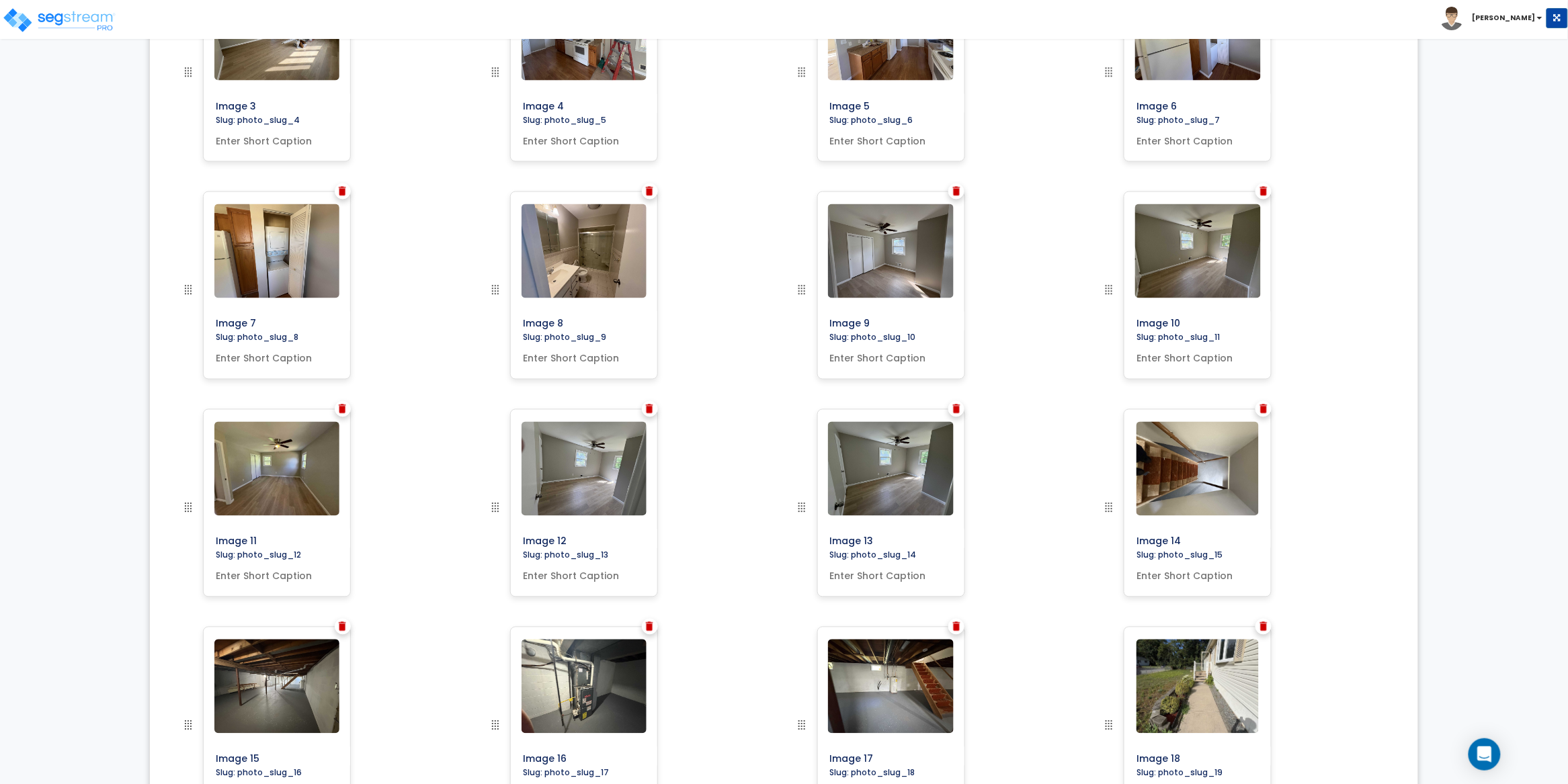
scroll to position [780, 0]
click at [957, 408] on img at bounding box center [957, 409] width 8 height 10
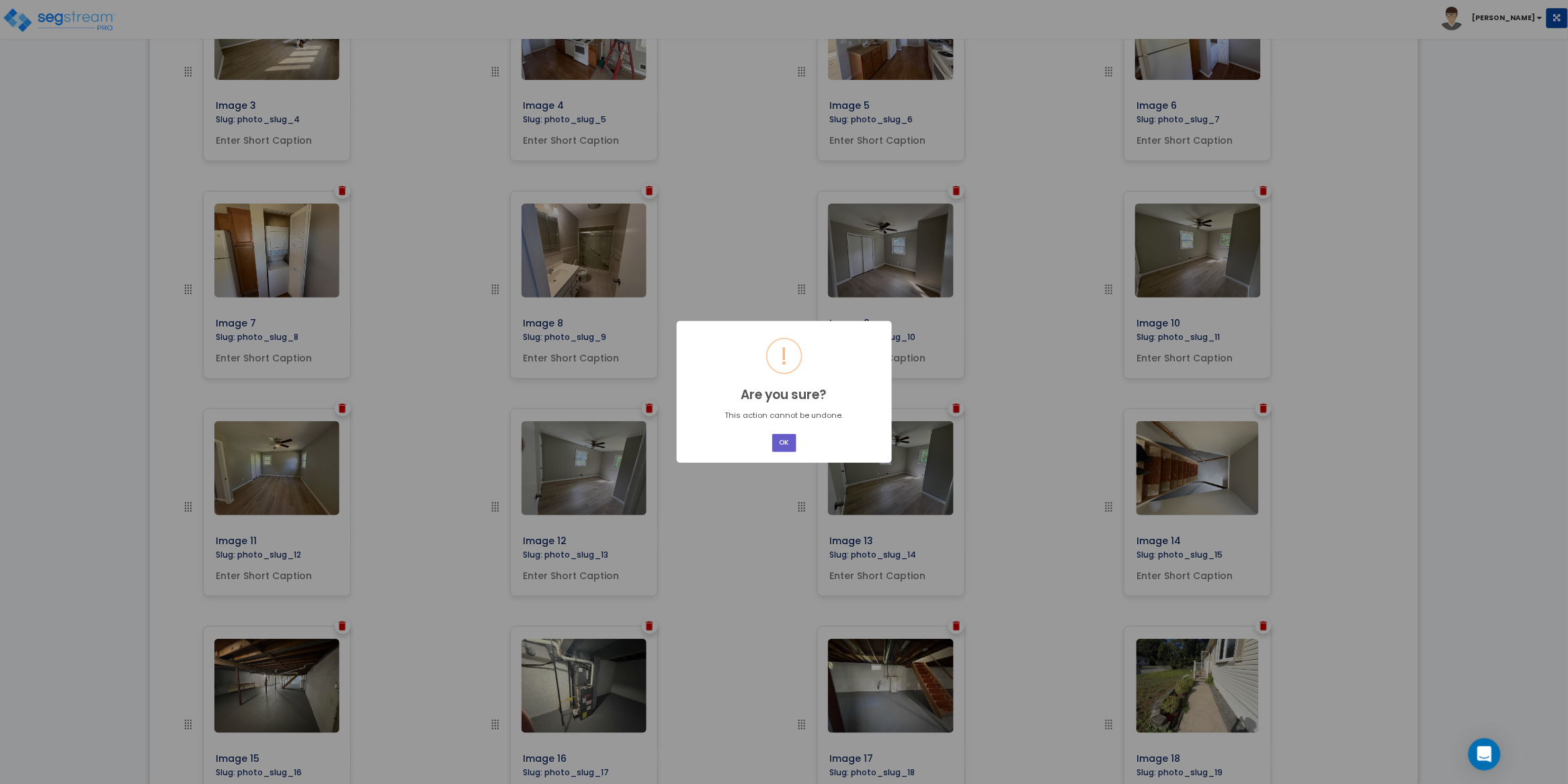
click at [782, 441] on button "OK" at bounding box center [784, 443] width 24 height 19
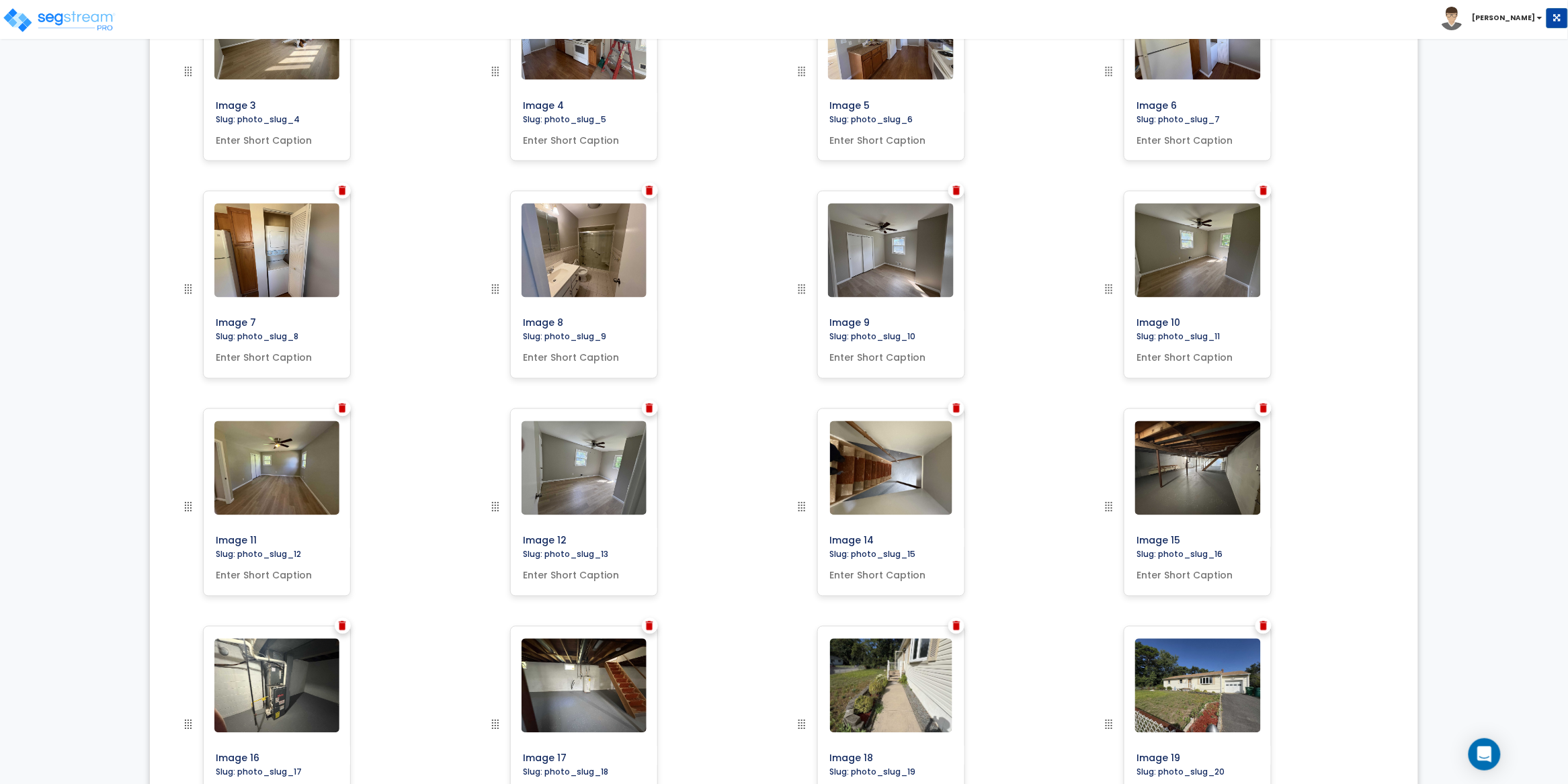
click at [652, 411] on img at bounding box center [650, 409] width 8 height 10
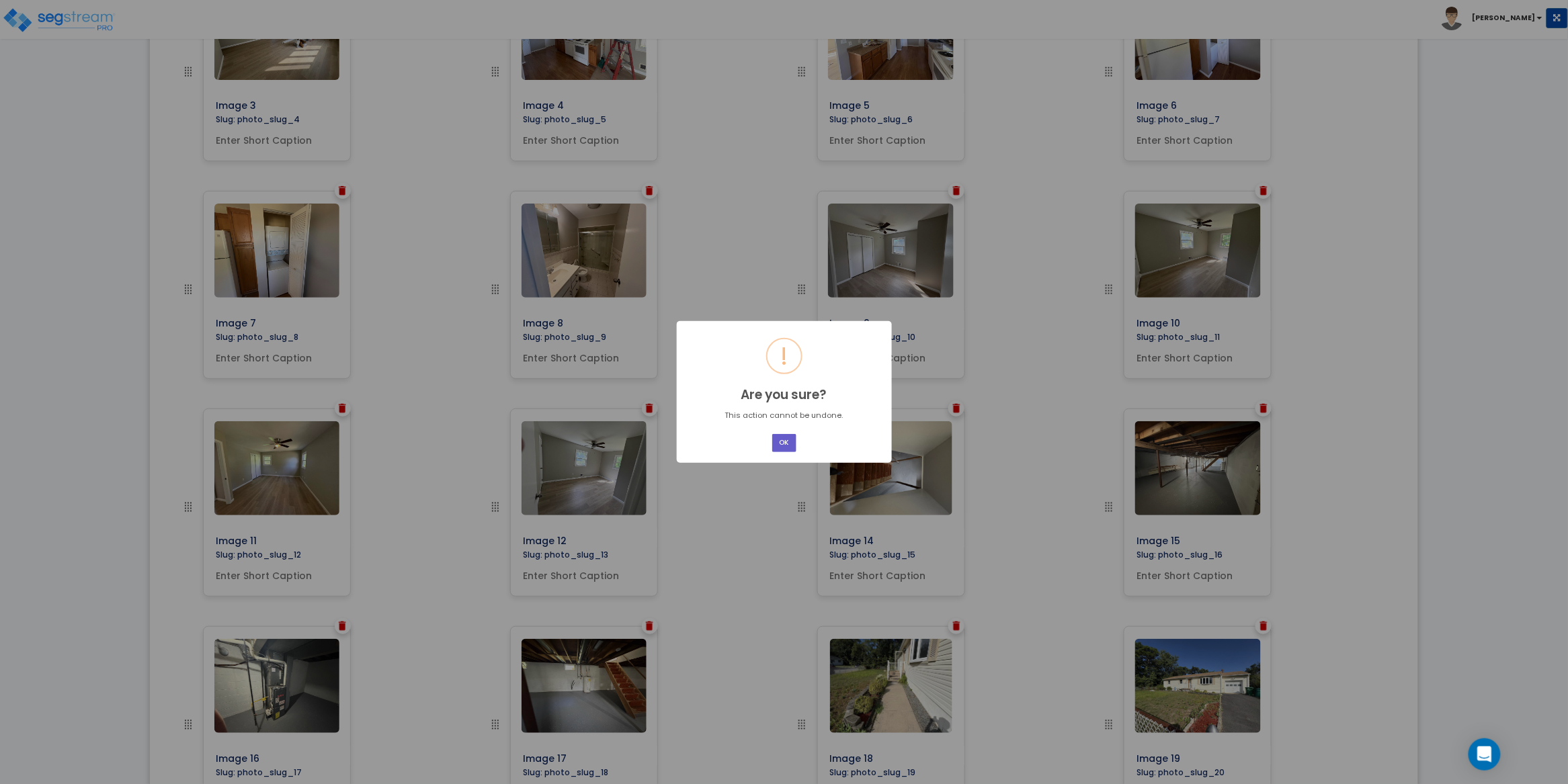
click at [784, 444] on button "OK" at bounding box center [784, 443] width 24 height 19
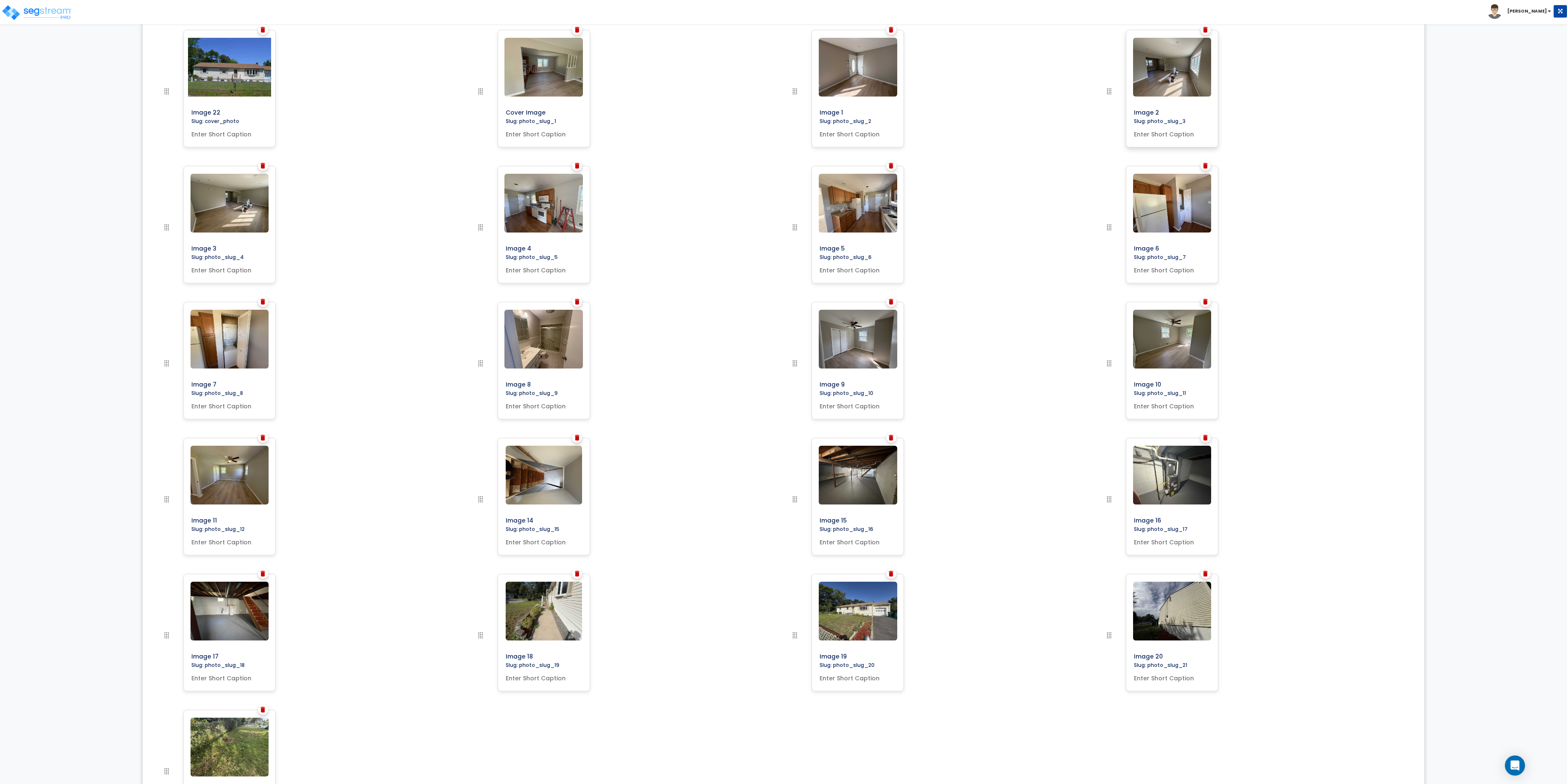
scroll to position [304, 0]
click at [979, 30] on img at bounding box center [1206, 31] width 5 height 6
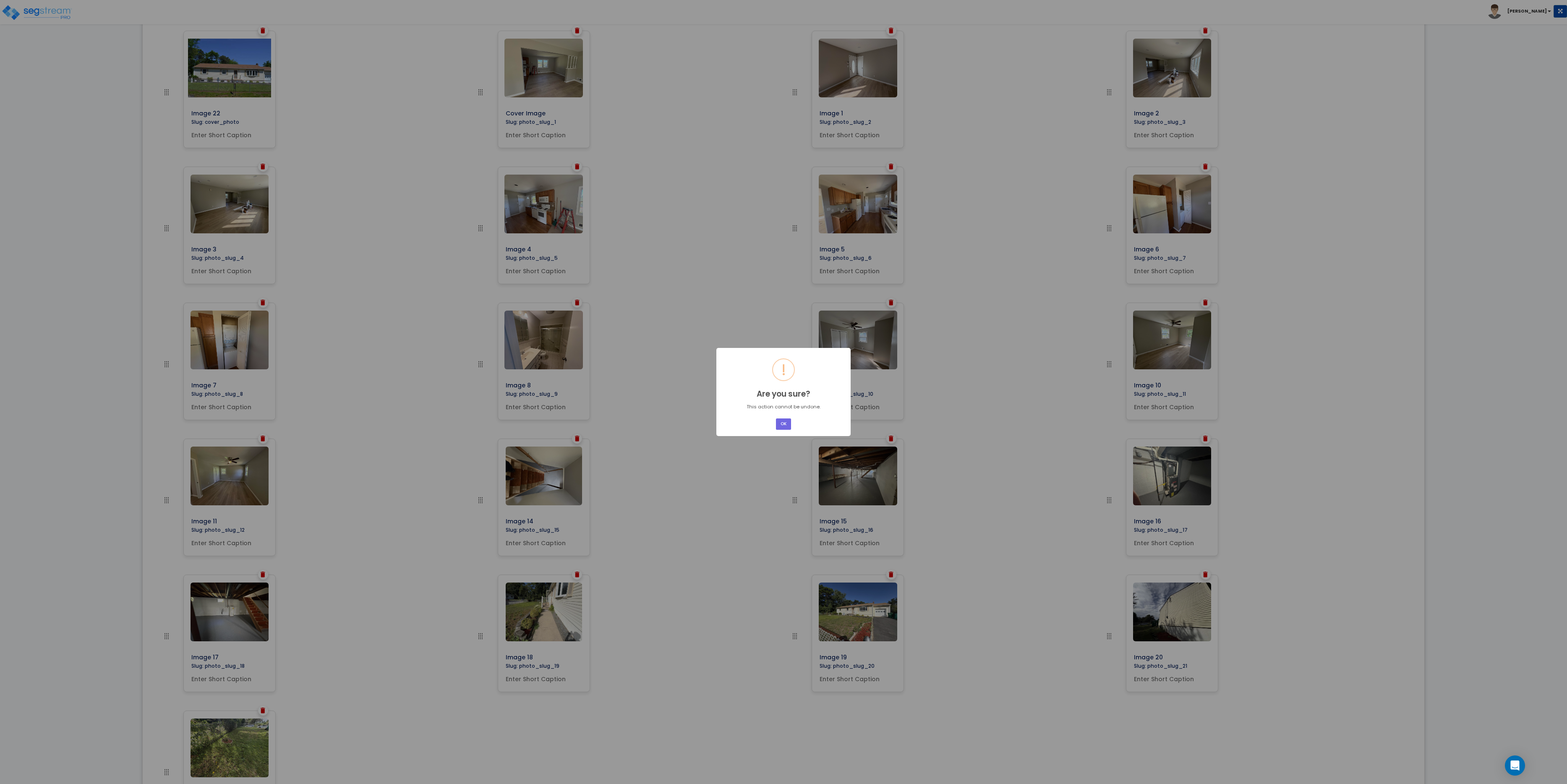
click at [772, 424] on div "× ! Are you sure? This action cannot be undone. OK No Cancel" at bounding box center [784, 392] width 134 height 88
click at [779, 423] on button "OK" at bounding box center [784, 424] width 15 height 12
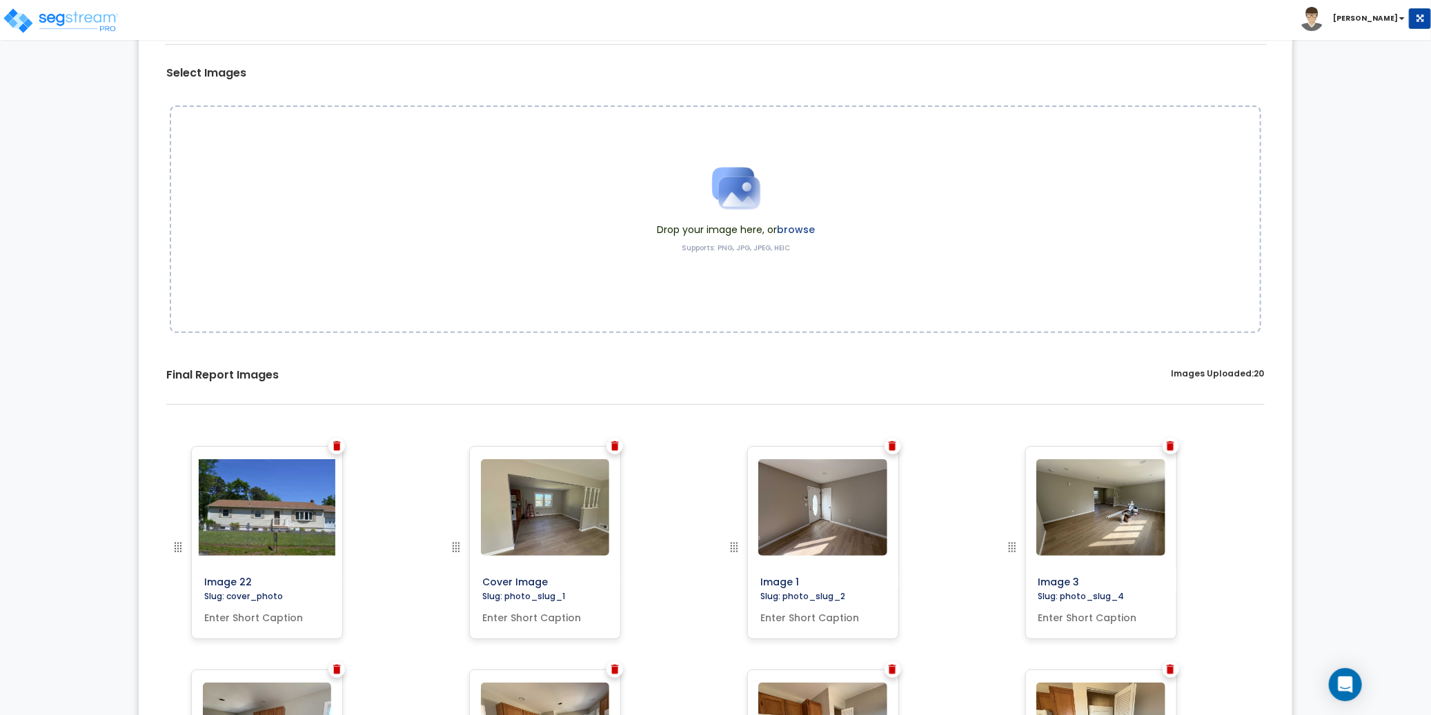
scroll to position [0, 0]
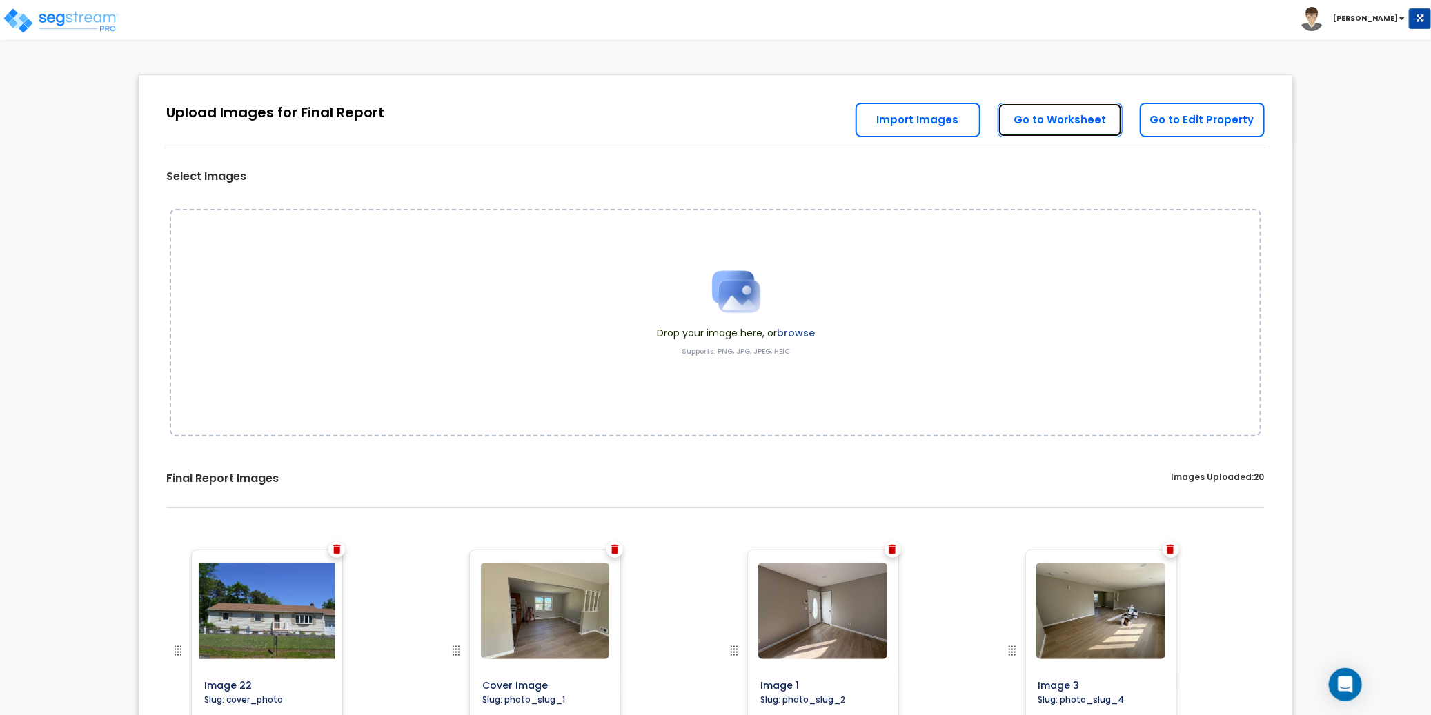
click at [1091, 117] on link "Go to Worksheet" at bounding box center [1060, 120] width 125 height 34
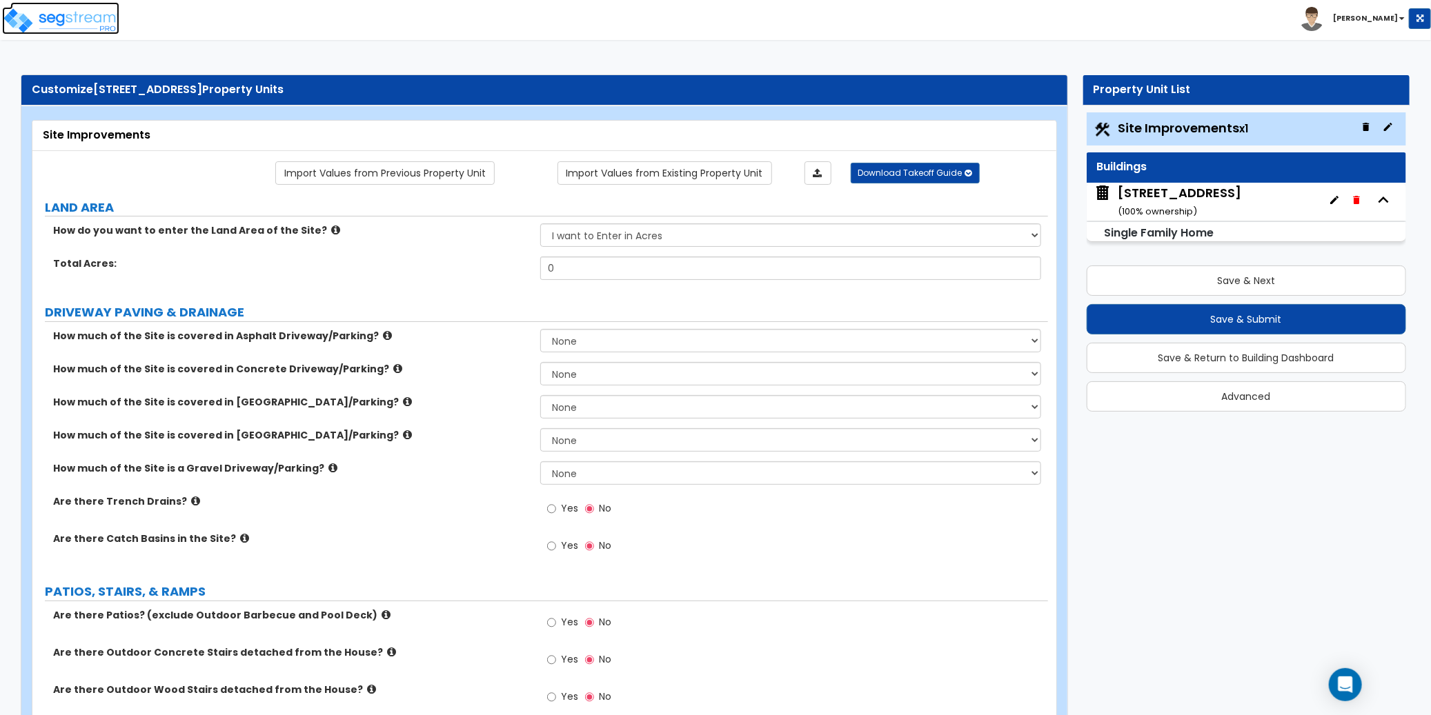
click at [88, 21] on img at bounding box center [60, 21] width 117 height 28
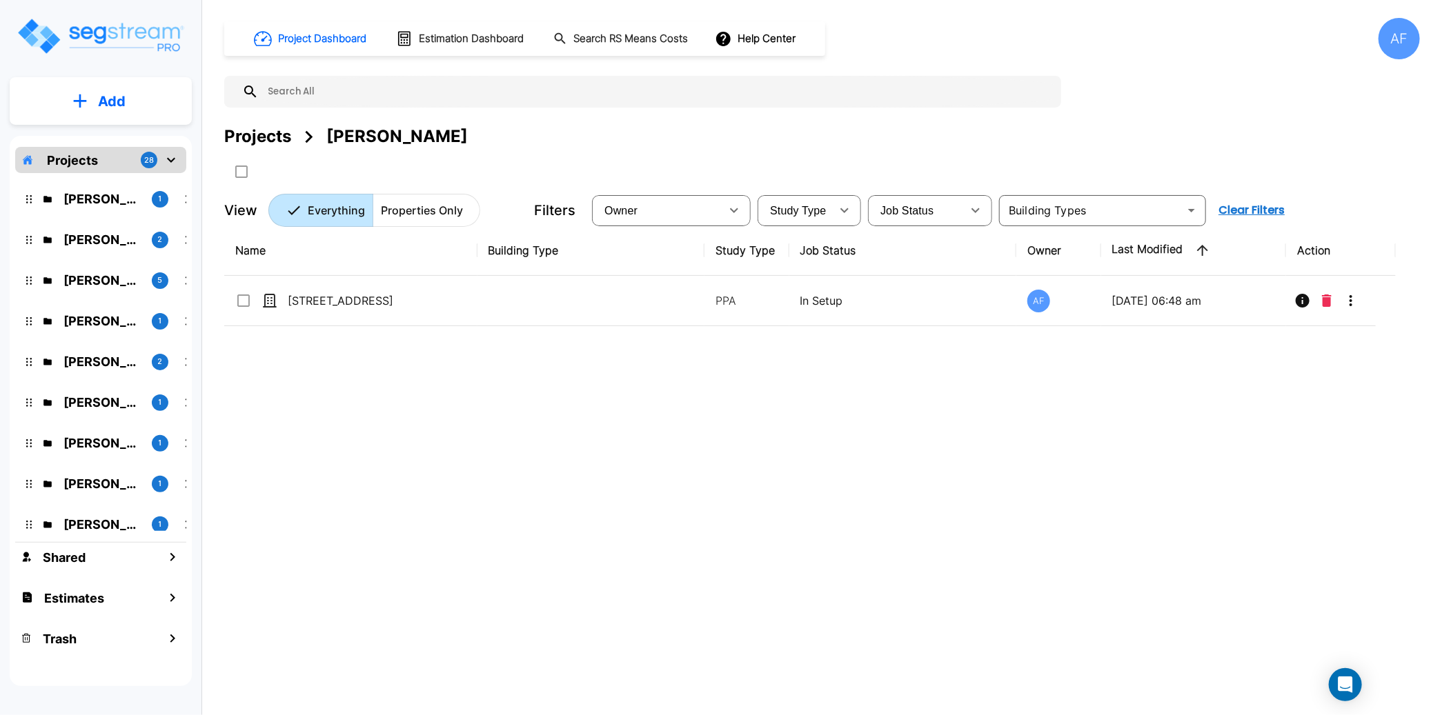
click at [326, 88] on input "text" at bounding box center [656, 92] width 795 height 32
paste input "[STREET_ADDRESS]"
type input "[STREET_ADDRESS]"
click at [1161, 364] on div "Name Building Type Study Type Job Status Owner Last Modified Action 962 Dekalb …" at bounding box center [809, 448] width 1171 height 444
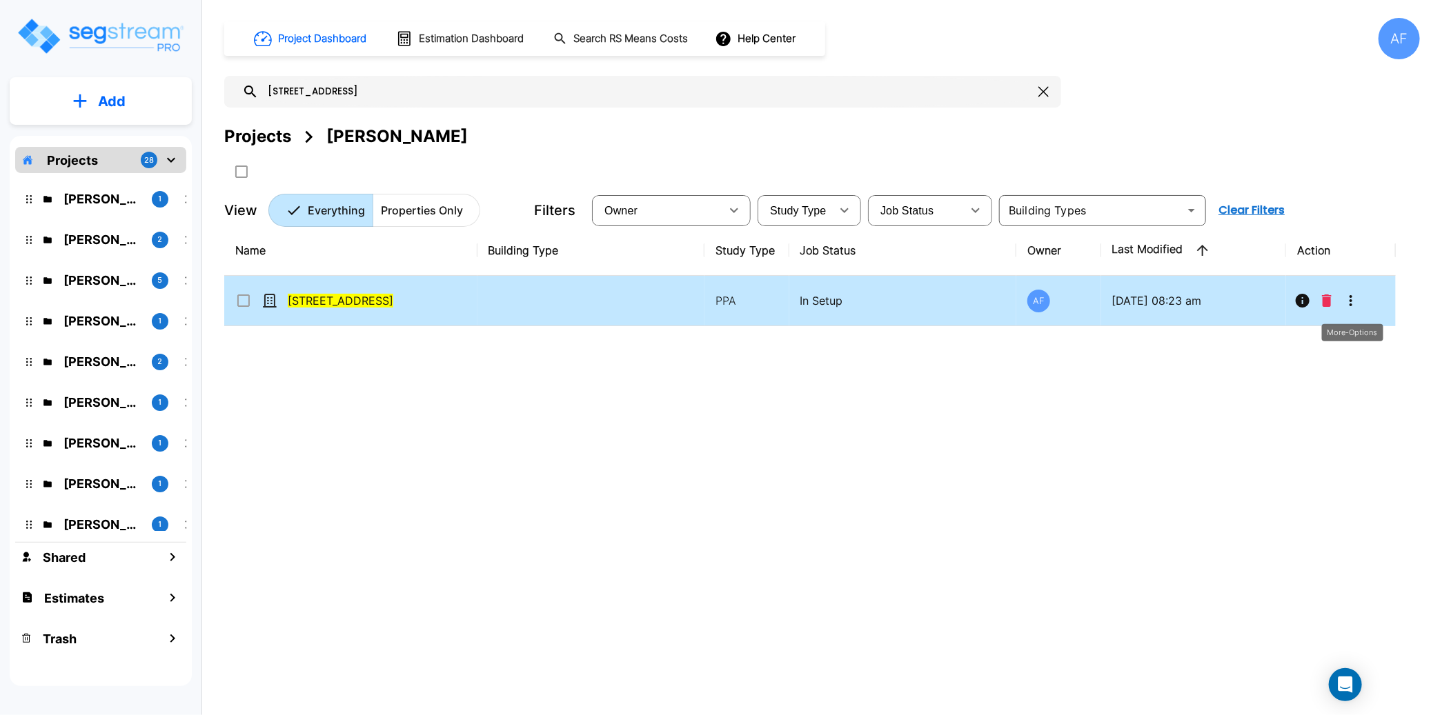
click at [1356, 295] on icon "More-Options" at bounding box center [1351, 301] width 17 height 17
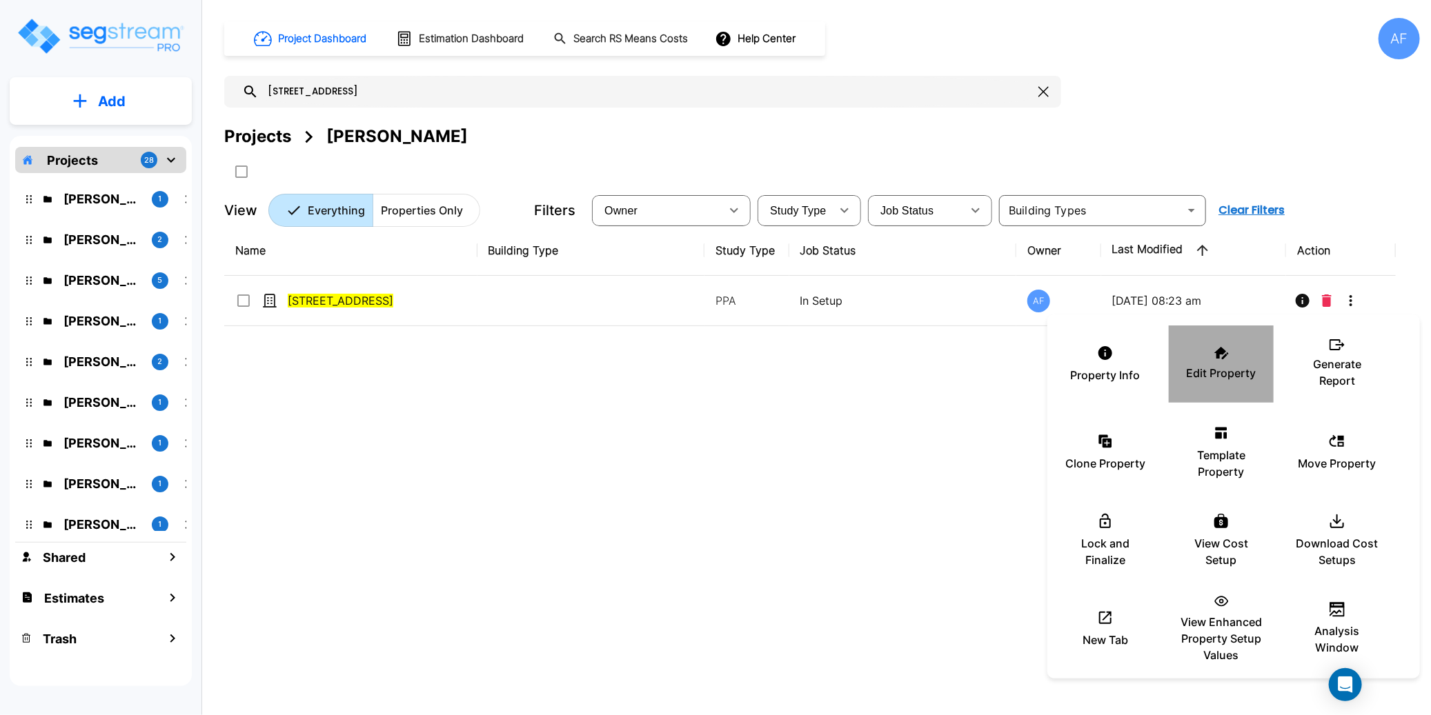
click at [1225, 357] on icon at bounding box center [1221, 353] width 14 height 12
click at [344, 92] on div at bounding box center [715, 357] width 1431 height 715
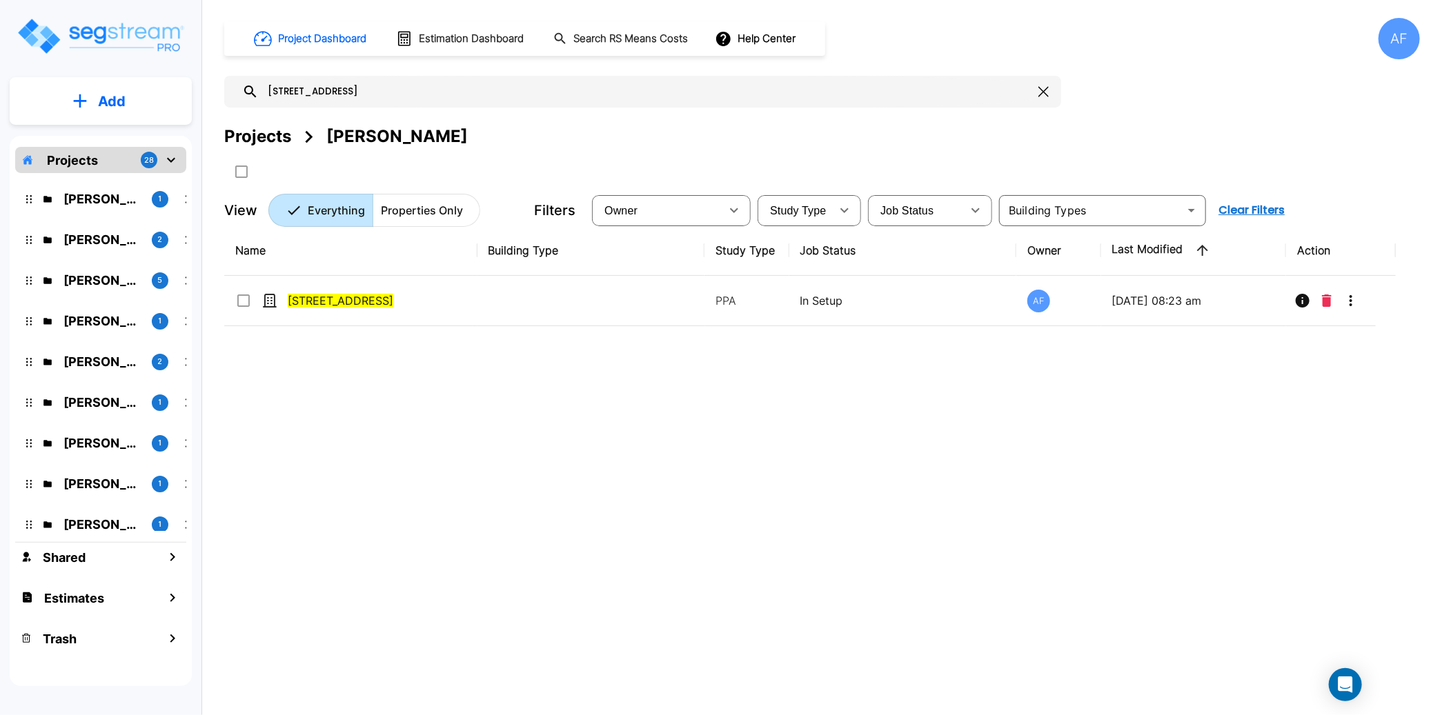
click at [372, 90] on div "Property Info Edit Property Generate Report Clone Property Template Property Mo…" at bounding box center [715, 357] width 1431 height 715
checkbox input "true"
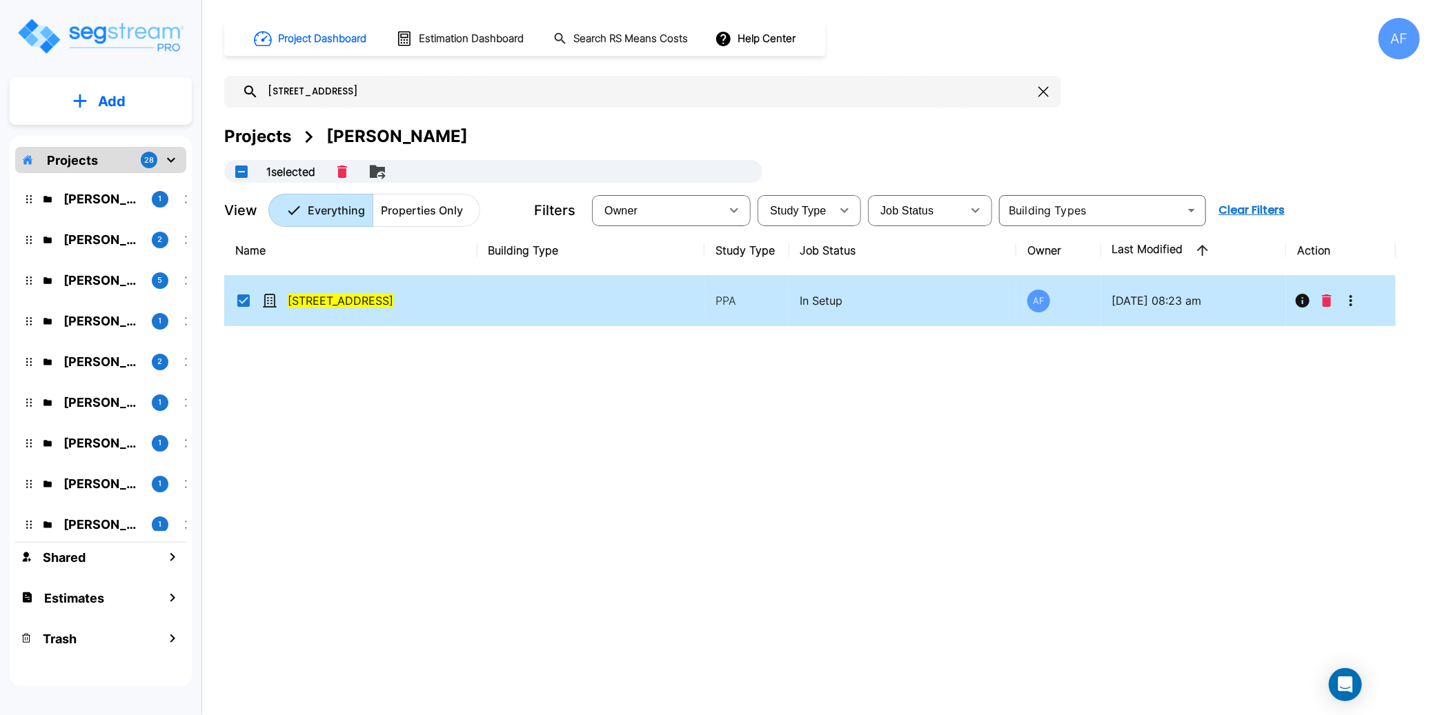
drag, startPoint x: 344, startPoint y: 90, endPoint x: 252, endPoint y: 87, distance: 91.8
click at [252, 87] on div "962 Dekalb Ave" at bounding box center [642, 92] width 837 height 32
type input "2015"
click at [1354, 304] on icon "More-Options" at bounding box center [1351, 301] width 17 height 17
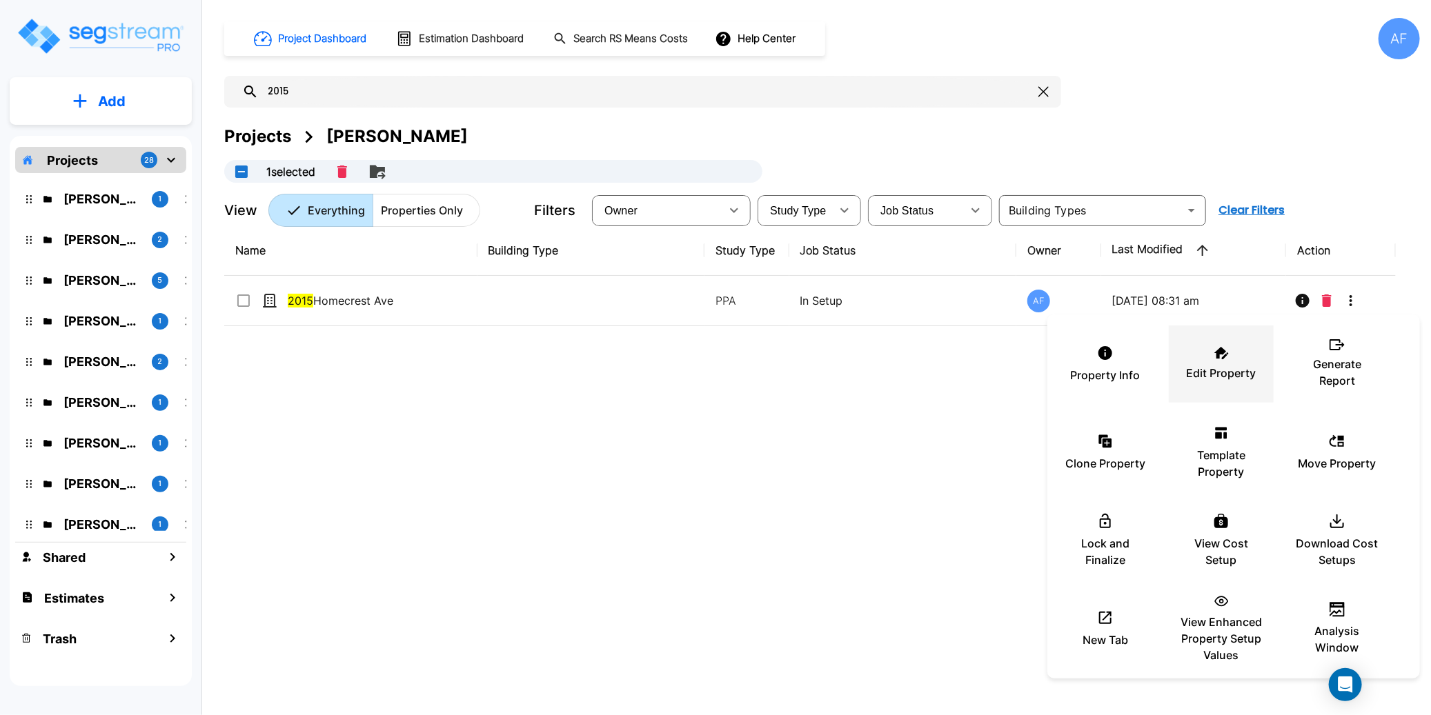
click at [1214, 368] on p "Edit Property" at bounding box center [1222, 373] width 70 height 17
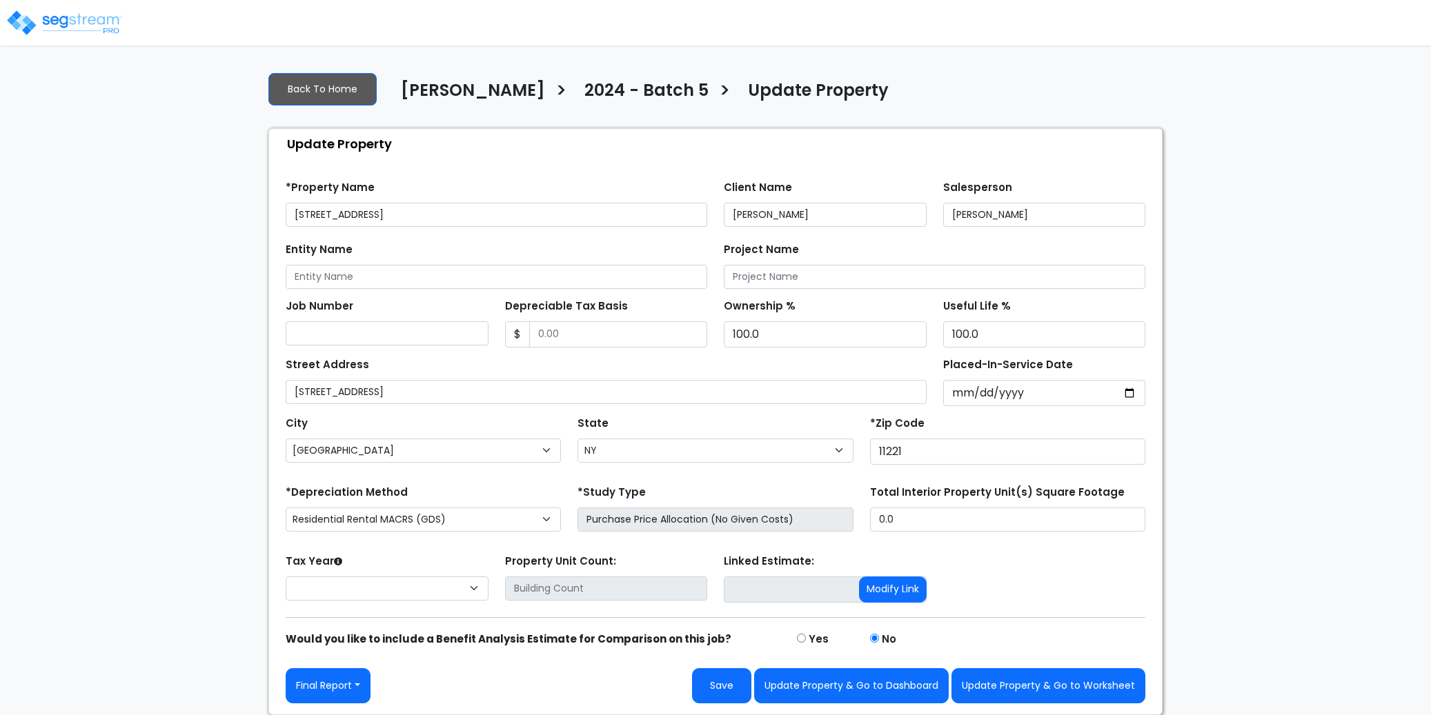
select select "NY"
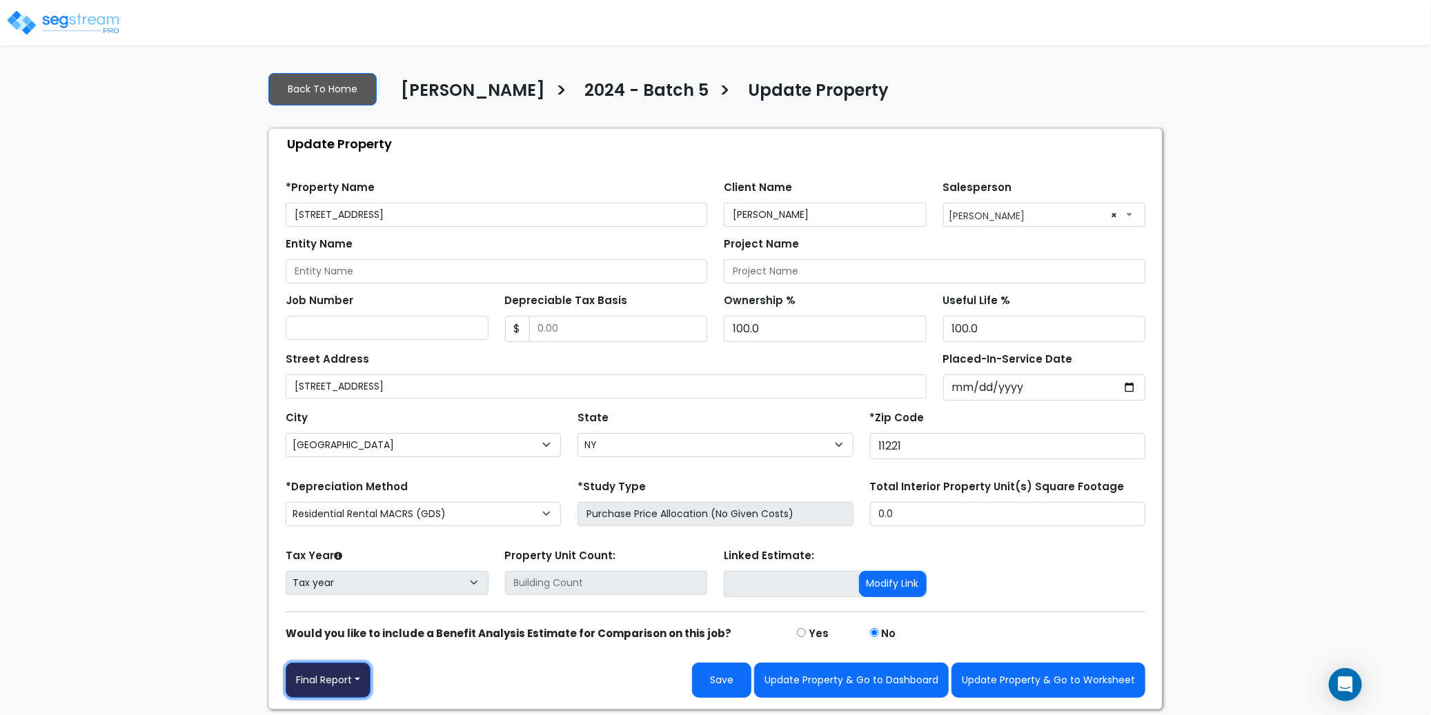
click at [362, 683] on button "Final Report" at bounding box center [328, 680] width 85 height 35
click at [364, 608] on link "Report Images" at bounding box center [358, 609] width 144 height 32
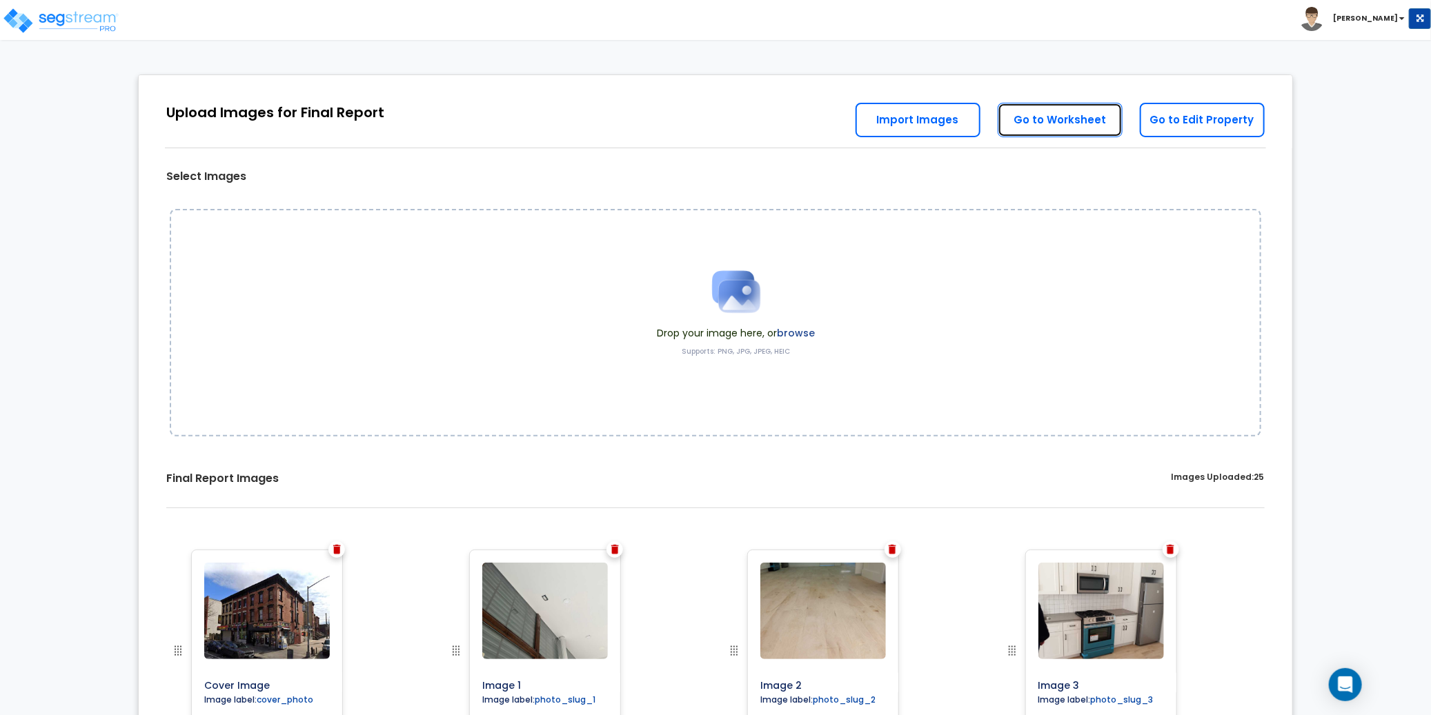
click at [1067, 123] on link "Go to Worksheet" at bounding box center [1060, 120] width 125 height 34
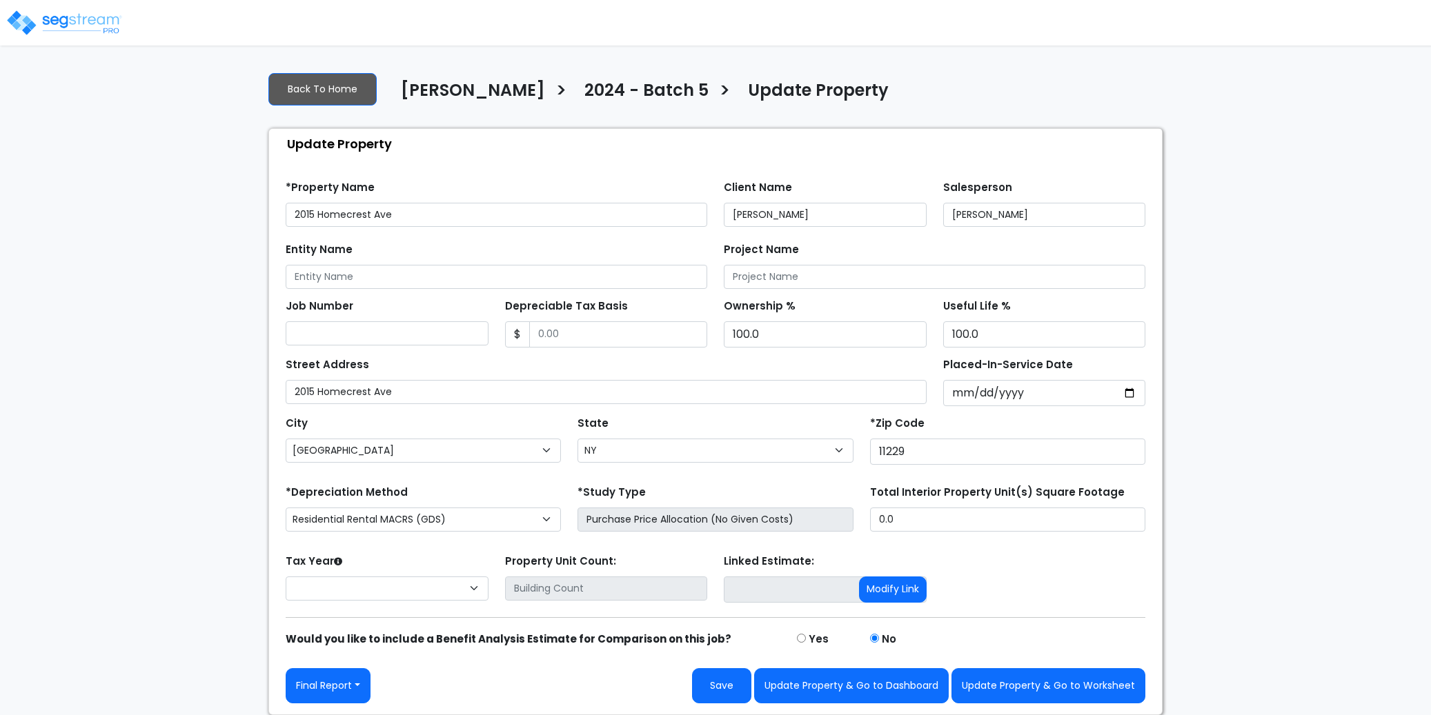
select select "NY"
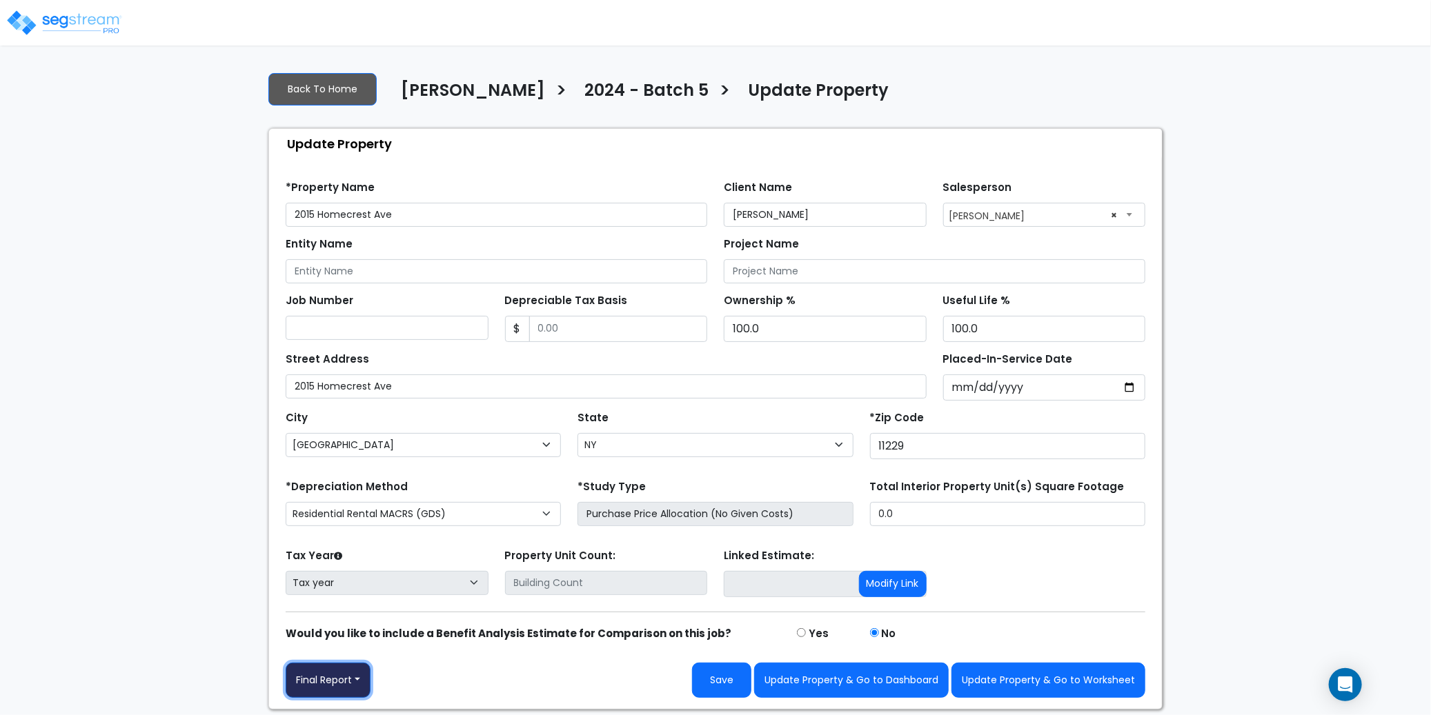
click at [358, 675] on button "Final Report" at bounding box center [328, 680] width 85 height 35
click at [351, 610] on link "Report Images" at bounding box center [358, 609] width 144 height 32
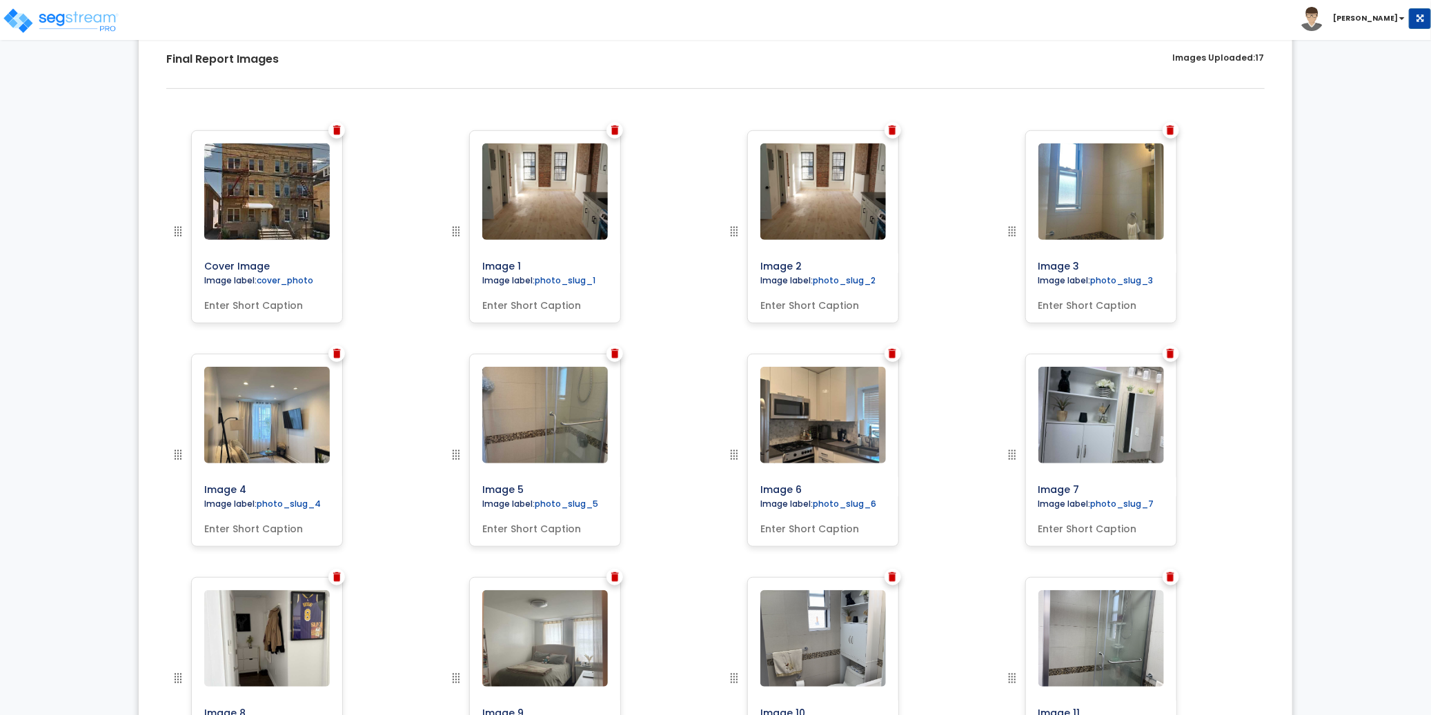
scroll to position [417, 0]
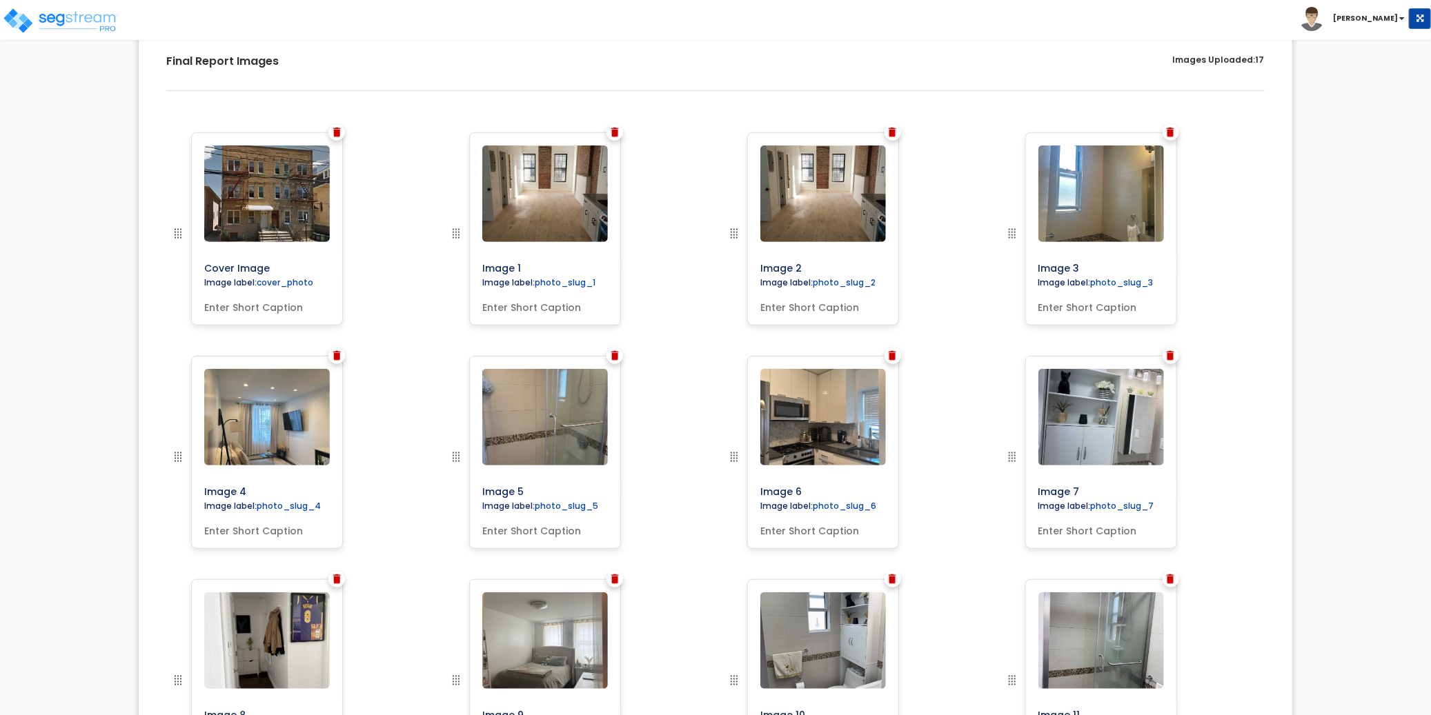
click at [615, 130] on img at bounding box center [615, 133] width 8 height 10
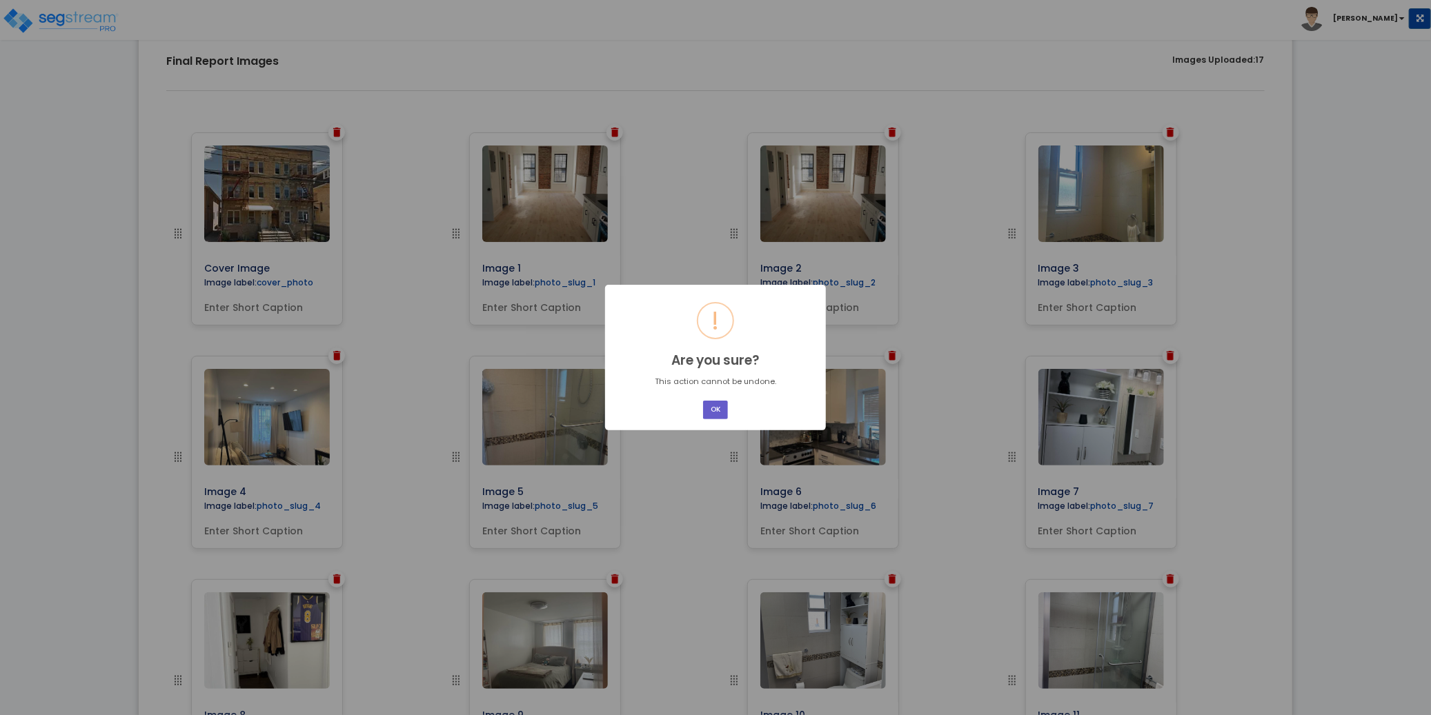
click at [724, 409] on button "OK" at bounding box center [715, 410] width 25 height 19
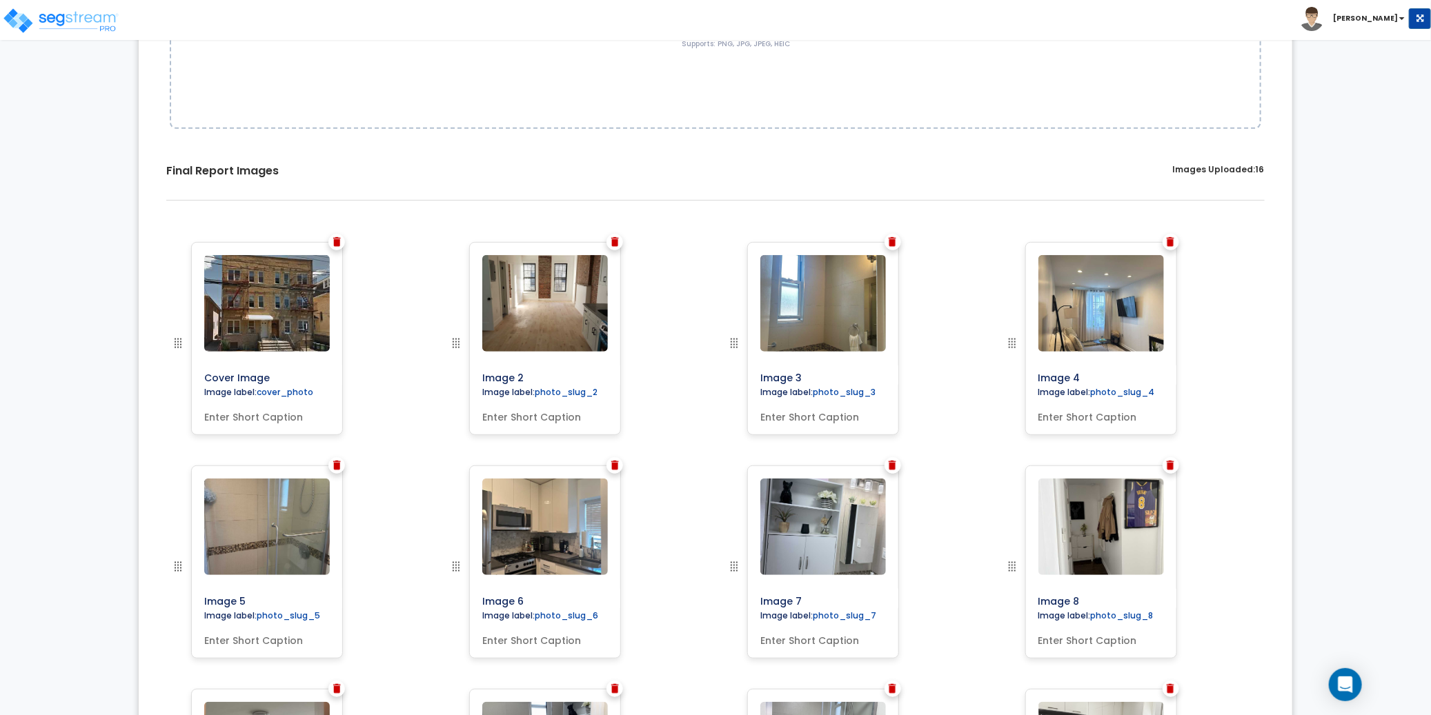
scroll to position [0, 0]
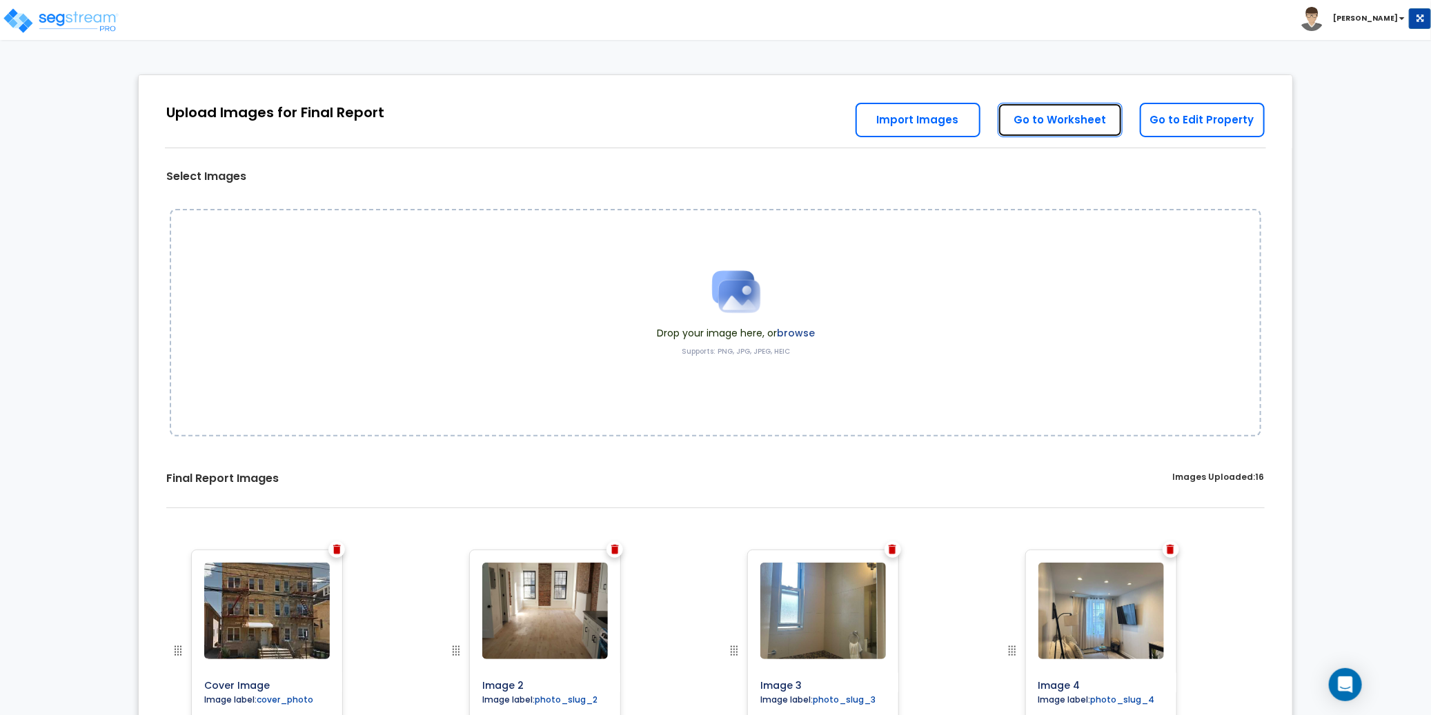
click at [1062, 117] on link "Go to Worksheet" at bounding box center [1060, 120] width 125 height 34
